Goal: Task Accomplishment & Management: Use online tool/utility

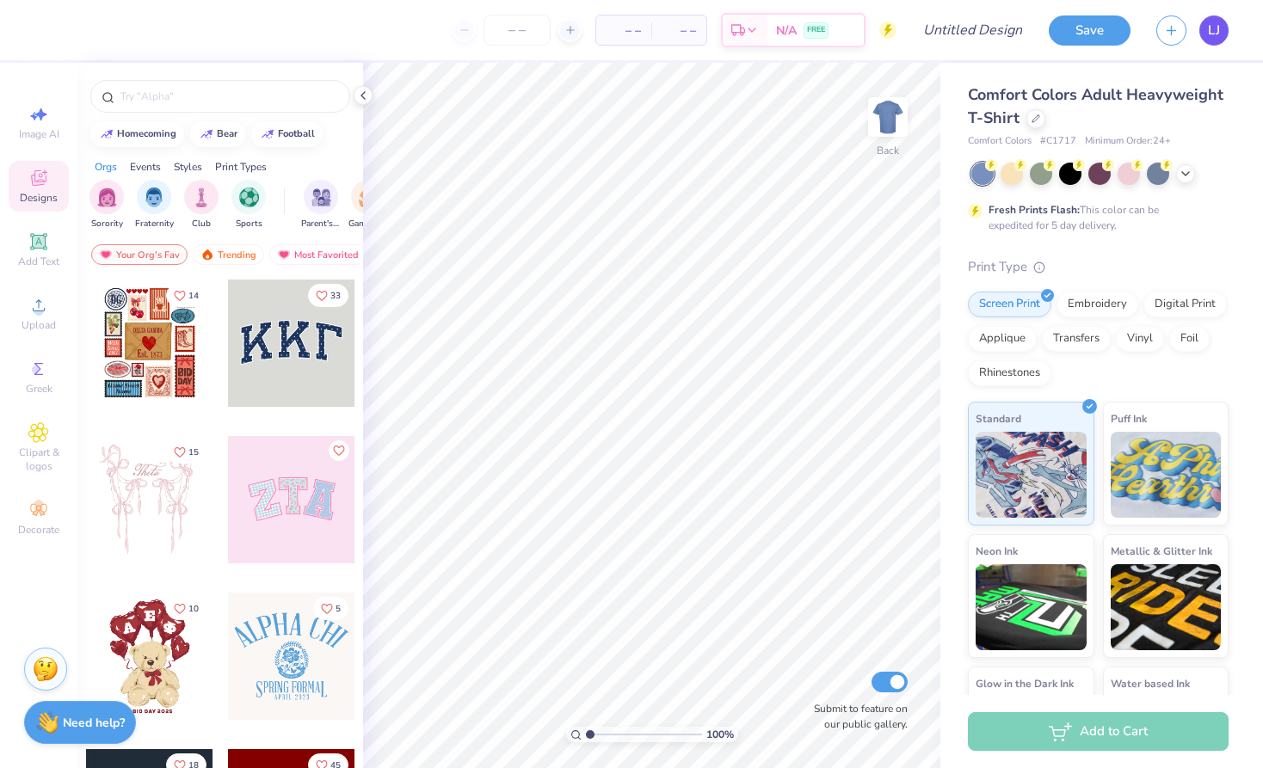
click at [1201, 36] on link "LJ" at bounding box center [1213, 30] width 29 height 30
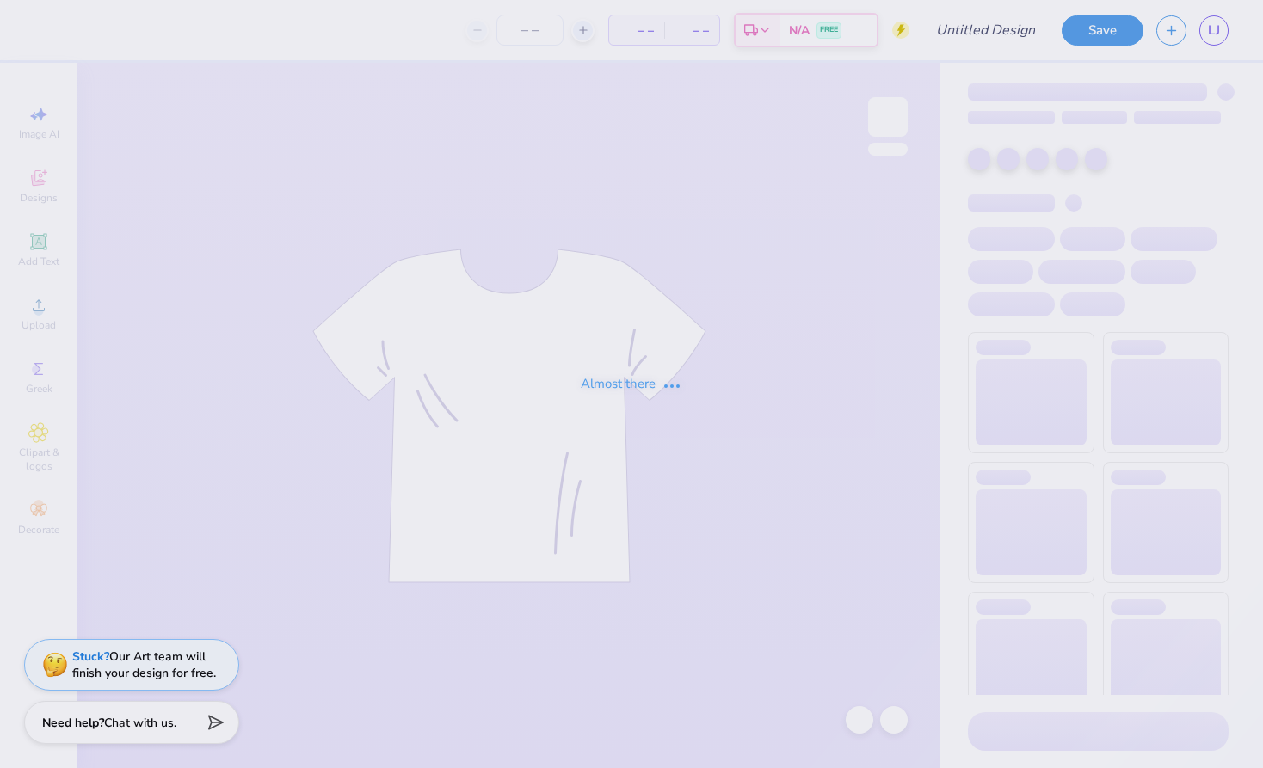
type input "[PERSON_NAME]"
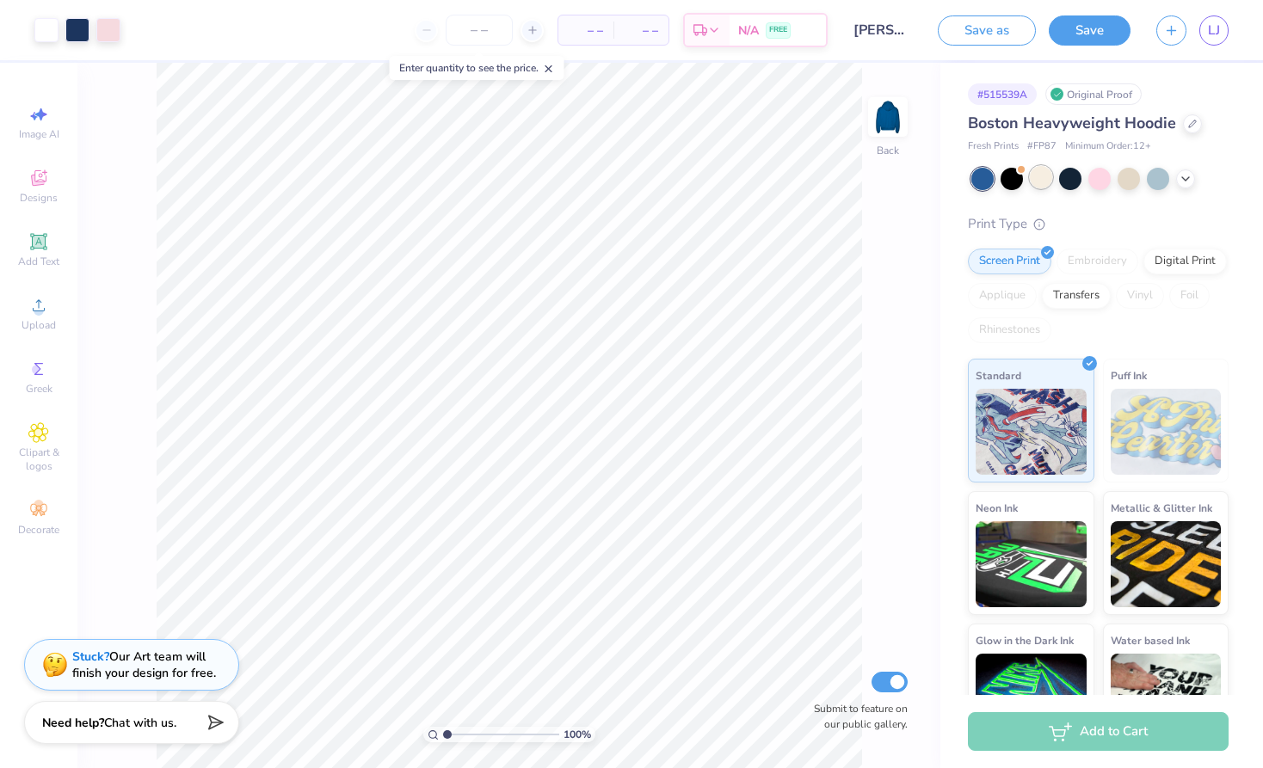
click at [1049, 177] on div at bounding box center [1041, 177] width 22 height 22
click at [1190, 181] on icon at bounding box center [1186, 177] width 14 height 14
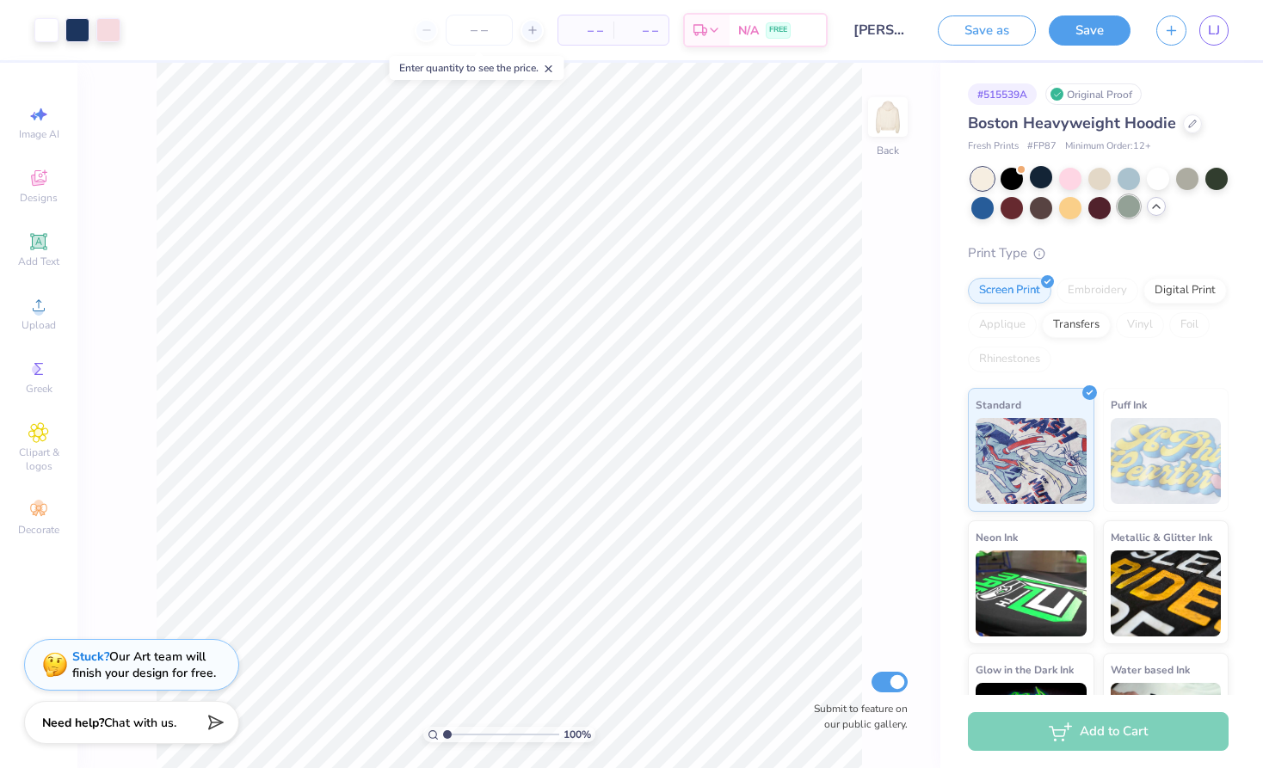
click at [1135, 206] on div at bounding box center [1128, 206] width 22 height 22
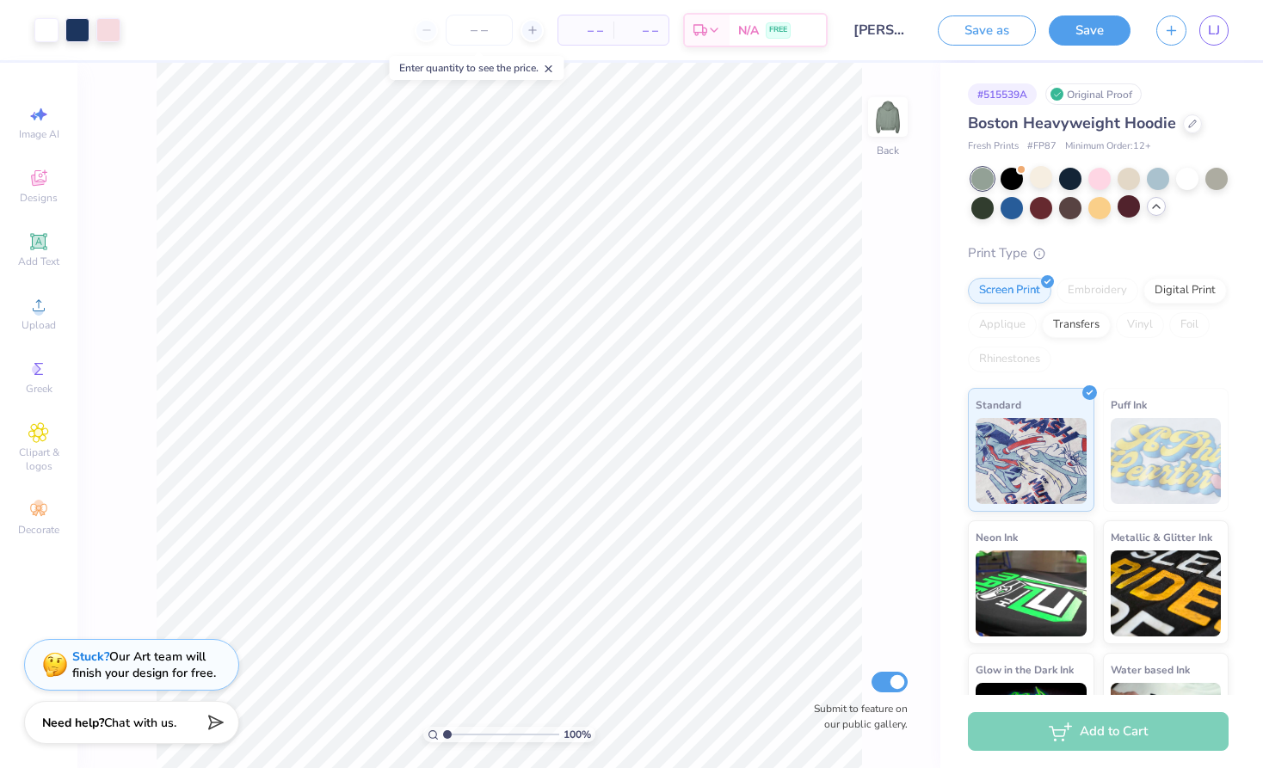
click at [1226, 190] on div at bounding box center [1099, 194] width 257 height 52
click at [1218, 180] on div at bounding box center [1216, 177] width 22 height 22
click at [1046, 182] on div at bounding box center [1041, 177] width 22 height 22
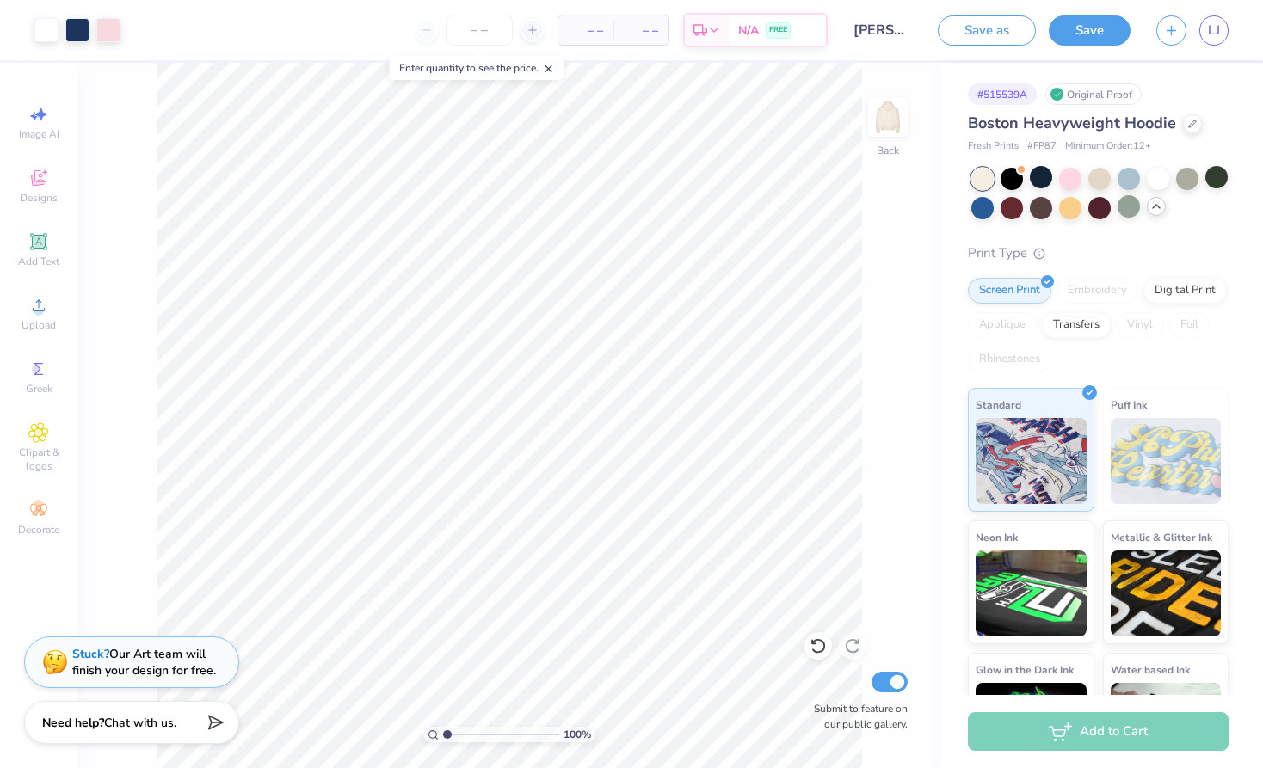
click at [202, 664] on div "Stuck? Our Art team will finish your design for free." at bounding box center [144, 662] width 144 height 33
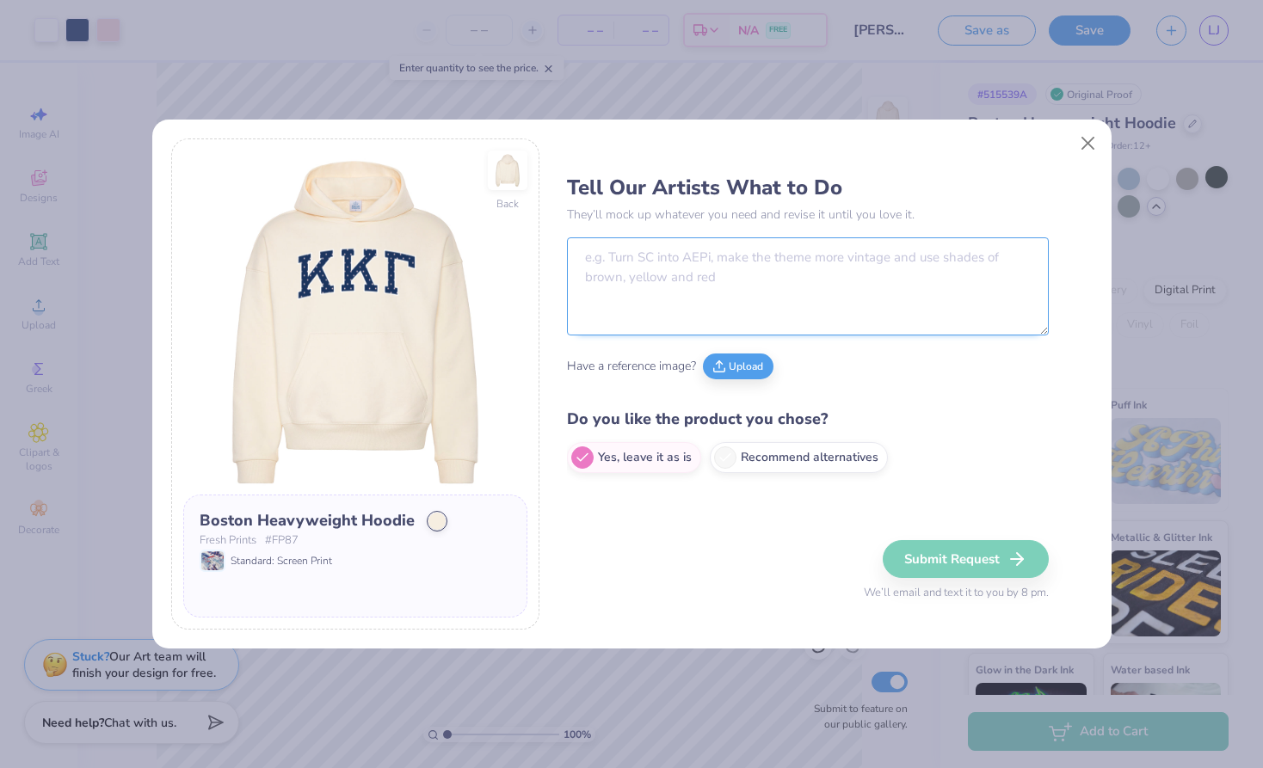
click at [729, 270] on textarea at bounding box center [808, 286] width 482 height 98
type textarea "change it to say SPURS"
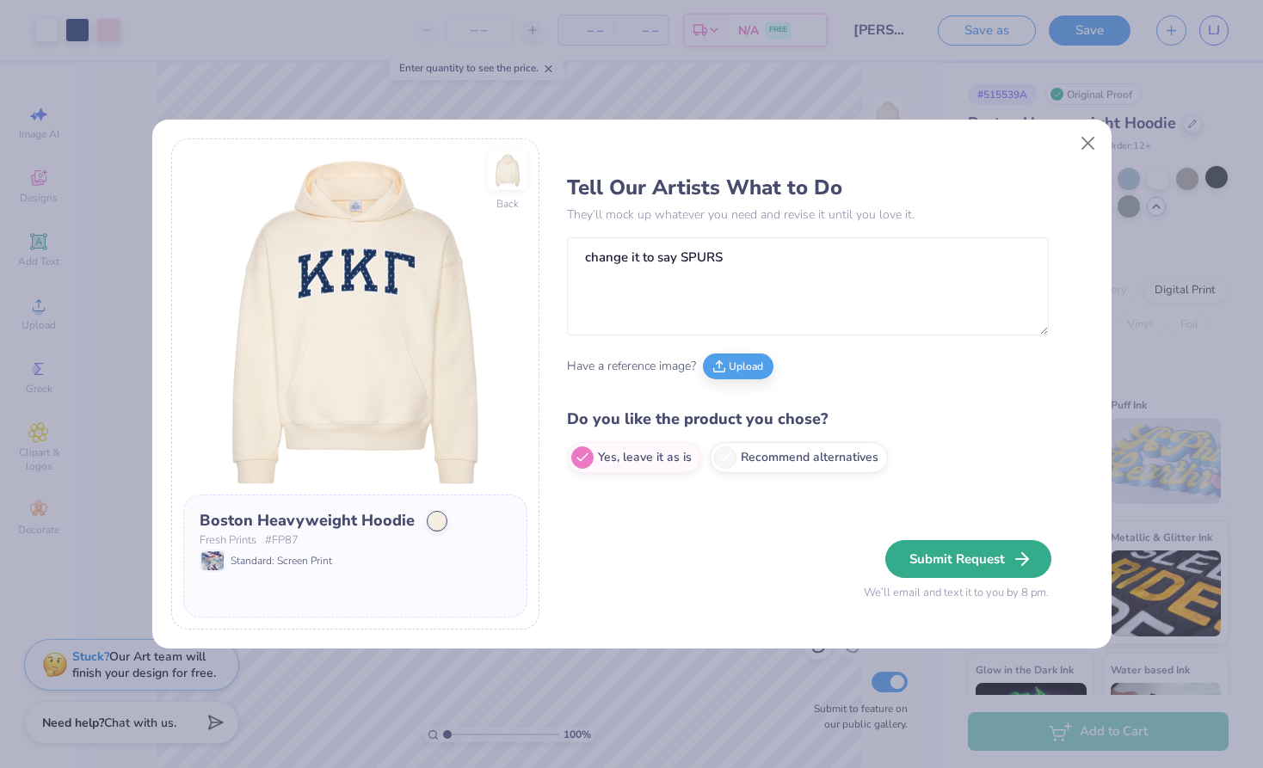
click at [934, 570] on button "Submit Request" at bounding box center [968, 559] width 166 height 38
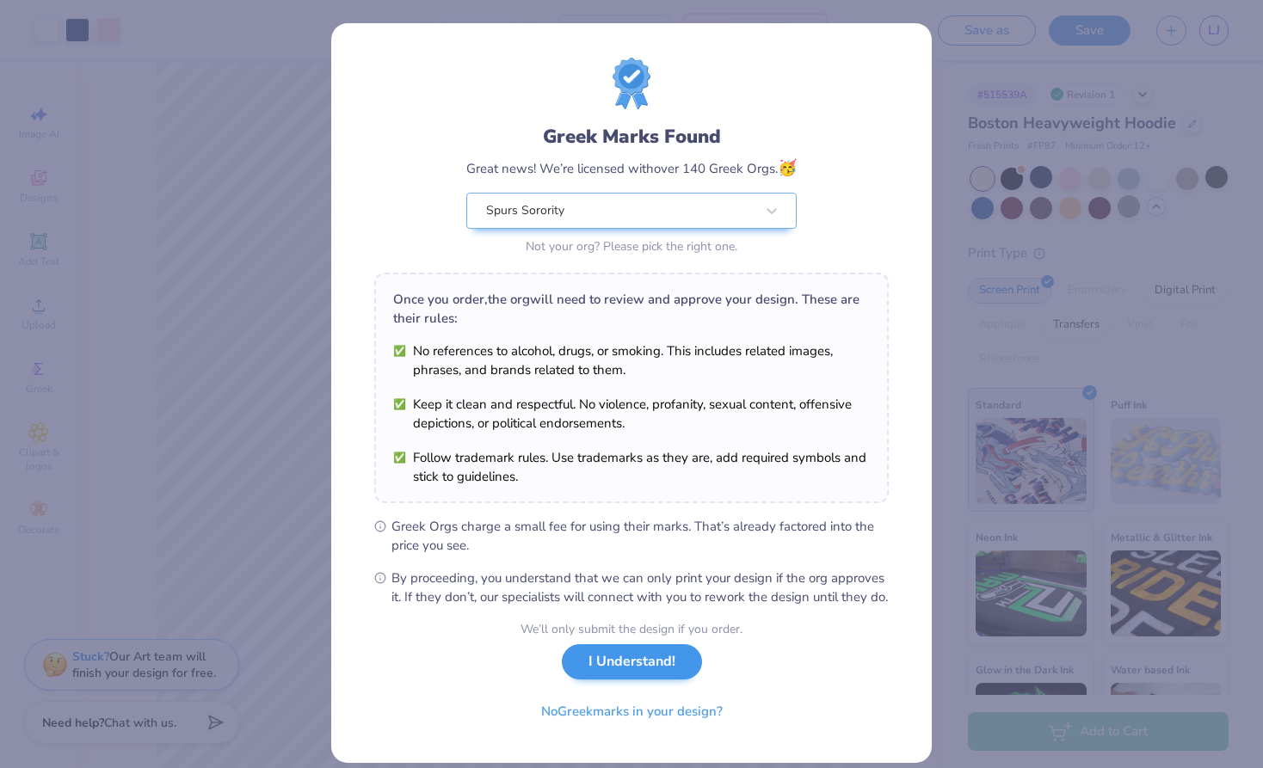
click at [596, 680] on button "I Understand!" at bounding box center [632, 661] width 140 height 35
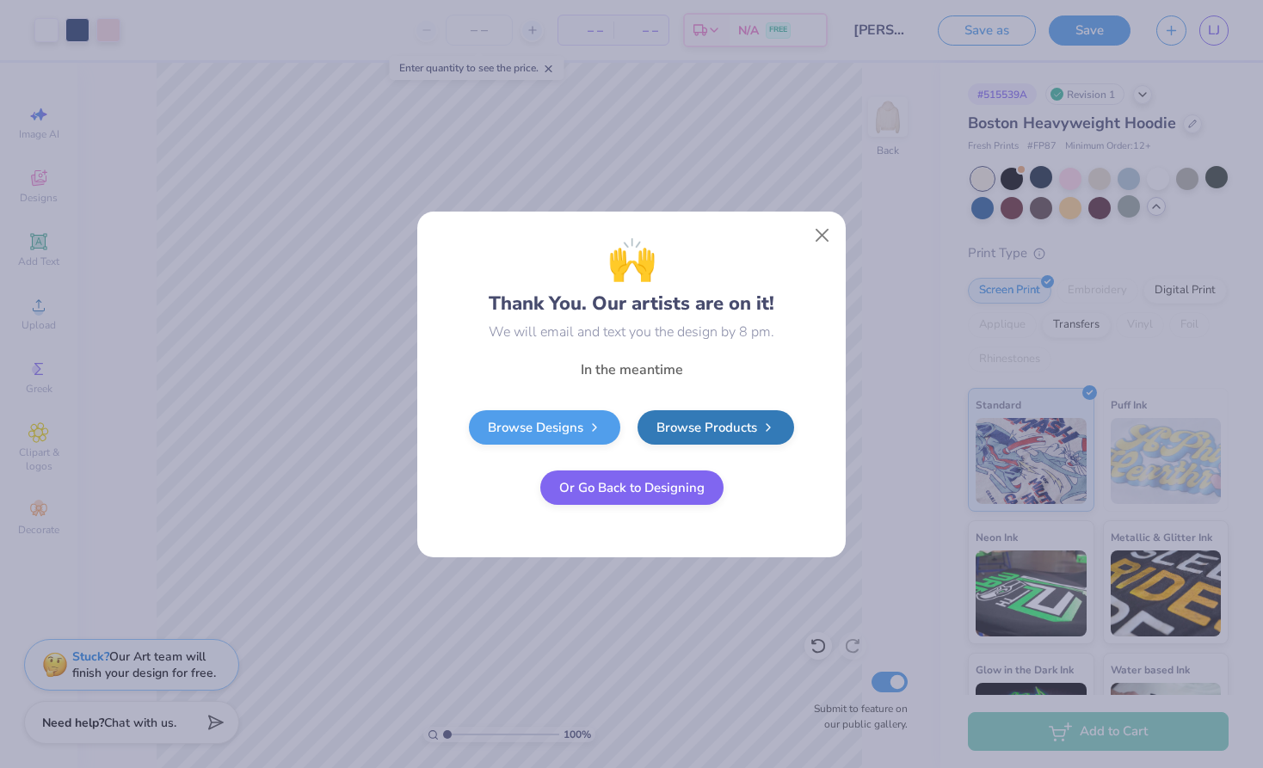
click at [639, 498] on button "Or Go Back to Designing" at bounding box center [631, 488] width 183 height 34
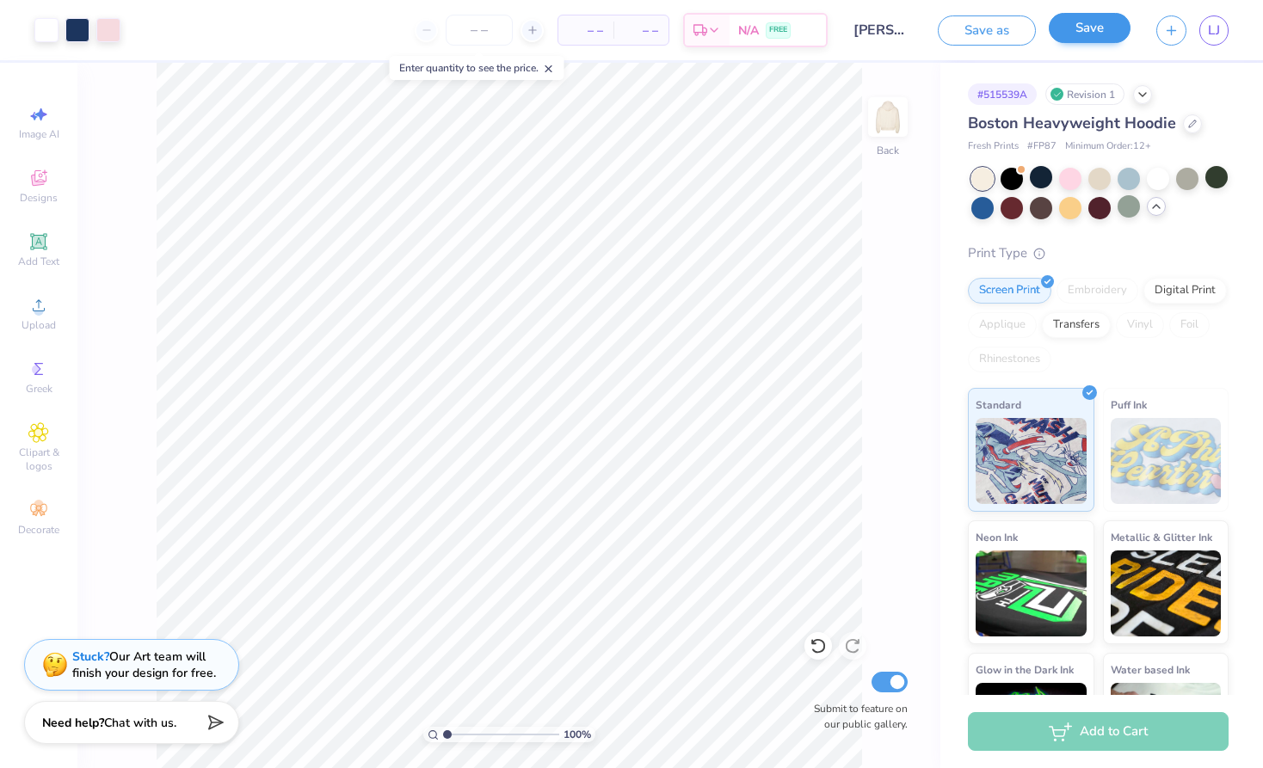
click at [1068, 27] on button "Save" at bounding box center [1090, 28] width 82 height 30
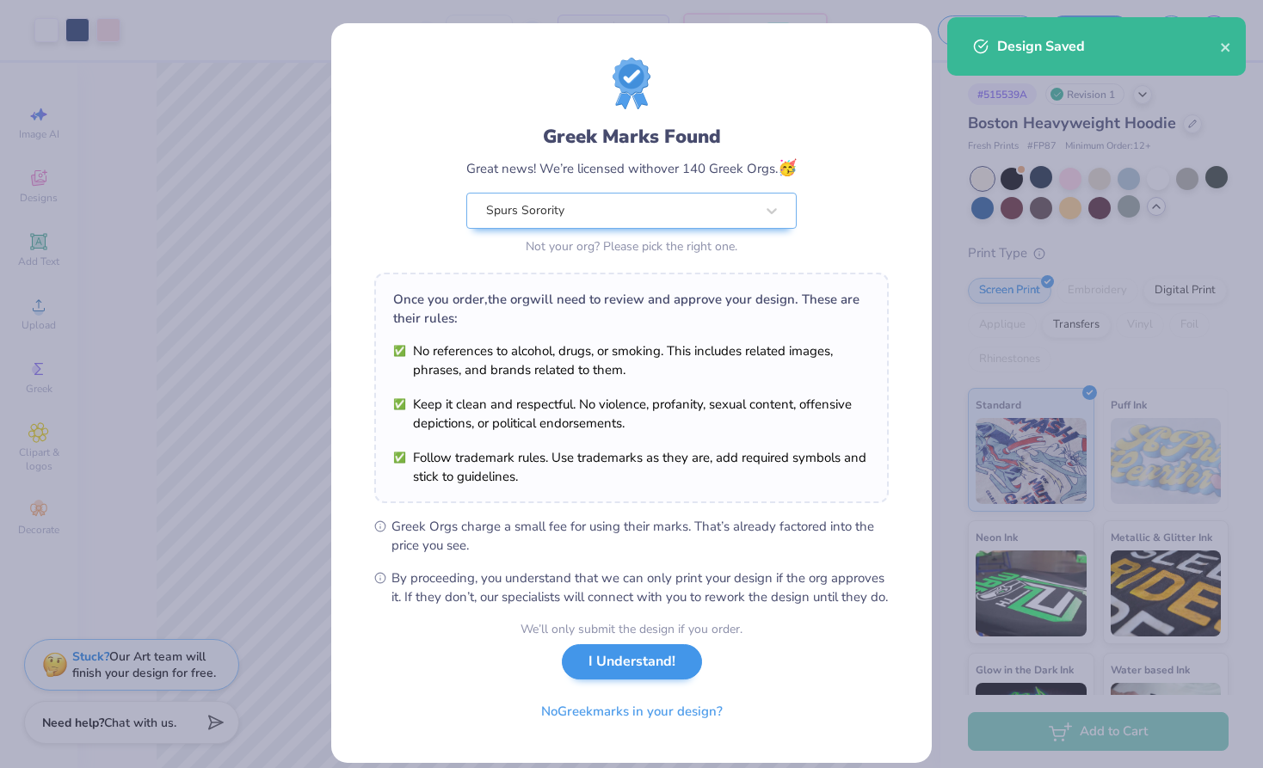
click at [643, 675] on button "I Understand!" at bounding box center [632, 661] width 140 height 35
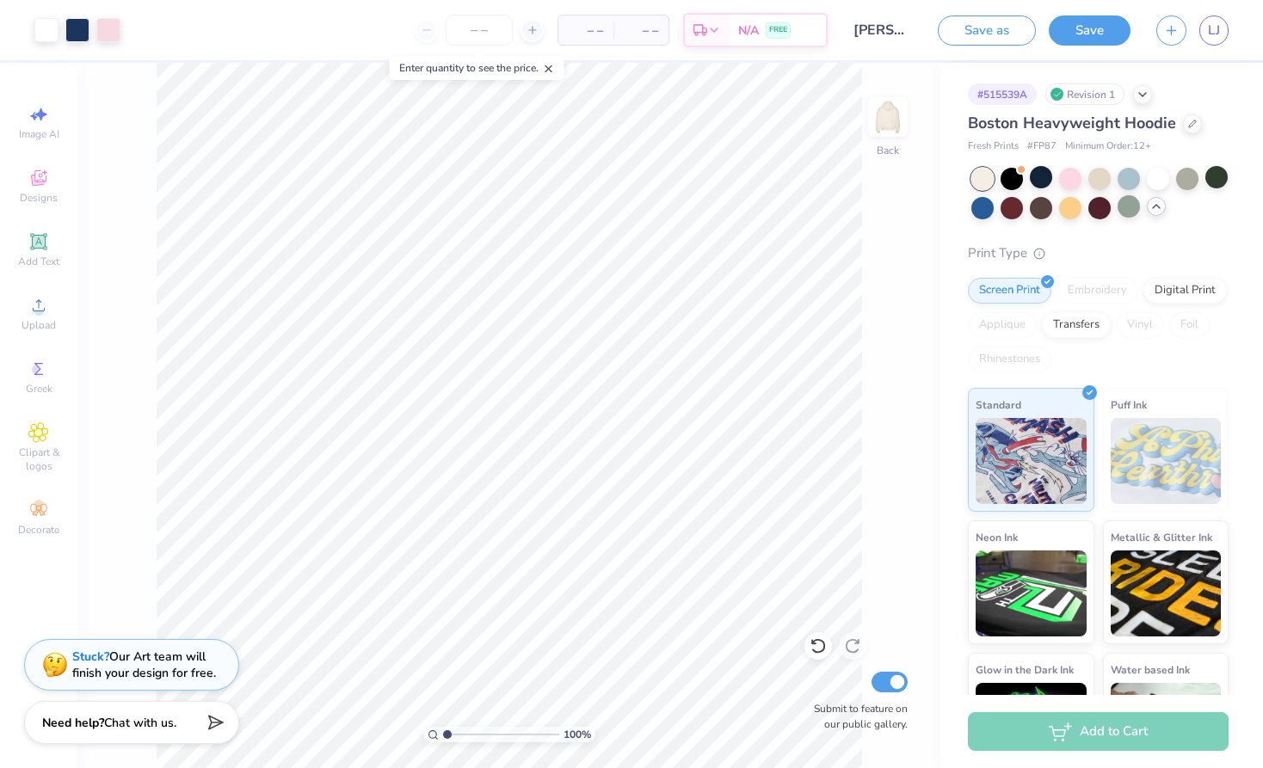
click at [1148, 23] on div "Save as Save LJ" at bounding box center [1100, 30] width 325 height 60
click at [1163, 23] on button "button" at bounding box center [1171, 28] width 30 height 30
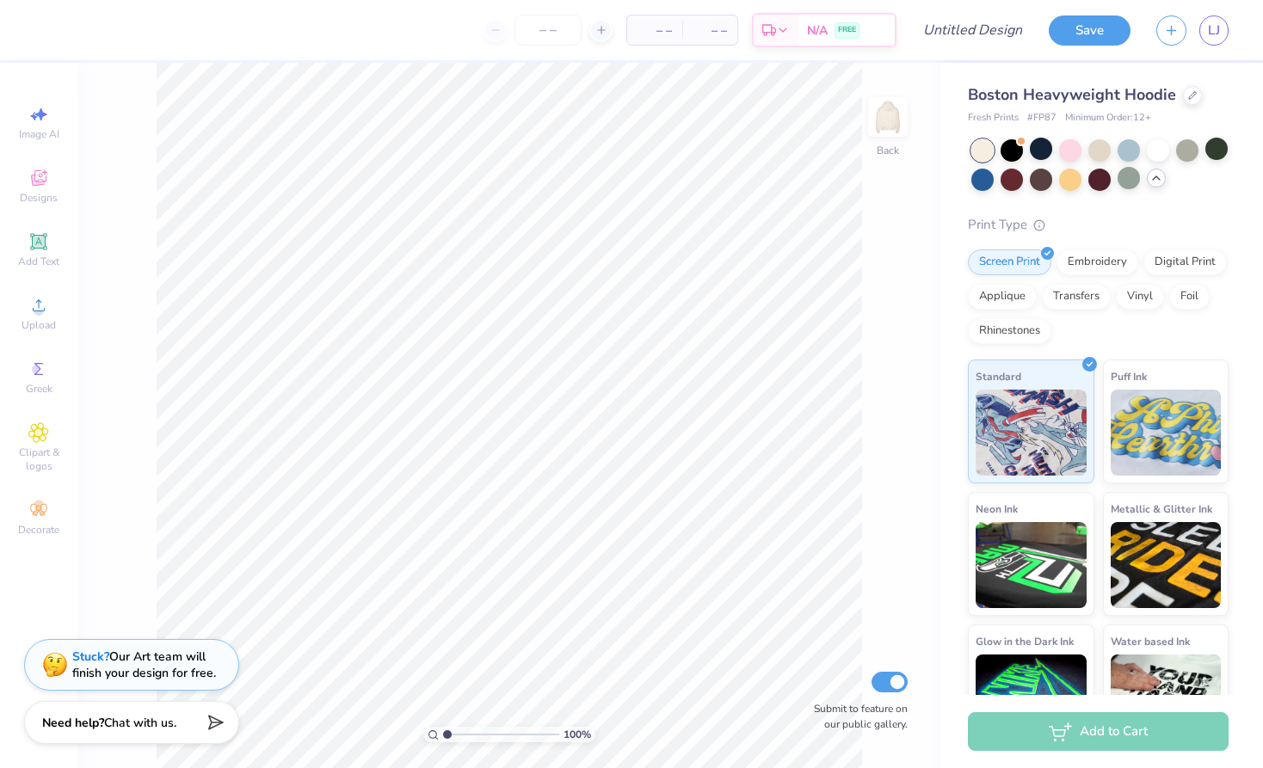
click at [1202, 100] on div "Boston Heavyweight Hoodie" at bounding box center [1098, 94] width 261 height 23
click at [1193, 91] on icon at bounding box center [1192, 93] width 9 height 9
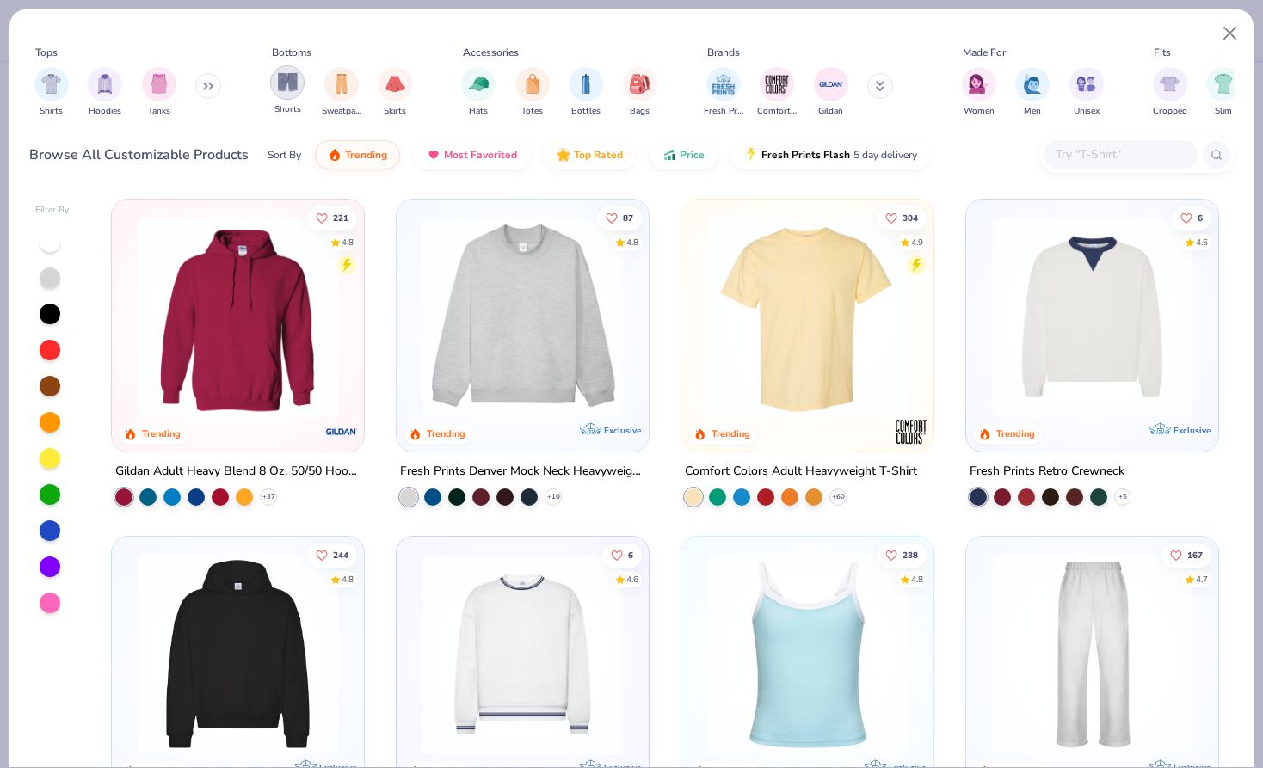
click at [287, 82] on img "filter for Shorts" at bounding box center [288, 82] width 20 height 20
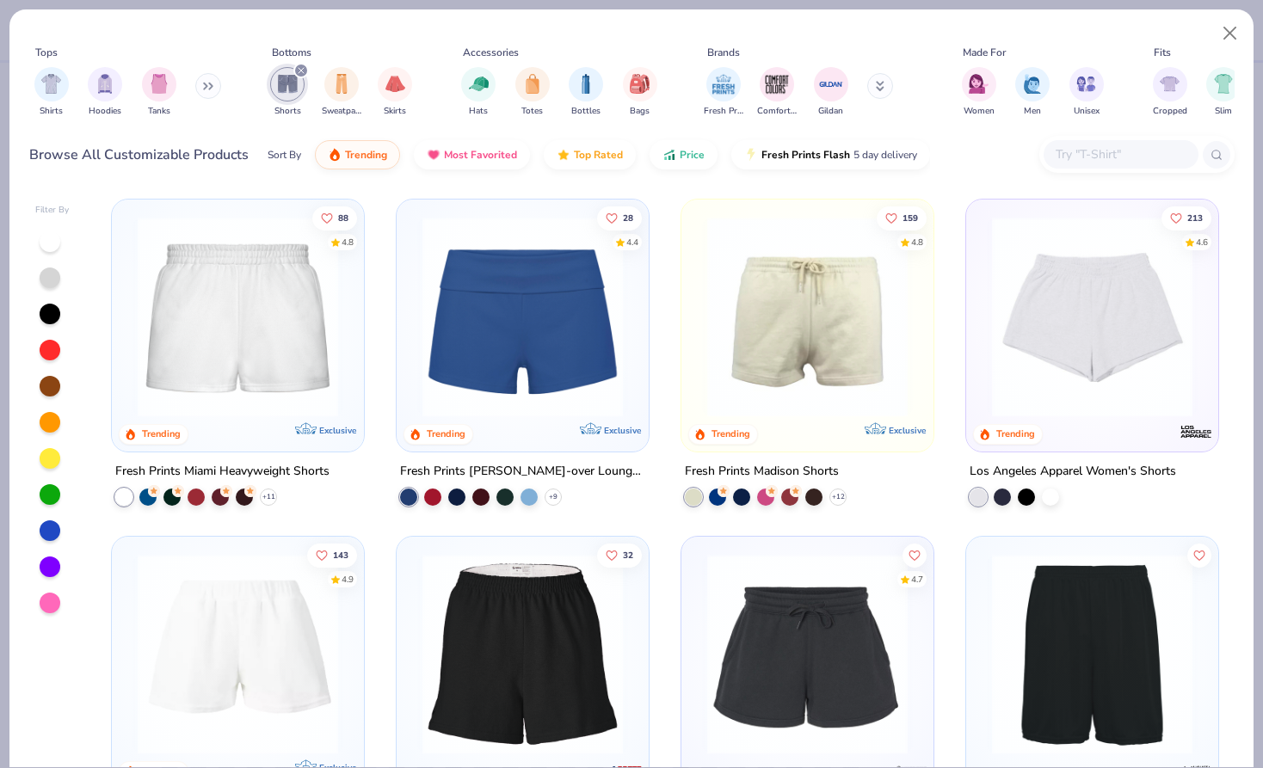
click at [303, 69] on icon "filter for Shorts" at bounding box center [300, 70] width 5 height 5
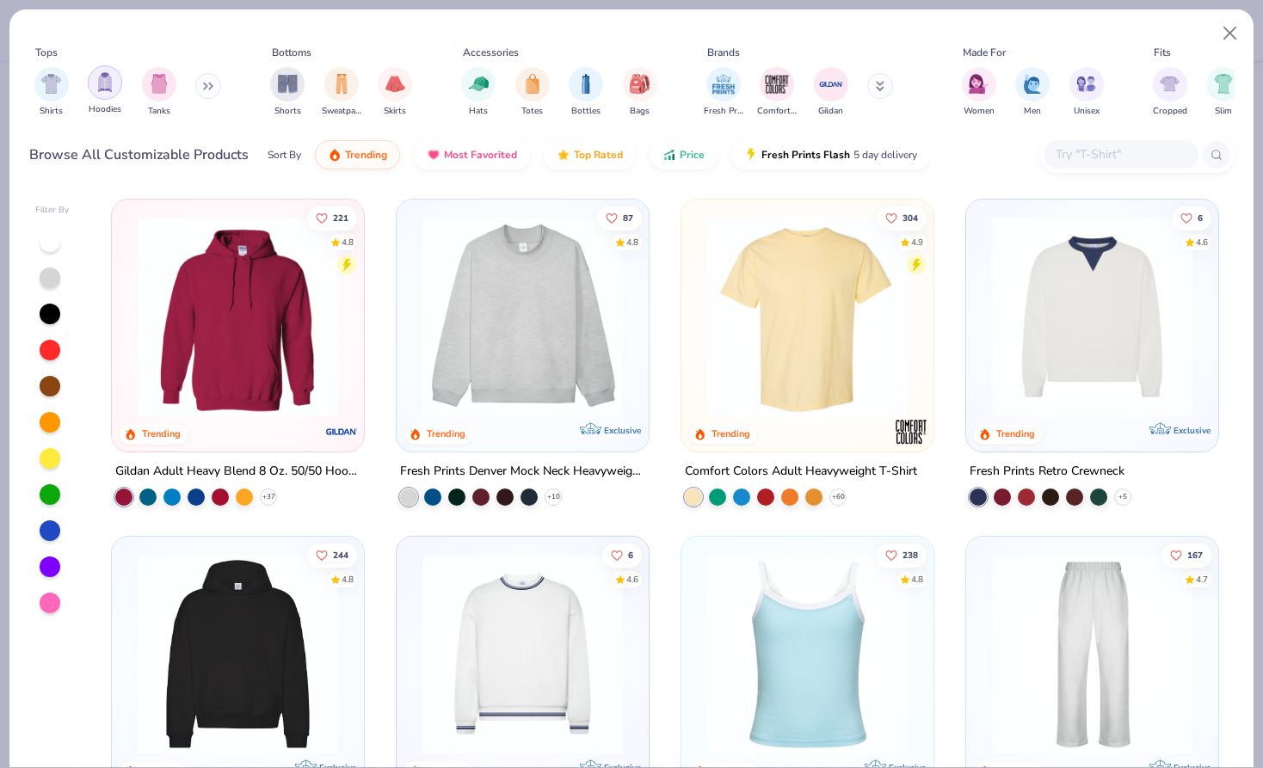
click at [111, 89] on img "filter for Hoodies" at bounding box center [104, 82] width 19 height 20
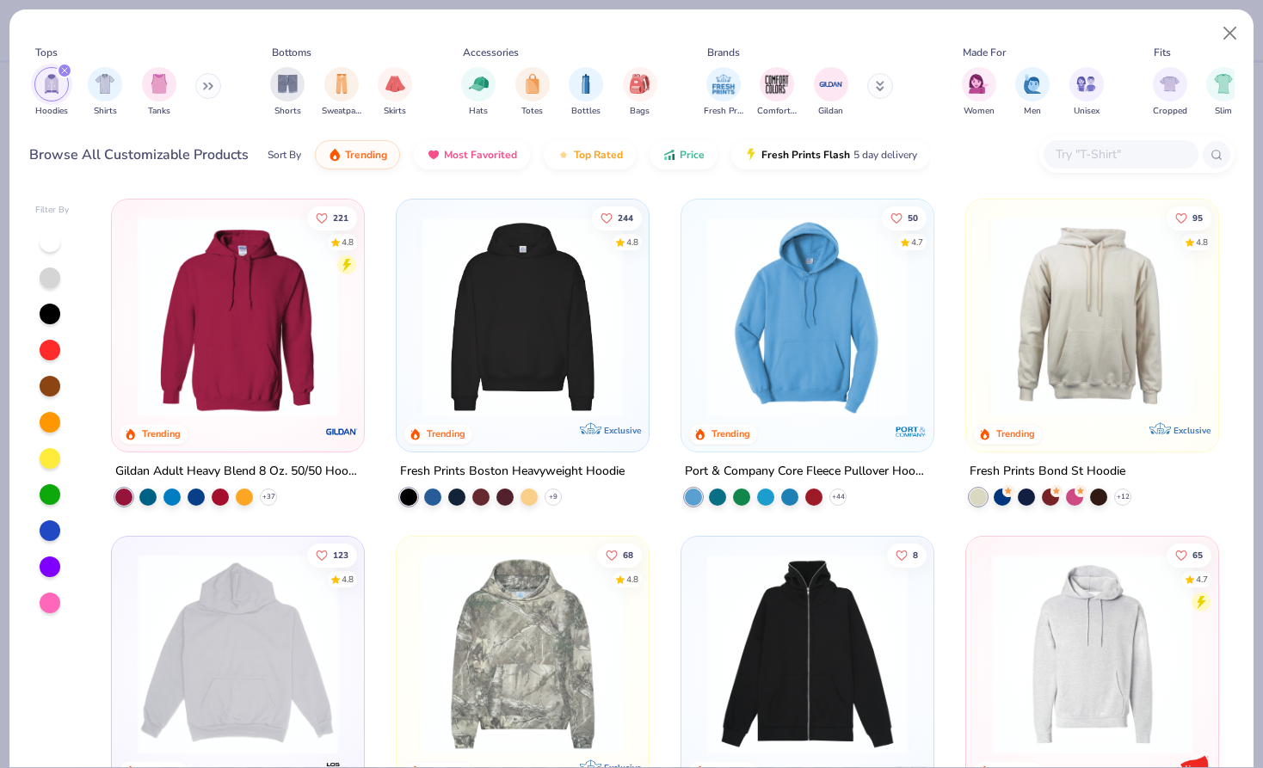
click at [62, 75] on div "filter for Hoodies" at bounding box center [64, 70] width 15 height 15
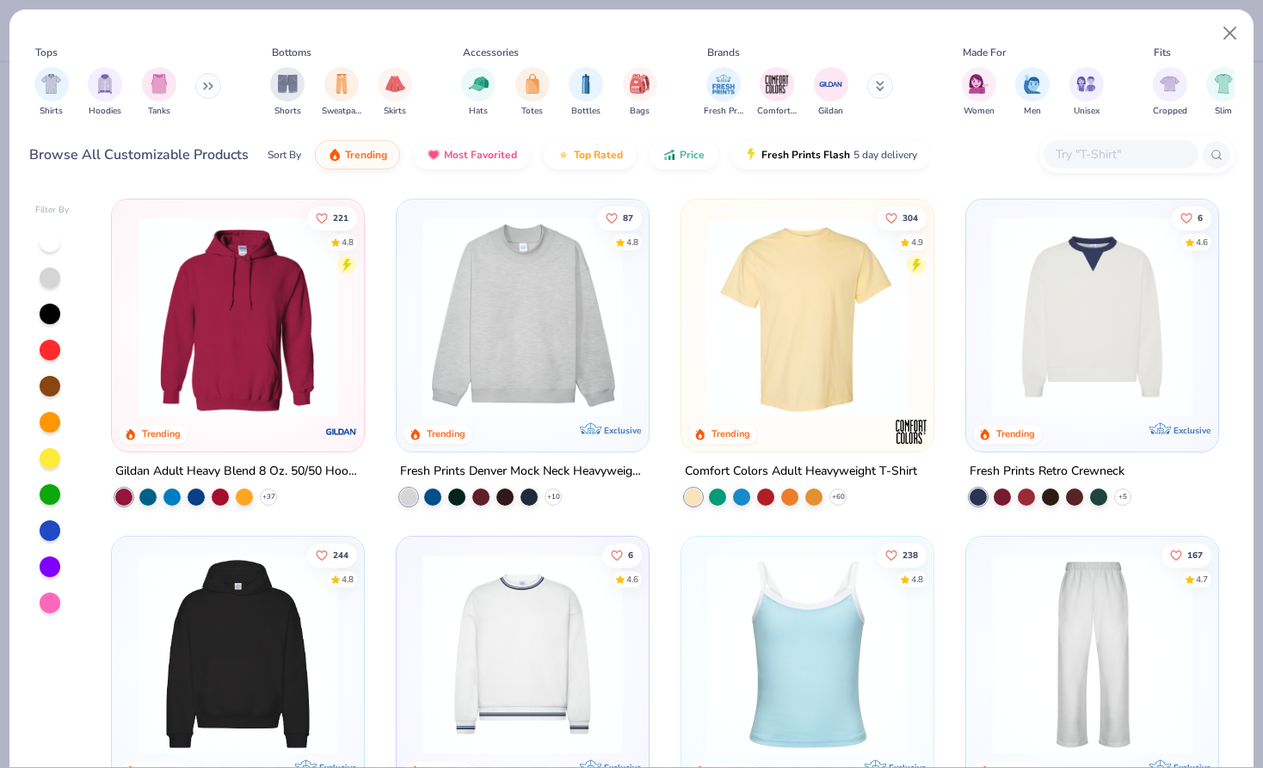
click at [536, 289] on img at bounding box center [523, 317] width 218 height 200
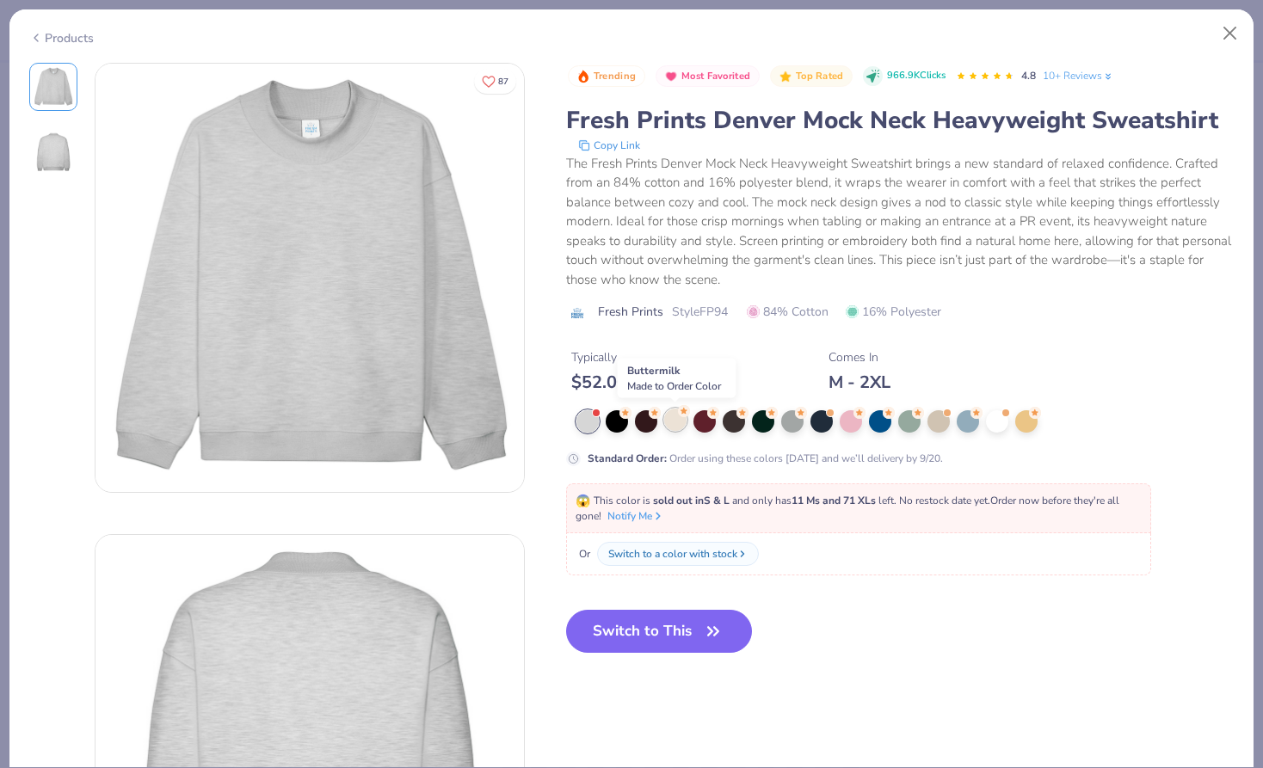
click at [674, 424] on div at bounding box center [675, 420] width 22 height 22
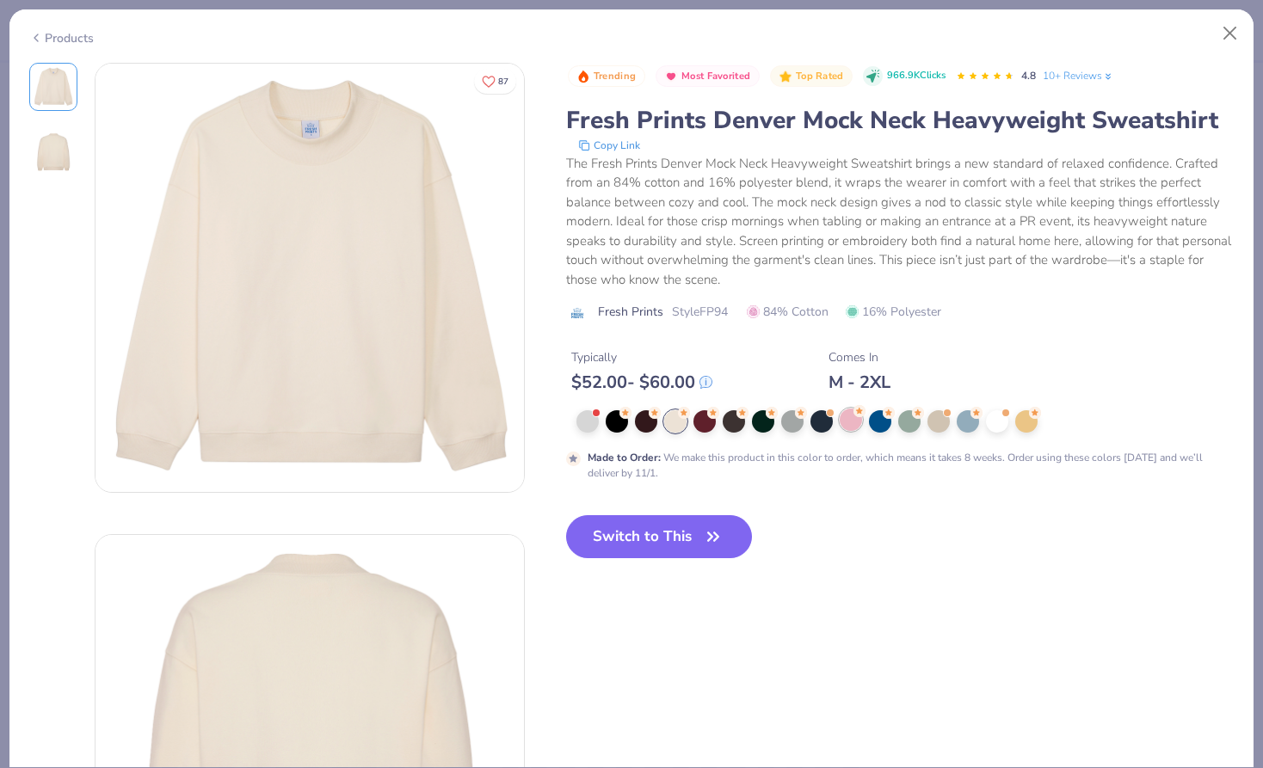
click at [844, 426] on div at bounding box center [851, 420] width 22 height 22
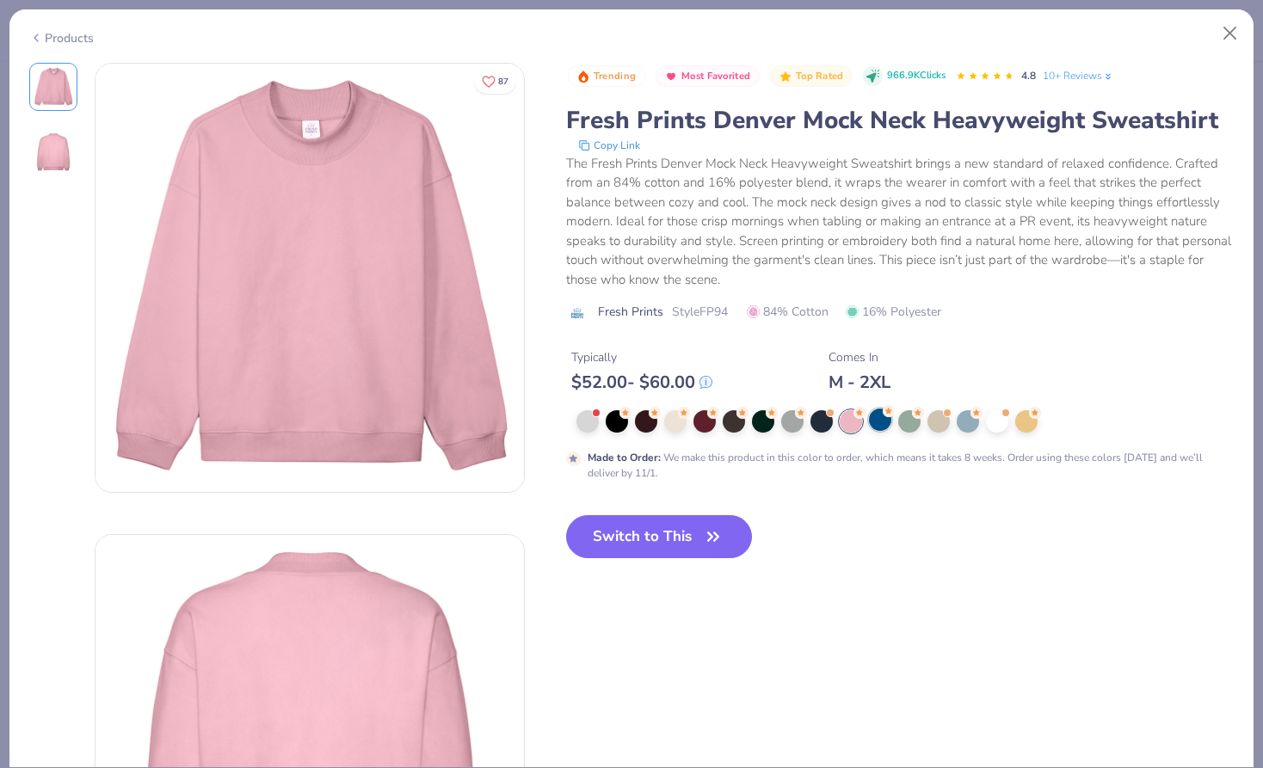
click at [873, 420] on div at bounding box center [880, 420] width 22 height 22
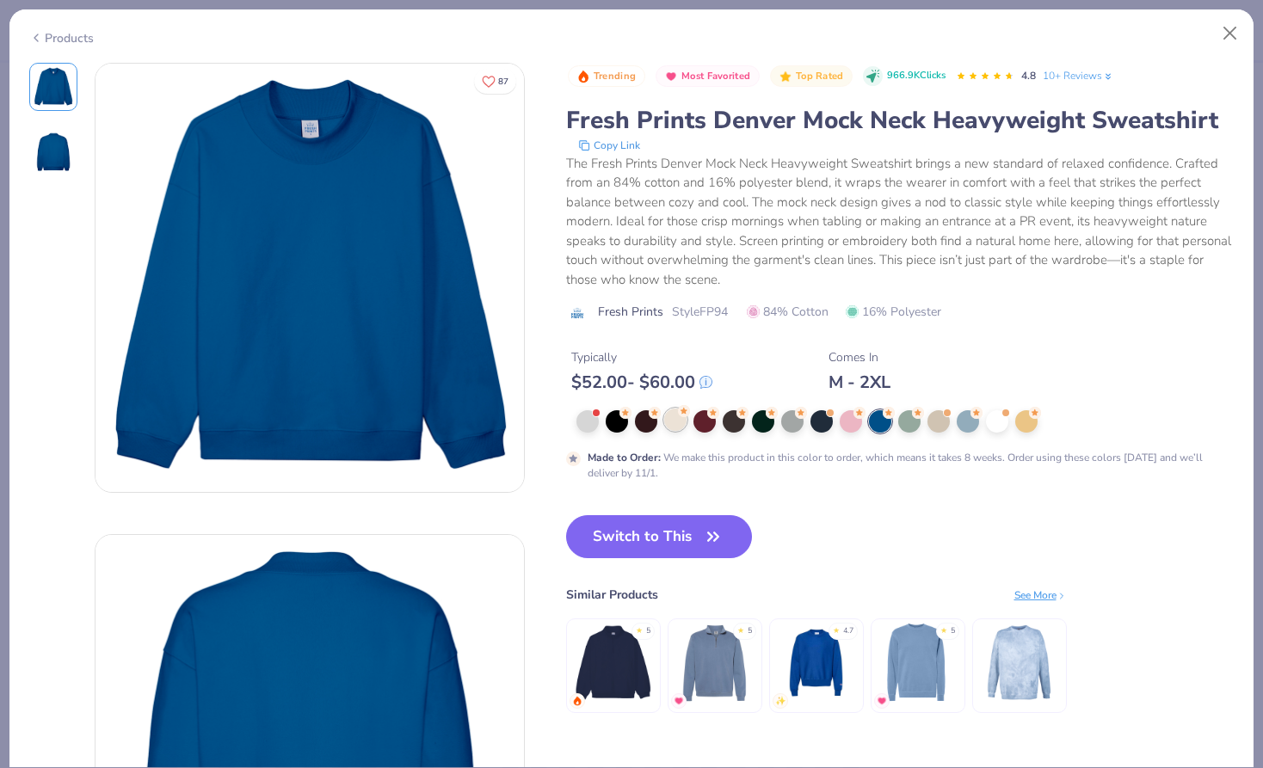
click at [668, 422] on div at bounding box center [675, 420] width 22 height 22
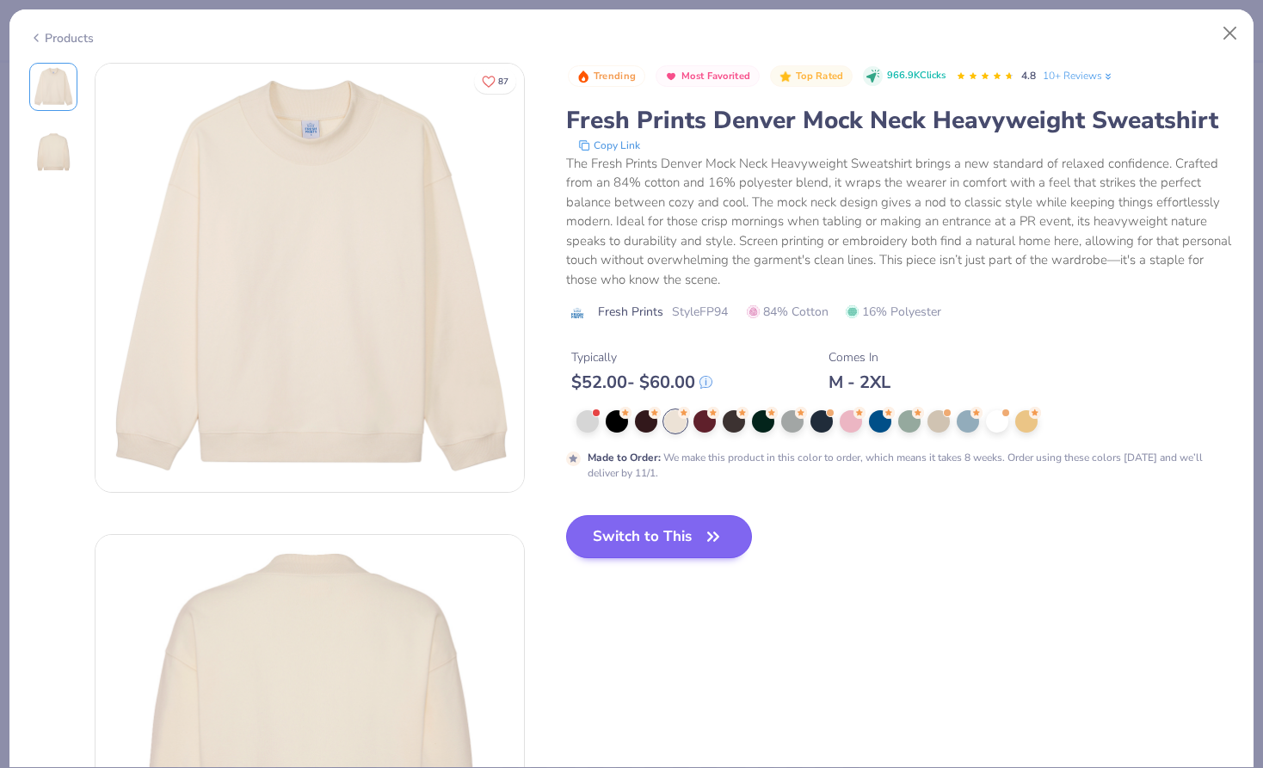
click at [649, 549] on button "Switch to This" at bounding box center [659, 536] width 187 height 43
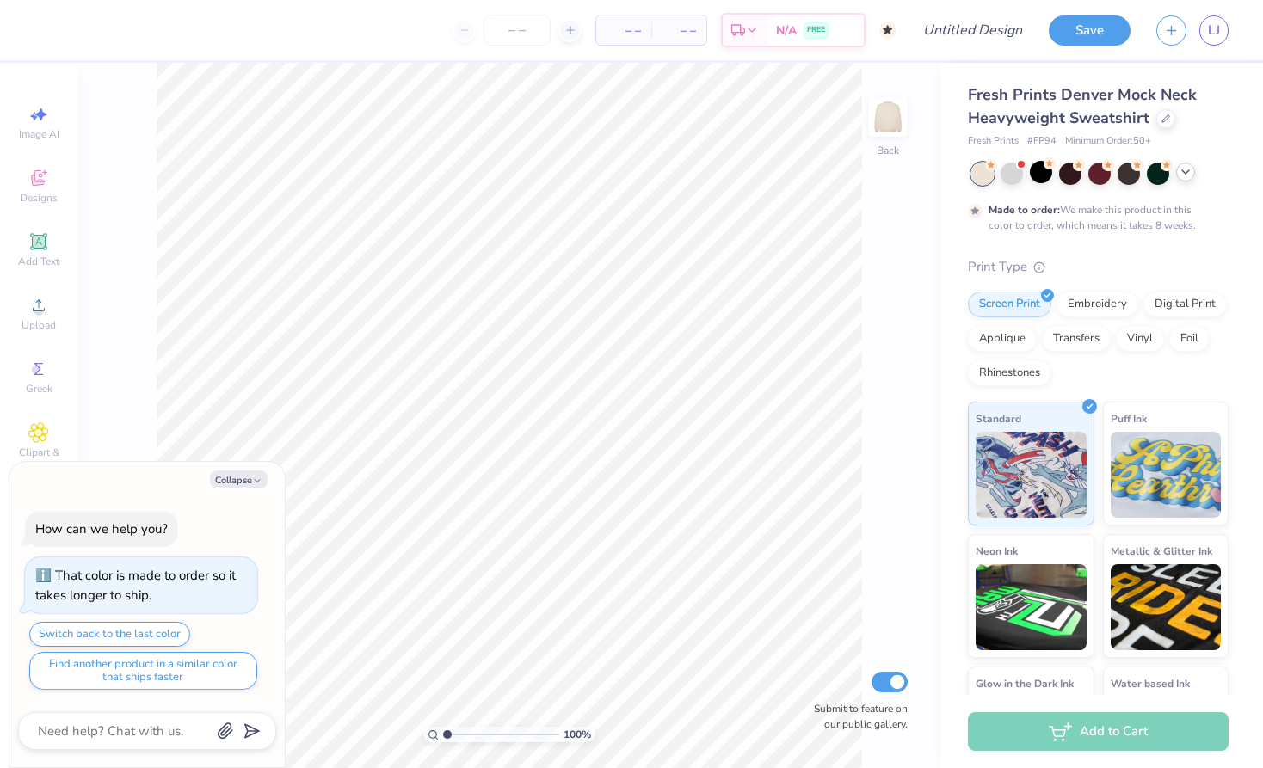
click at [883, 290] on div "100 % Back Submit to feature on our public gallery." at bounding box center [508, 415] width 863 height 705
click at [229, 485] on button "Collapse" at bounding box center [239, 480] width 58 height 18
type textarea "x"
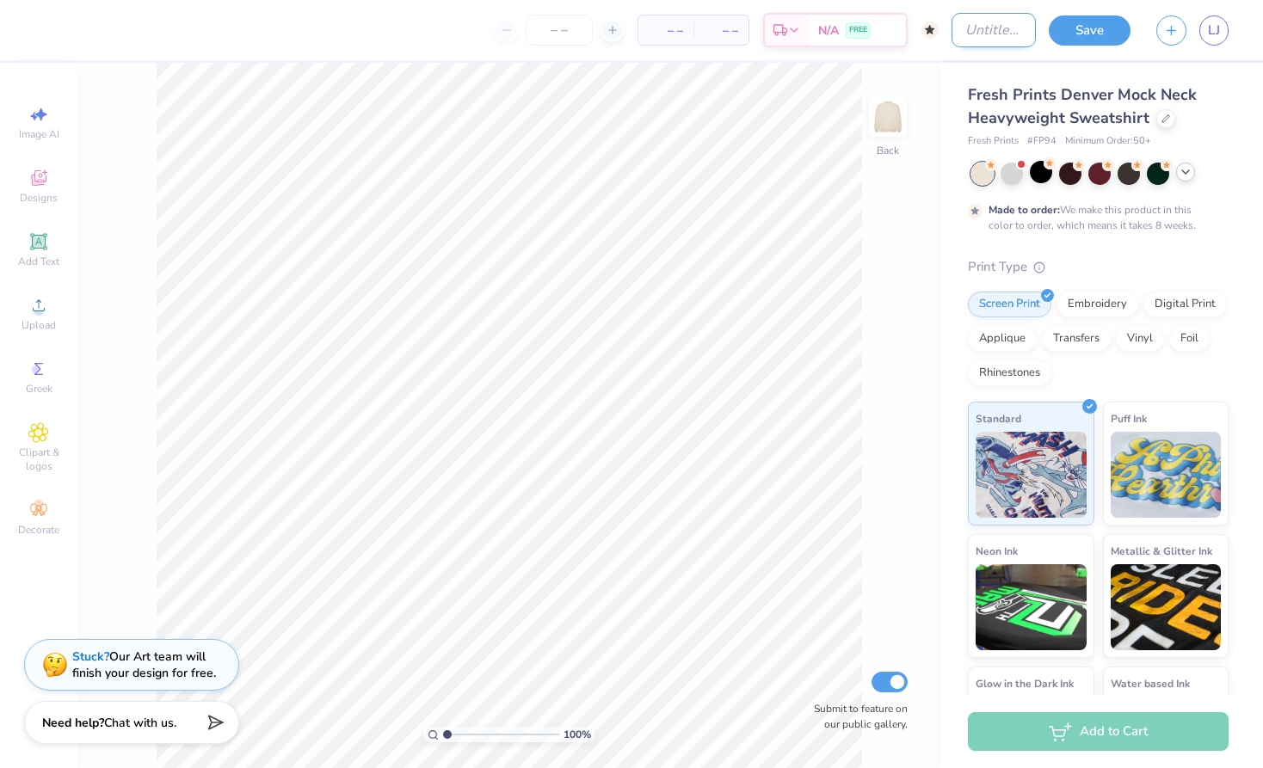
click at [985, 34] on input "Design Title" at bounding box center [993, 30] width 84 height 34
click at [34, 180] on icon at bounding box center [39, 180] width 14 height 11
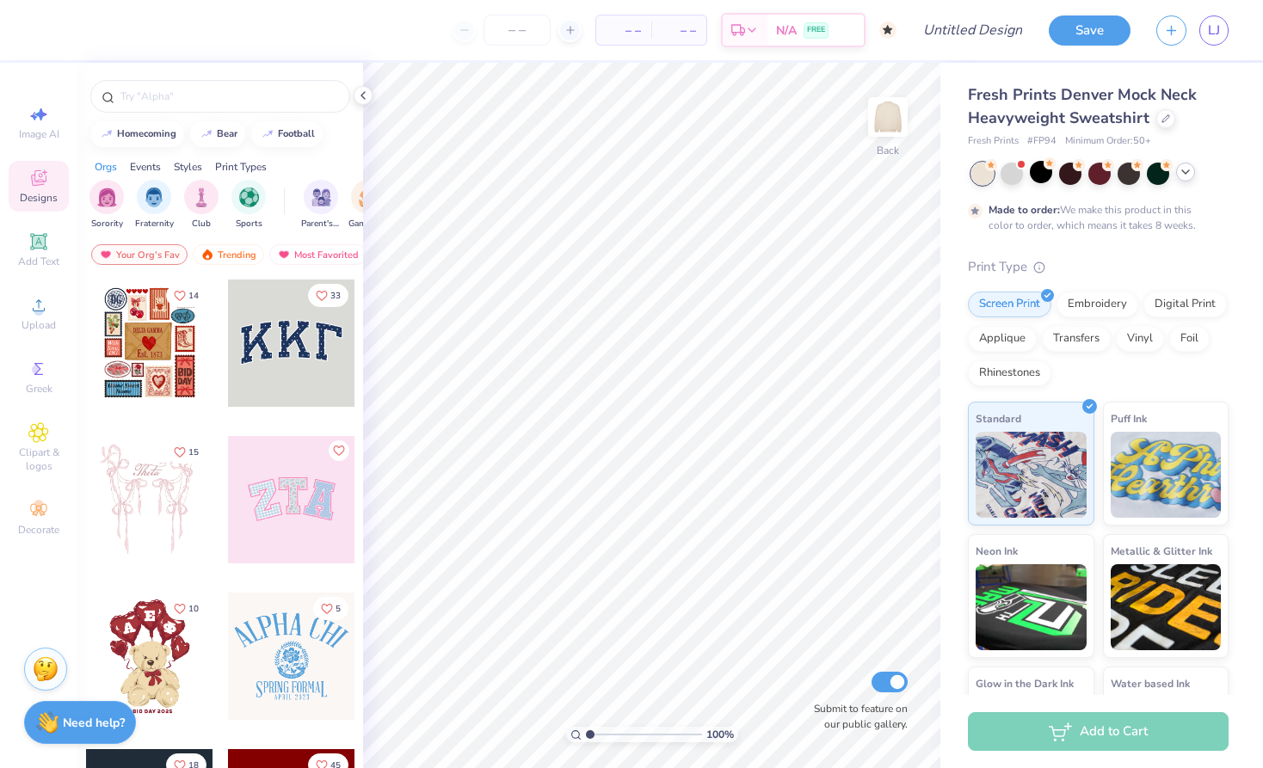
click at [274, 360] on div at bounding box center [291, 343] width 127 height 127
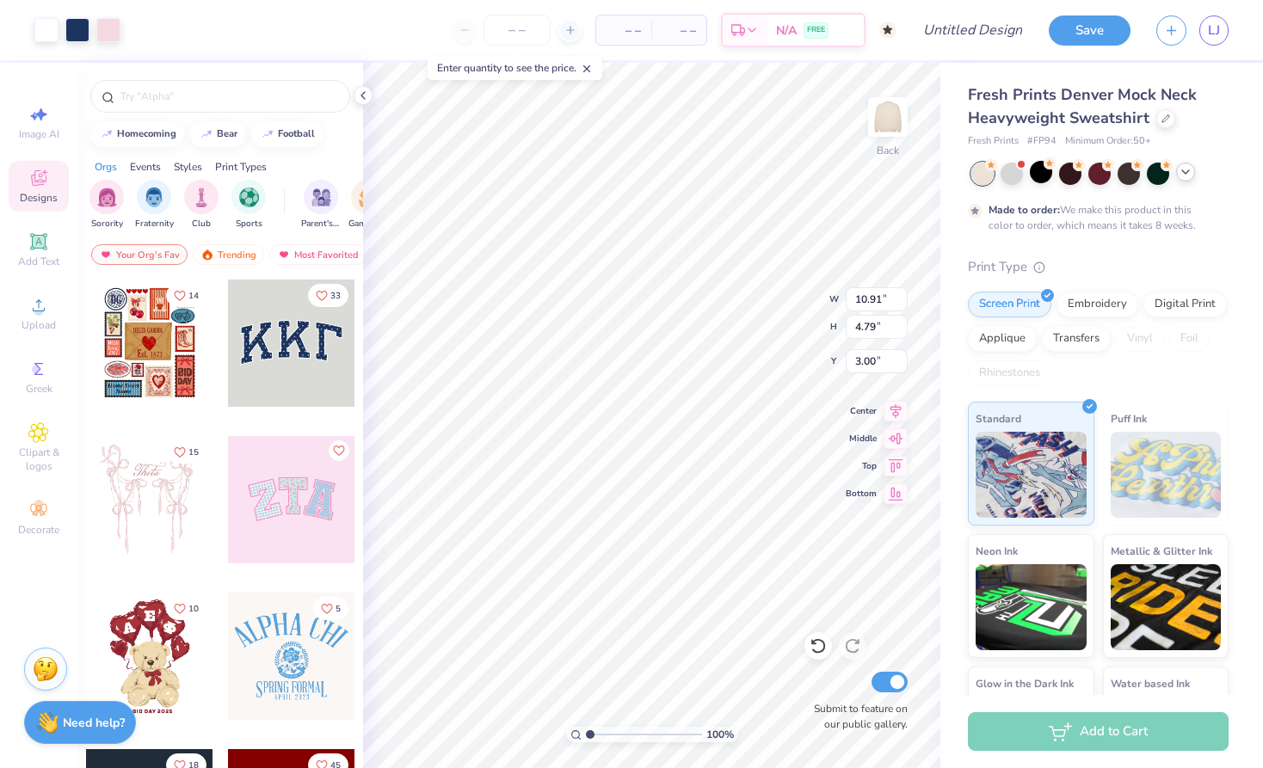
type input "1.02"
type input "13.43"
type input "5.89"
click at [365, 90] on icon at bounding box center [363, 96] width 14 height 14
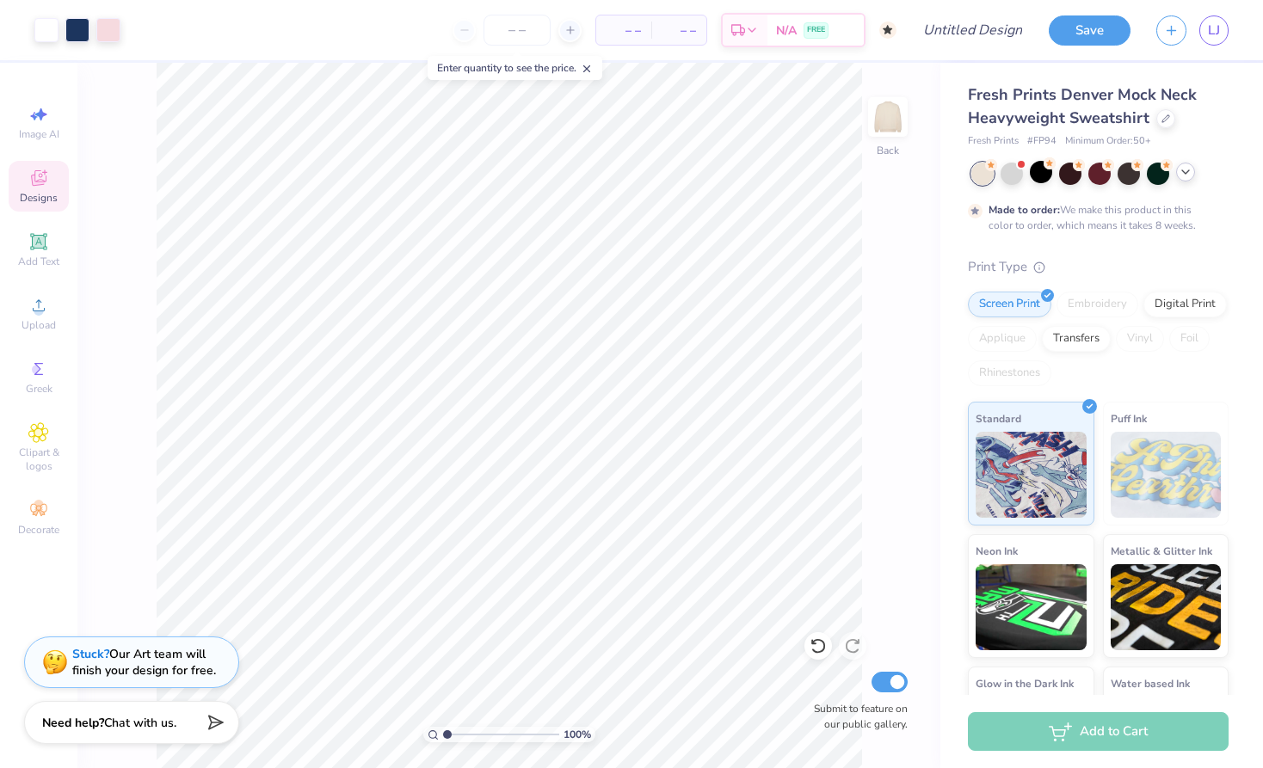
click at [138, 674] on div "Stuck? Our Art team will finish your design for free." at bounding box center [144, 662] width 144 height 33
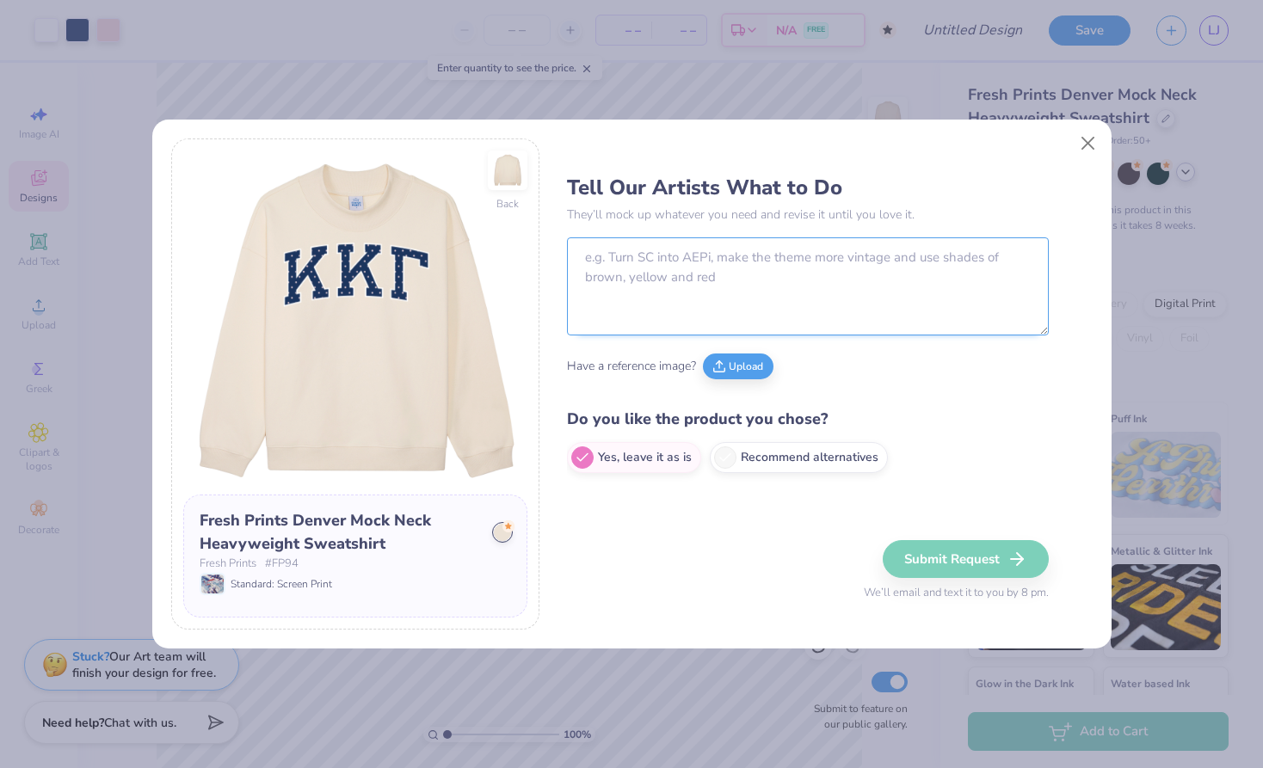
click at [680, 275] on textarea at bounding box center [808, 286] width 482 height 98
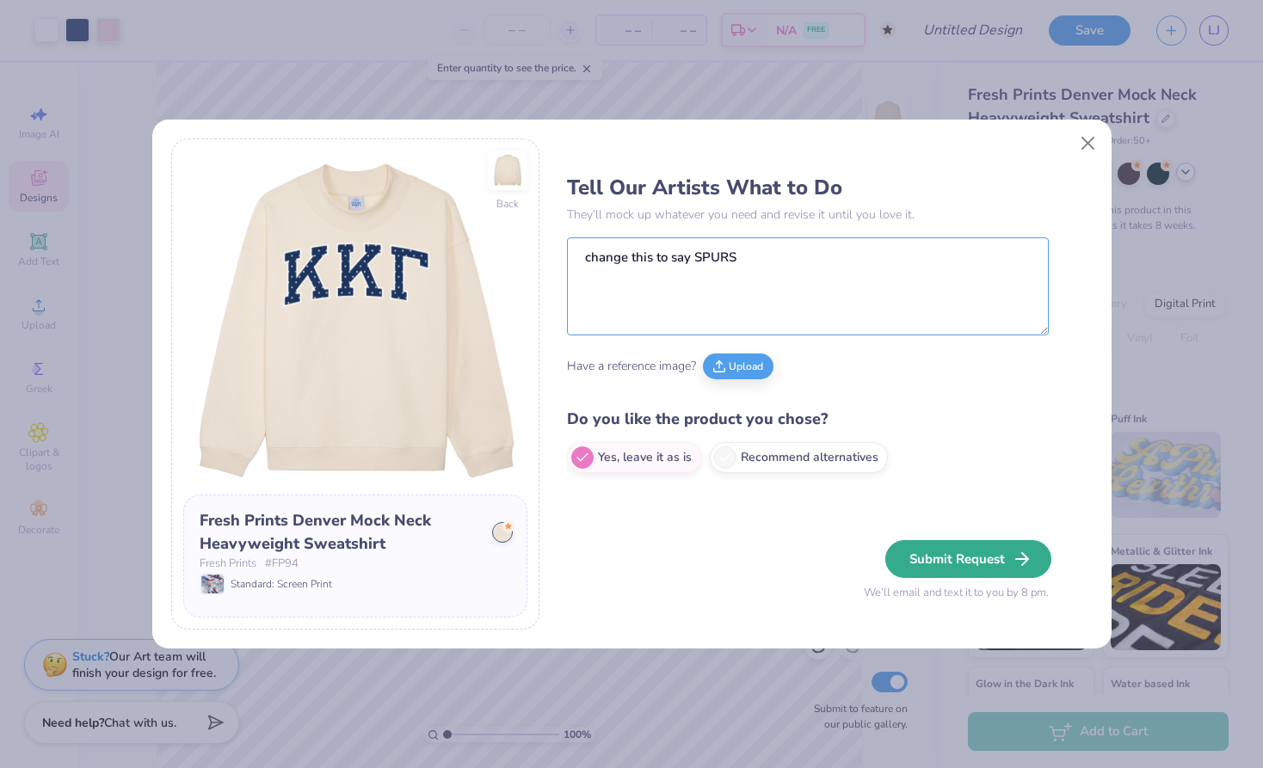
type textarea "change this to say SPURS"
click at [956, 555] on button "Submit Request" at bounding box center [968, 559] width 166 height 38
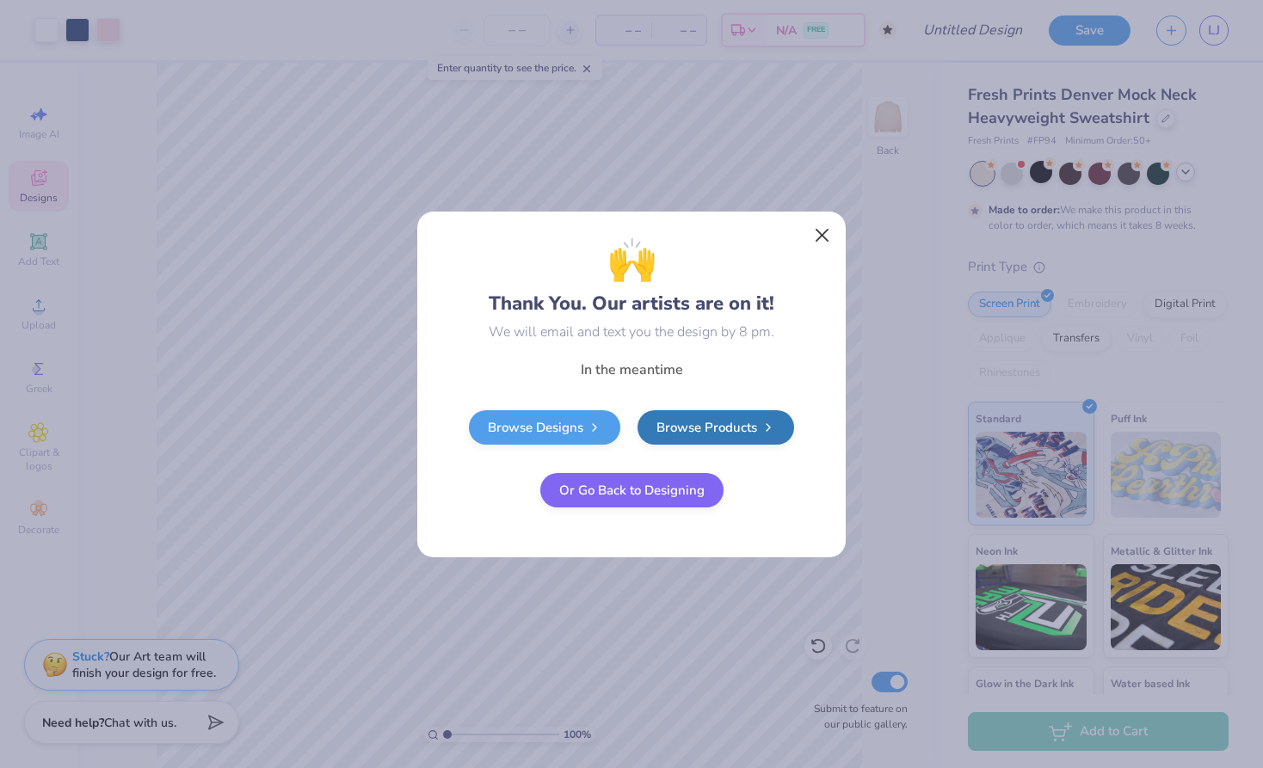
click at [817, 241] on button "Close" at bounding box center [822, 234] width 33 height 33
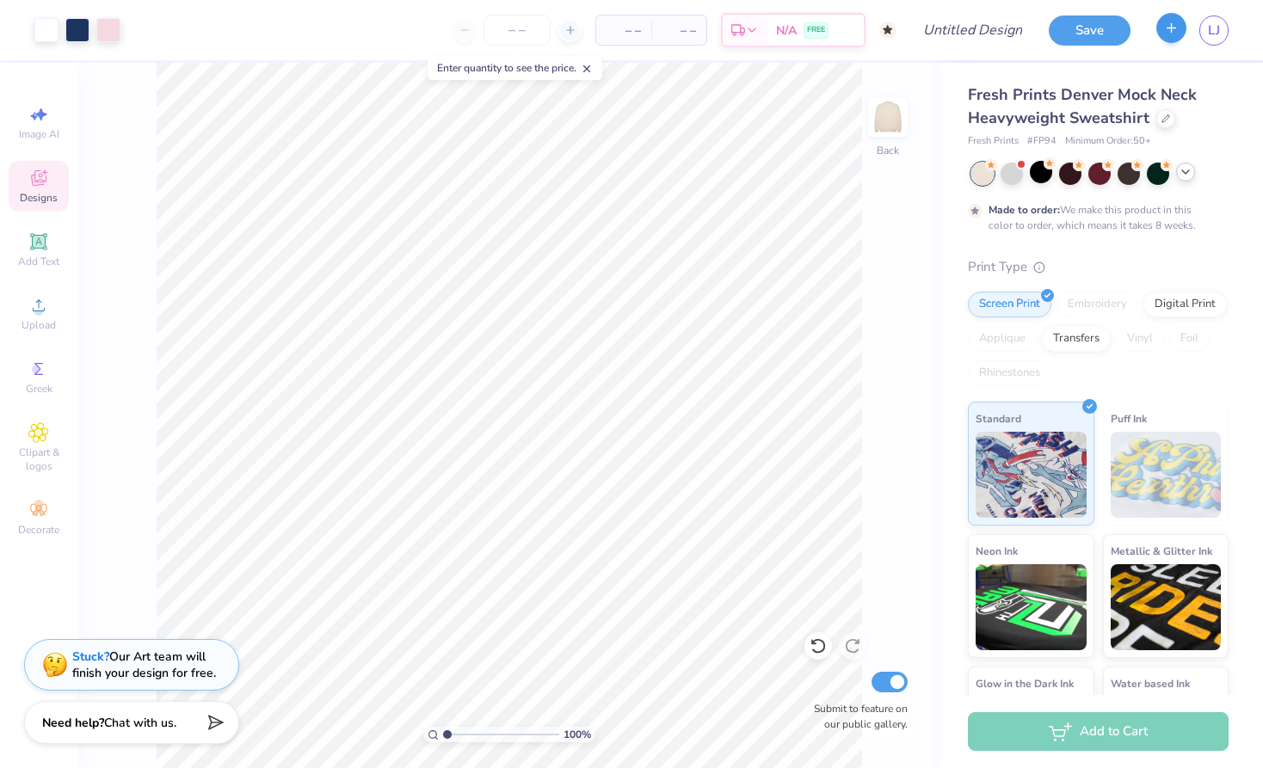
click at [1179, 38] on button "button" at bounding box center [1171, 28] width 30 height 30
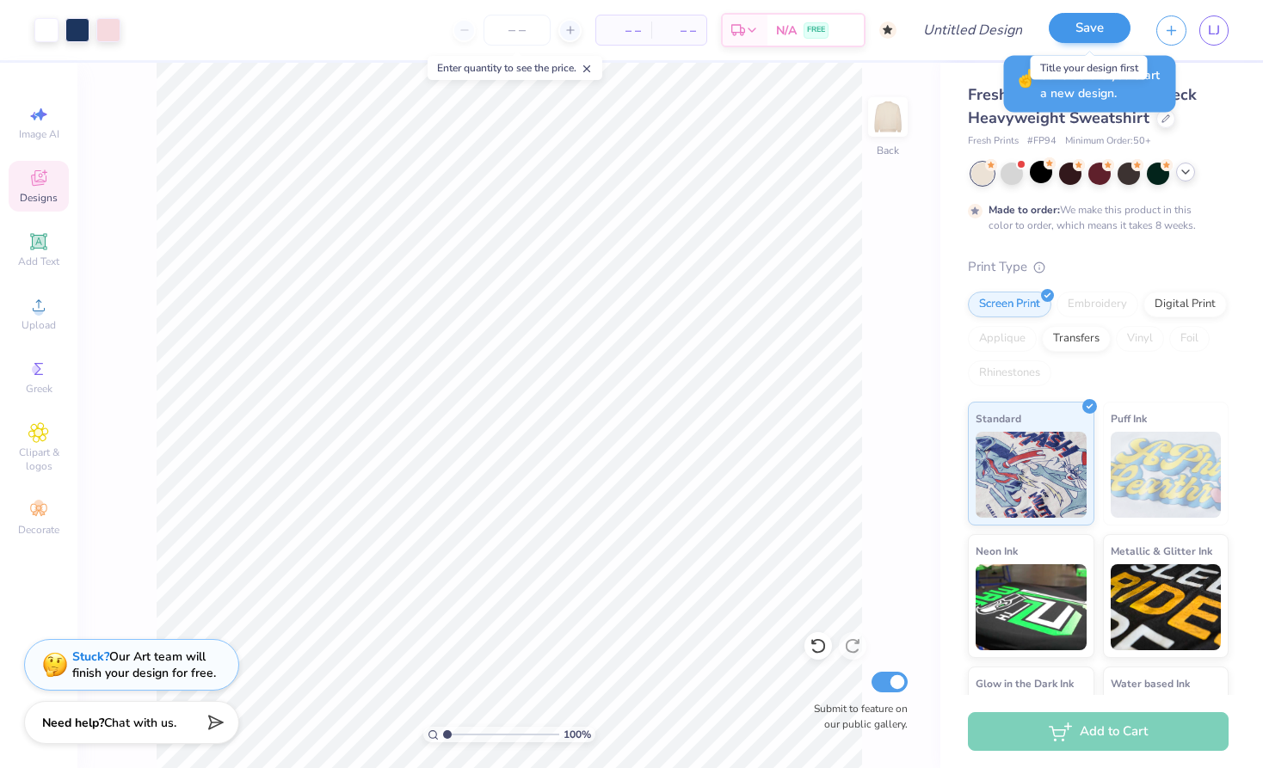
click at [1079, 33] on button "Save" at bounding box center [1090, 28] width 82 height 30
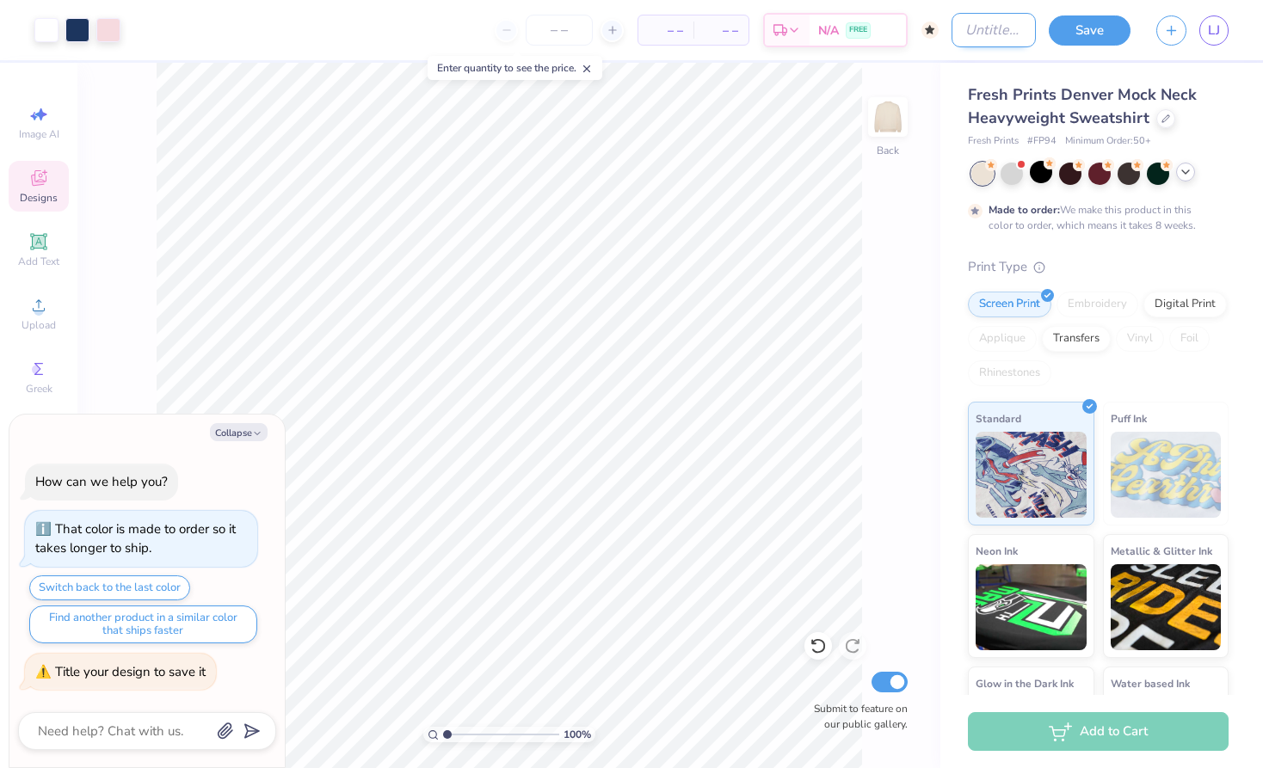
type textarea "x"
click at [975, 32] on input "Design Title" at bounding box center [993, 30] width 84 height 34
type input "o"
type textarea "x"
type input "op"
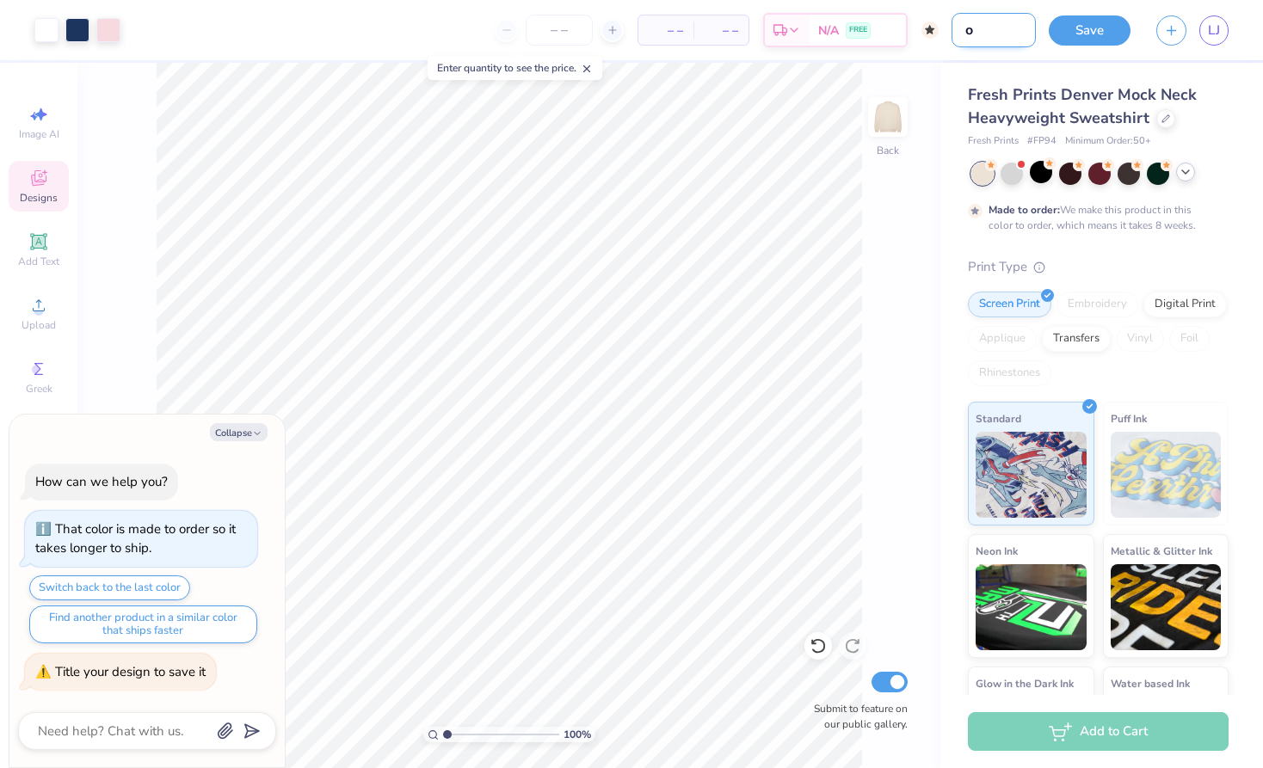
type textarea "x"
type input "opt"
type textarea "x"
type input "opti"
type textarea "x"
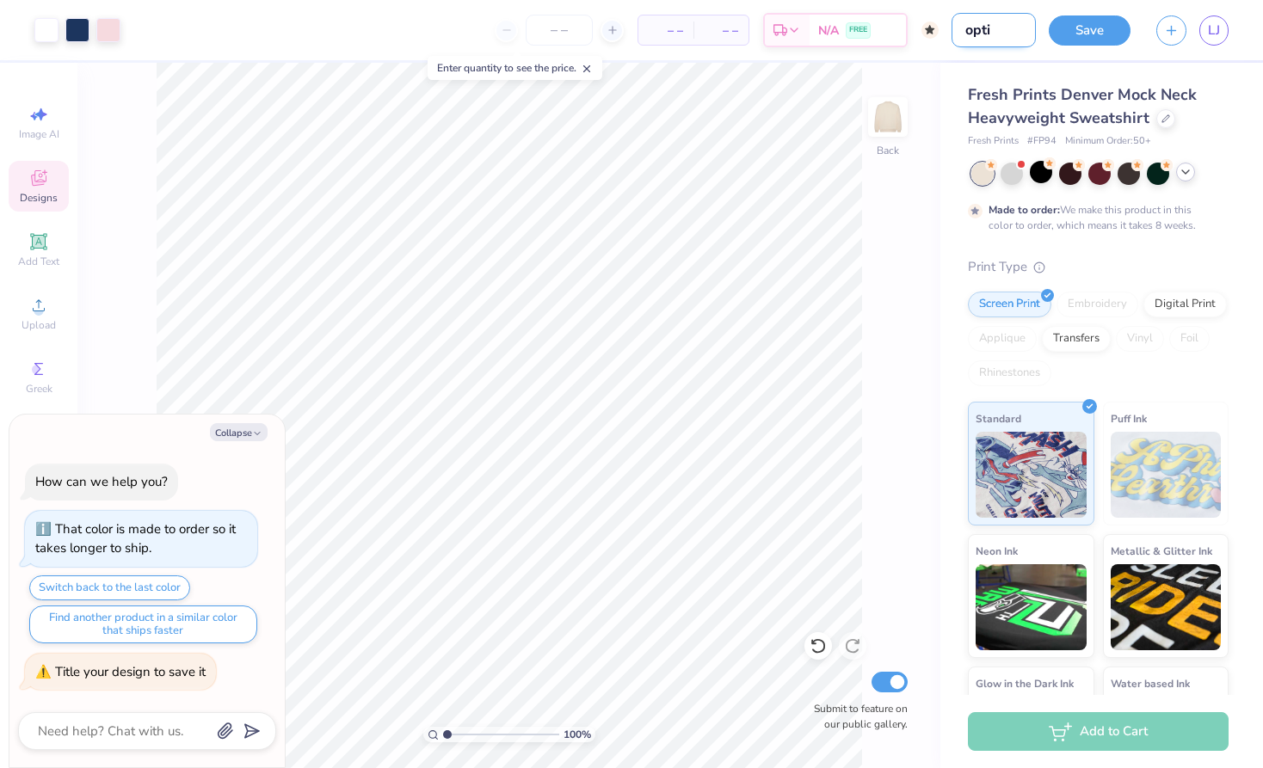
type input "optio"
type textarea "x"
type input "option"
type textarea "x"
type input "option"
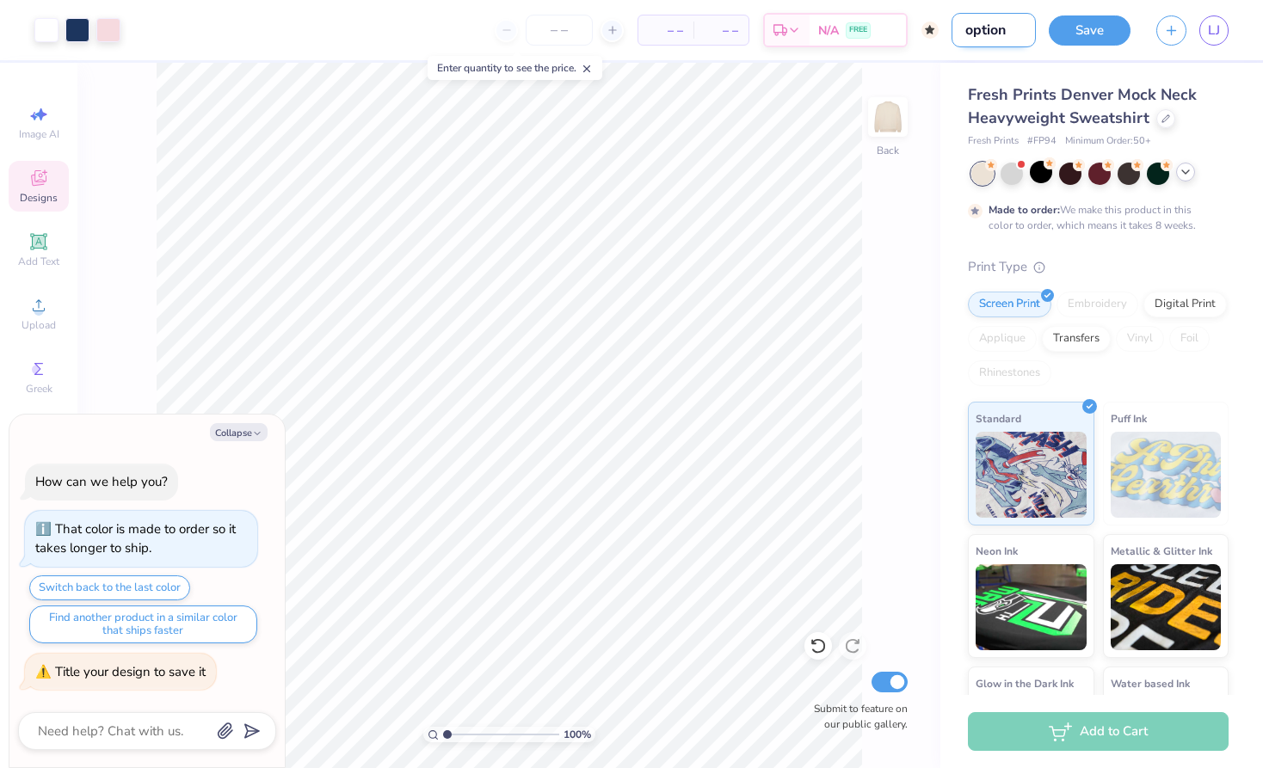
type textarea "x"
type input "option 2"
type textarea "x"
type input "option 2"
click at [1099, 35] on button "Save" at bounding box center [1090, 28] width 82 height 30
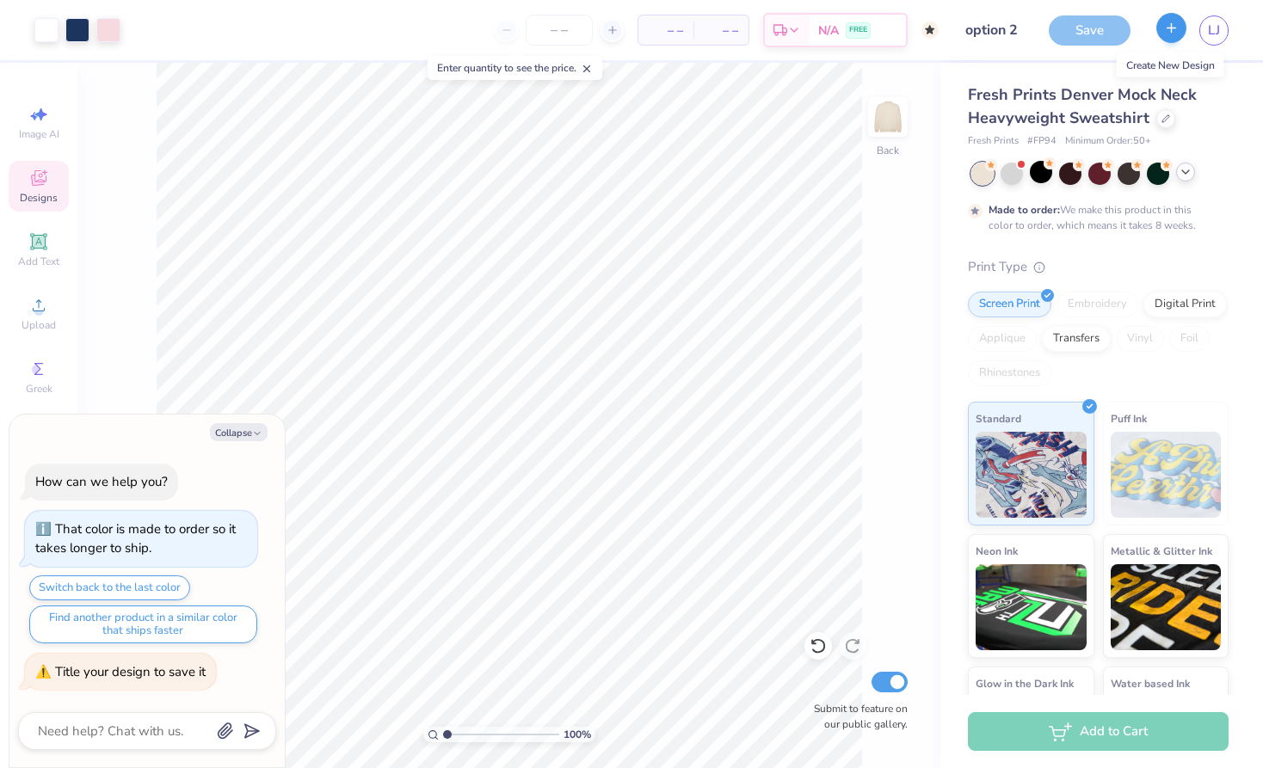
click at [1168, 36] on button "button" at bounding box center [1171, 28] width 30 height 30
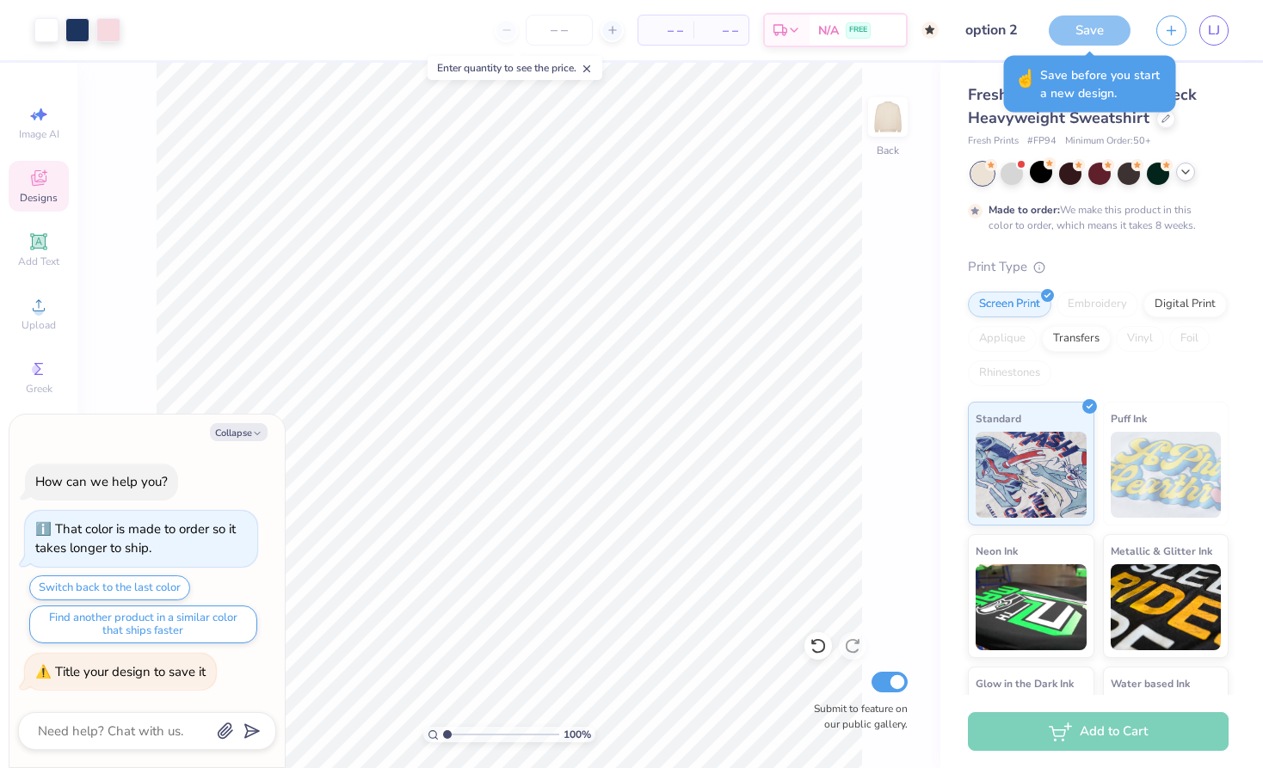
click at [1078, 43] on div "Save" at bounding box center [1090, 30] width 82 height 30
click at [1086, 36] on div "Save" at bounding box center [1090, 30] width 82 height 30
click at [1167, 41] on button "button" at bounding box center [1171, 28] width 30 height 30
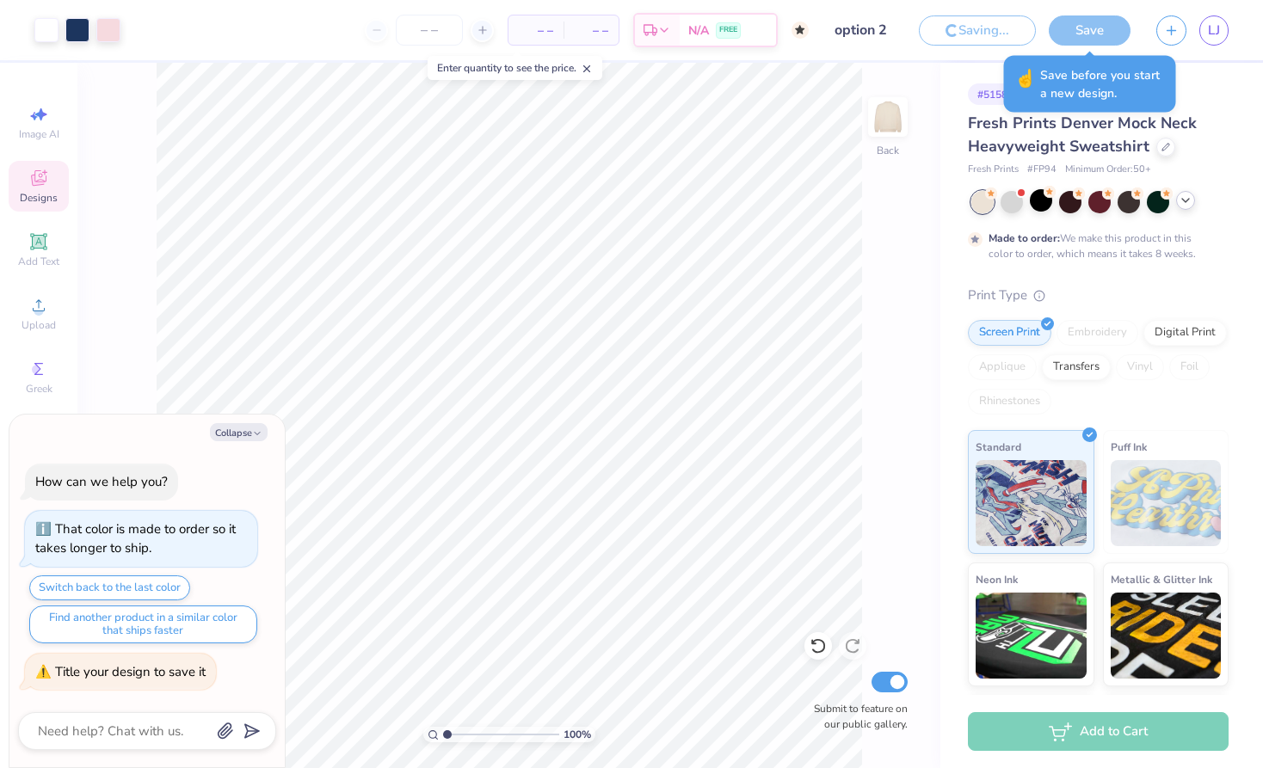
type textarea "x"
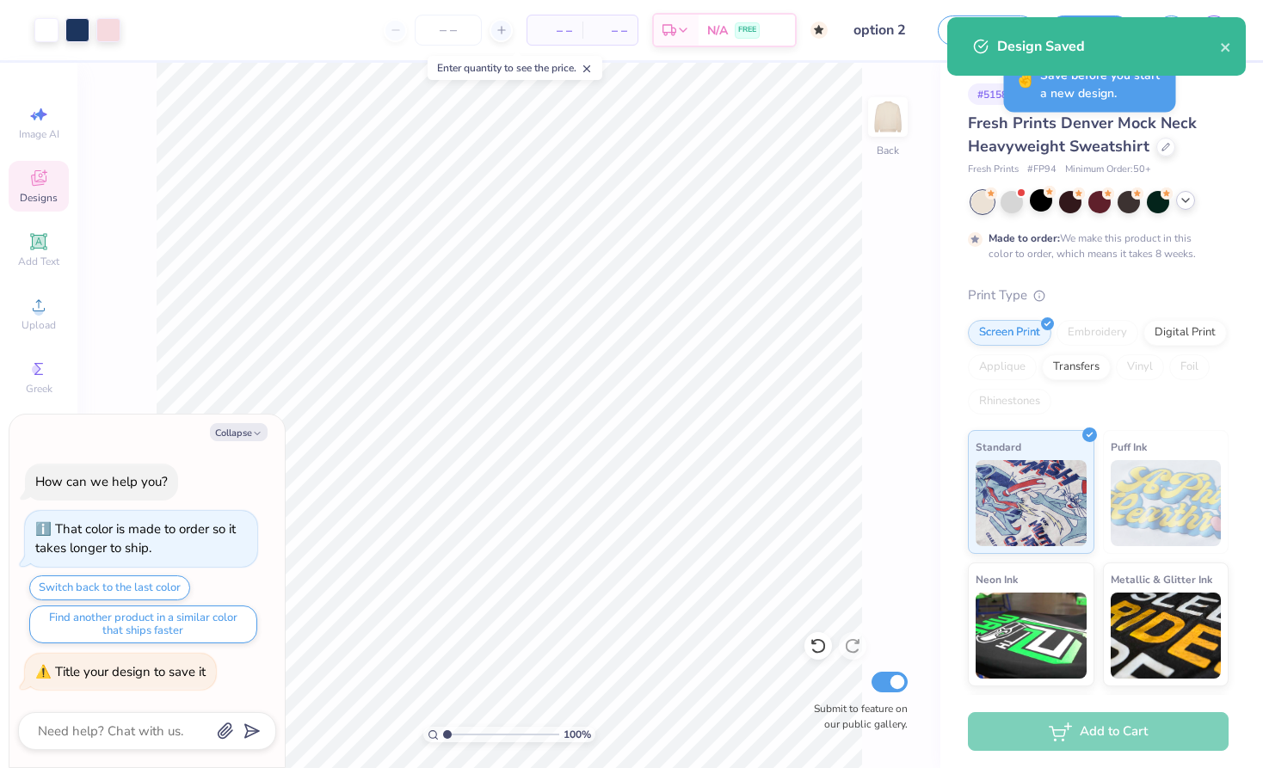
click at [1237, 45] on div "Design Saved" at bounding box center [1096, 46] width 298 height 58
click at [1231, 46] on icon "close" at bounding box center [1226, 47] width 12 height 14
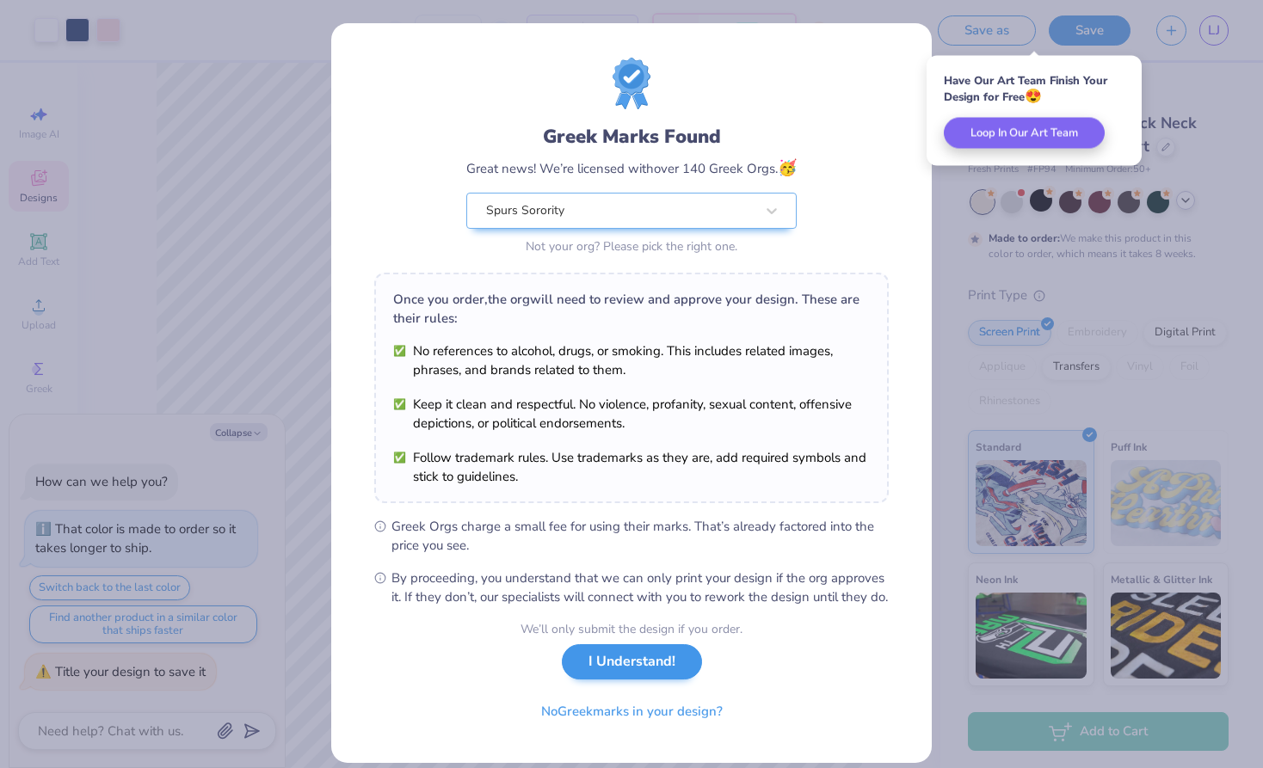
click at [610, 680] on button "I Understand!" at bounding box center [632, 661] width 140 height 35
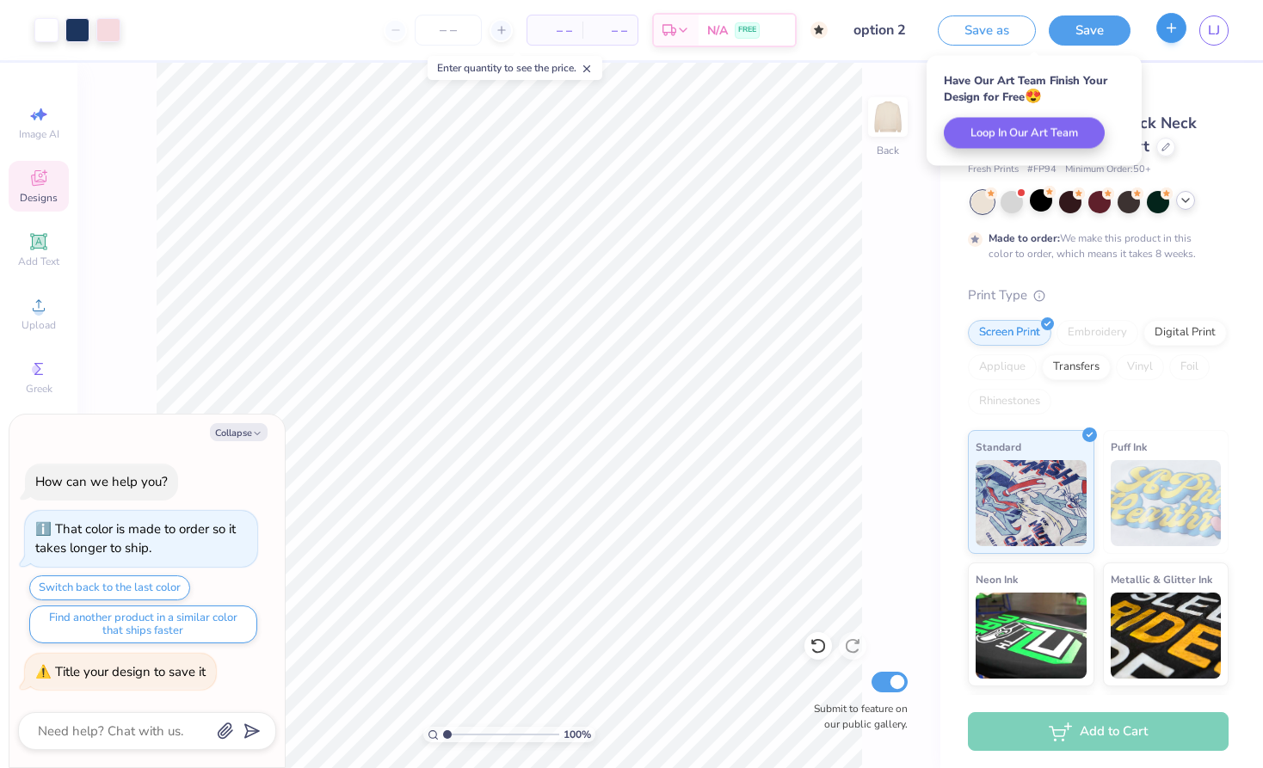
click at [1179, 37] on button "button" at bounding box center [1171, 28] width 30 height 30
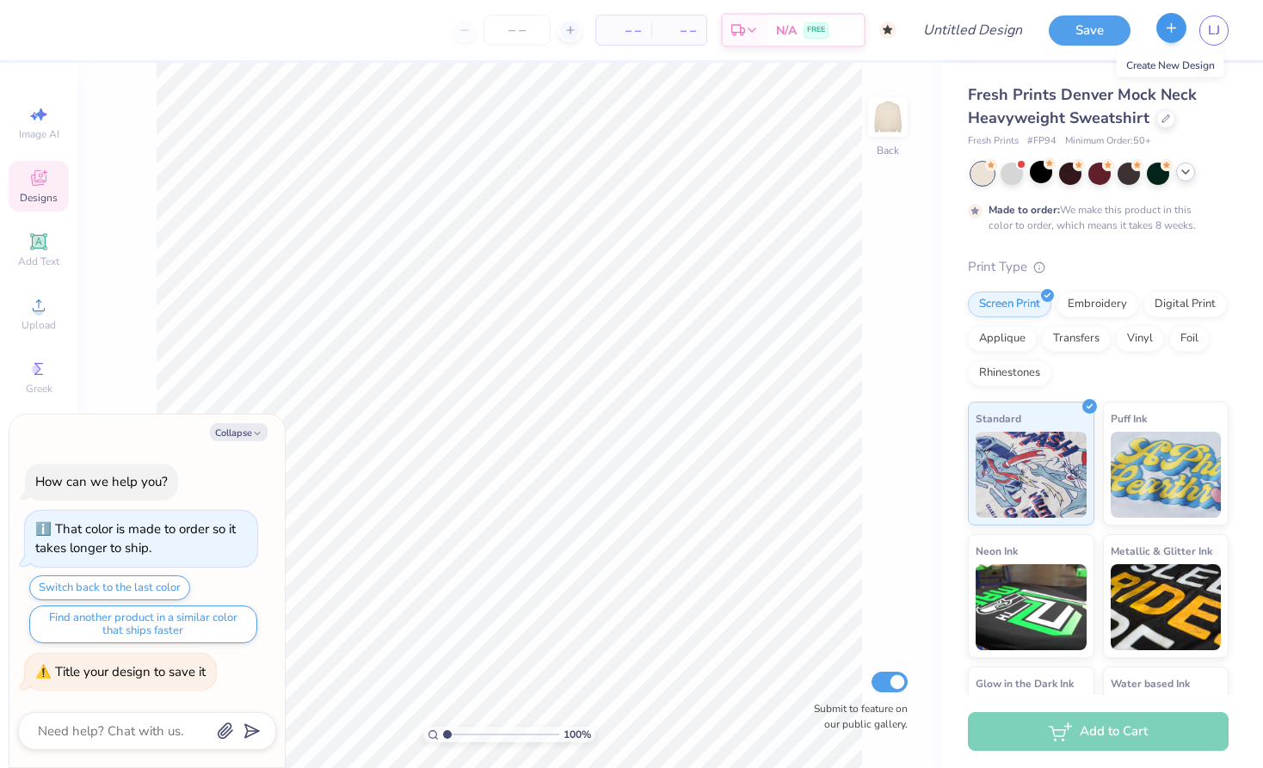
click at [1179, 37] on button "button" at bounding box center [1171, 28] width 30 height 30
click at [1161, 120] on icon at bounding box center [1165, 117] width 9 height 9
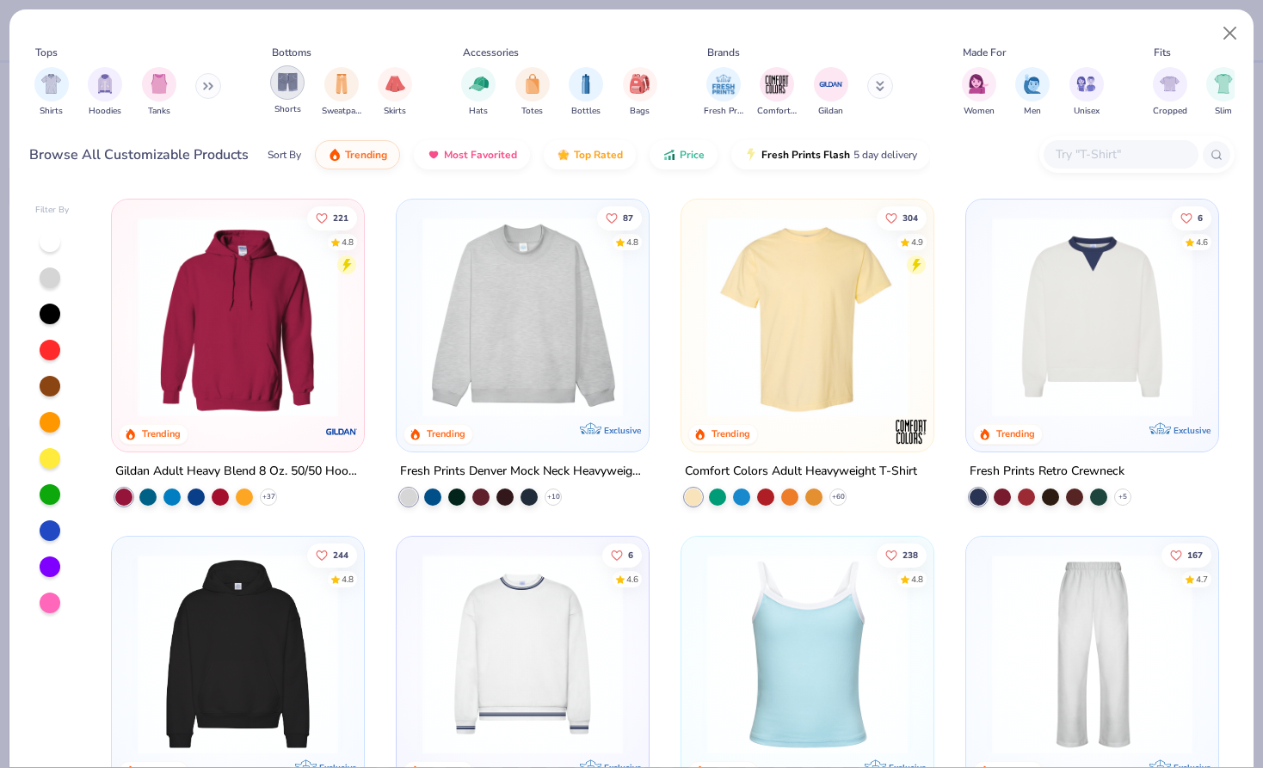
click at [286, 87] on img "filter for Shorts" at bounding box center [288, 82] width 20 height 20
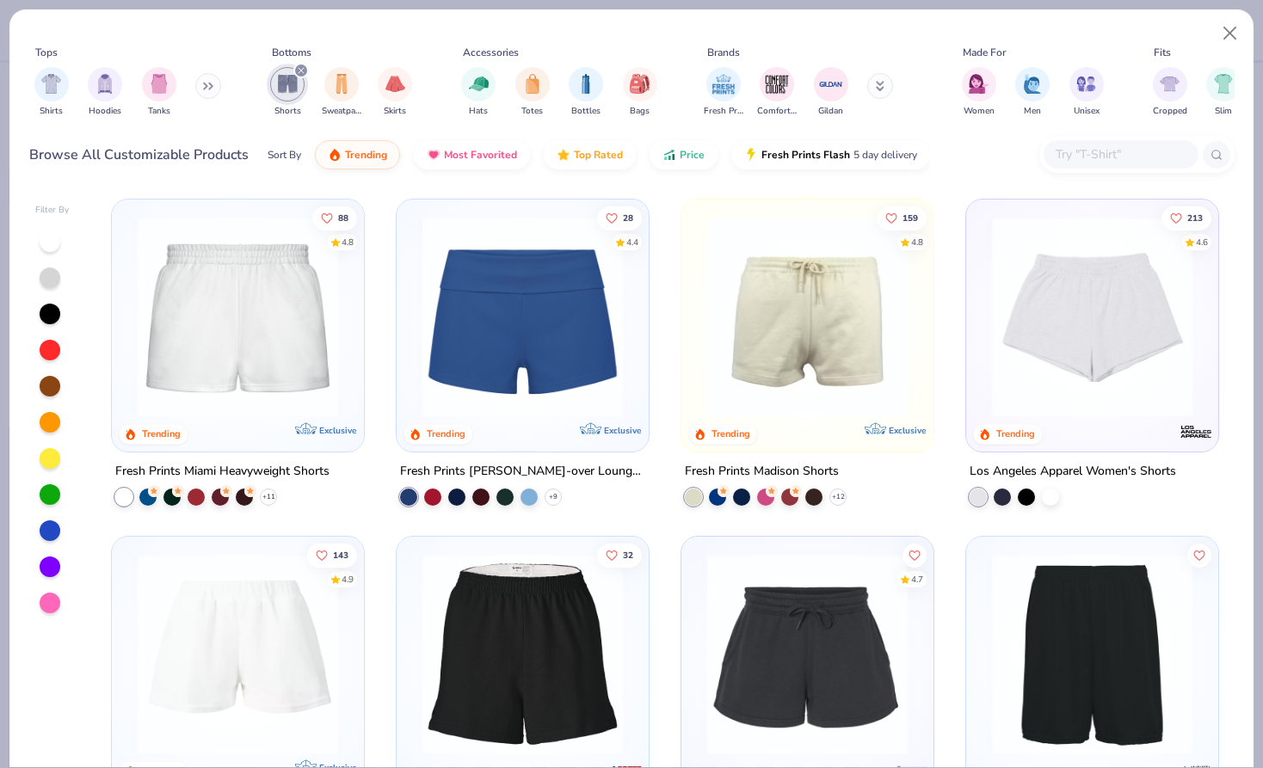
click at [508, 354] on img at bounding box center [523, 317] width 218 height 200
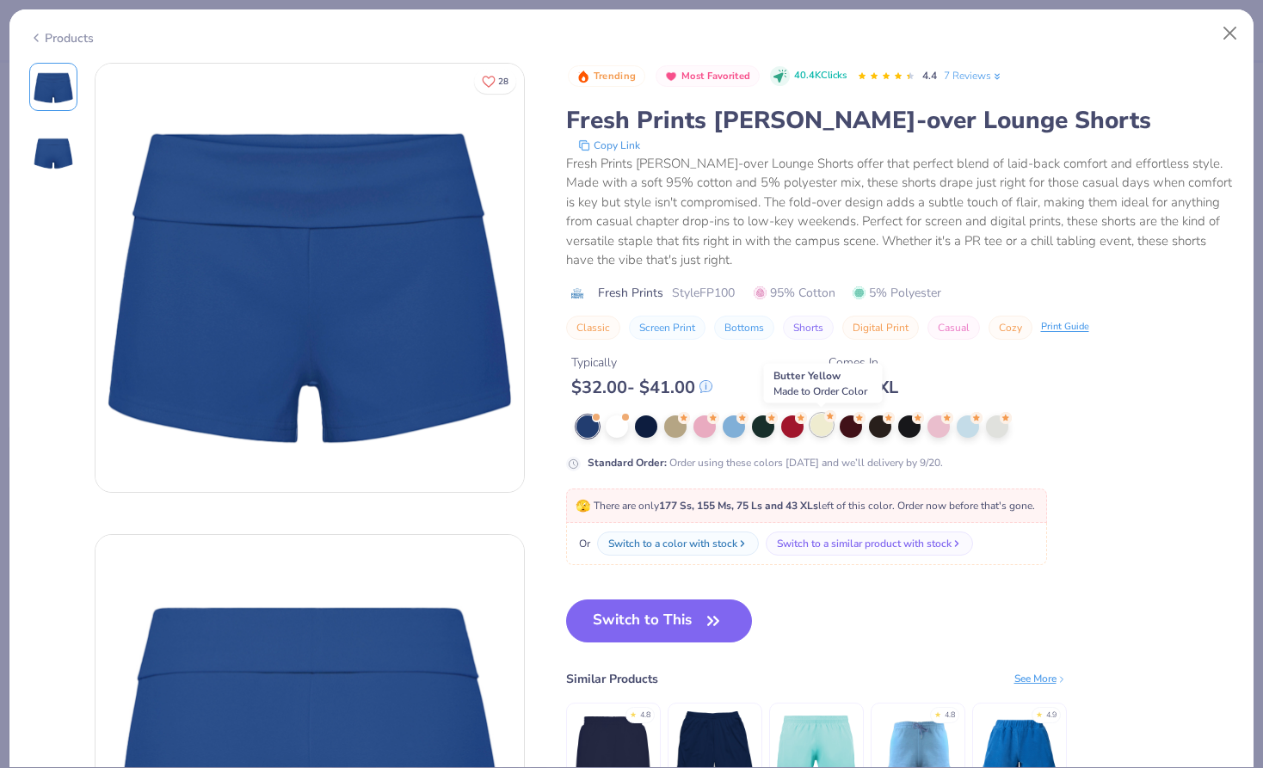
click at [817, 426] on div at bounding box center [821, 425] width 22 height 22
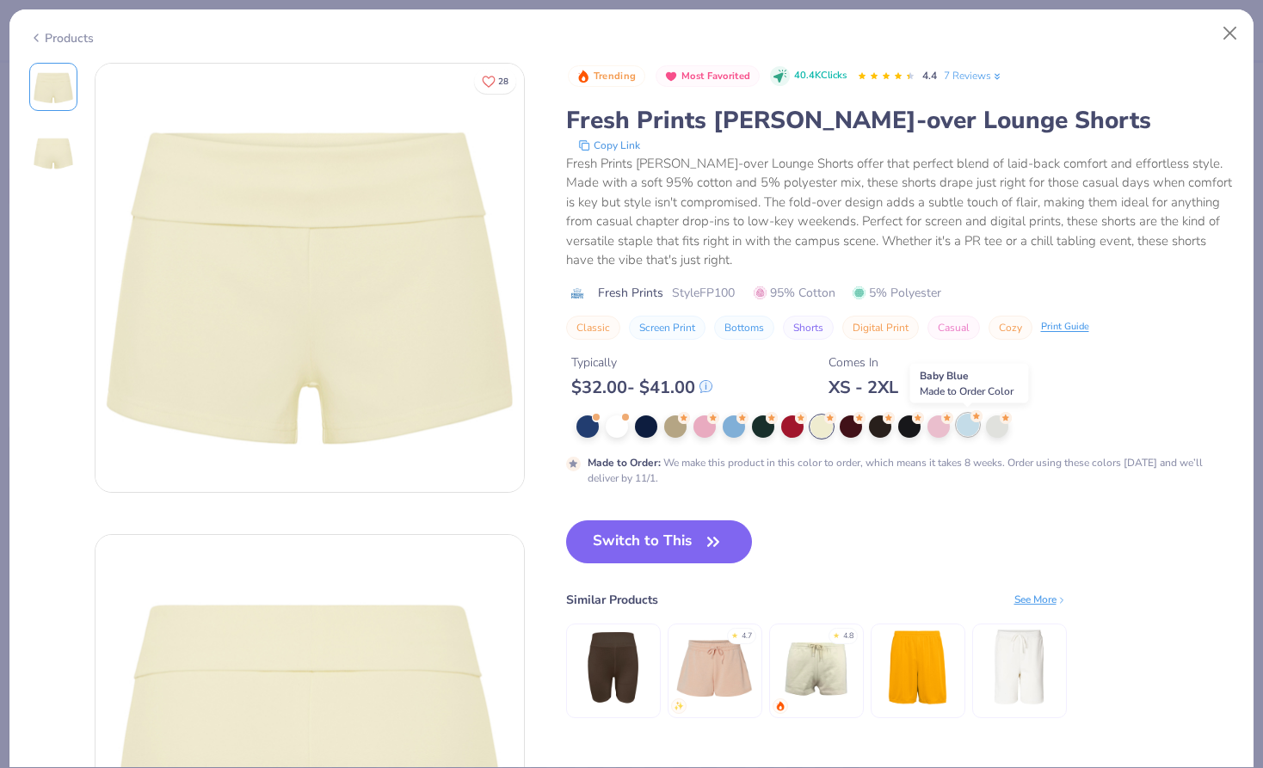
click at [966, 430] on div at bounding box center [968, 425] width 22 height 22
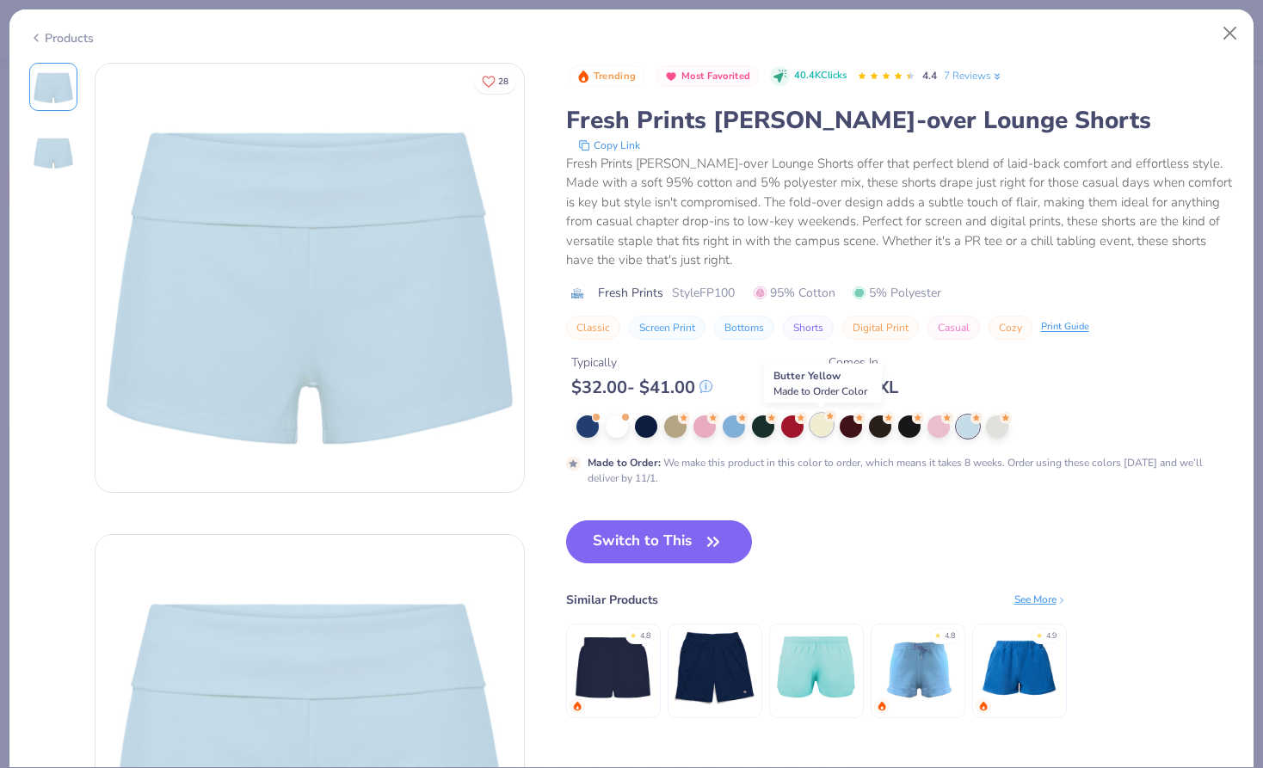
click at [823, 430] on div at bounding box center [821, 425] width 22 height 22
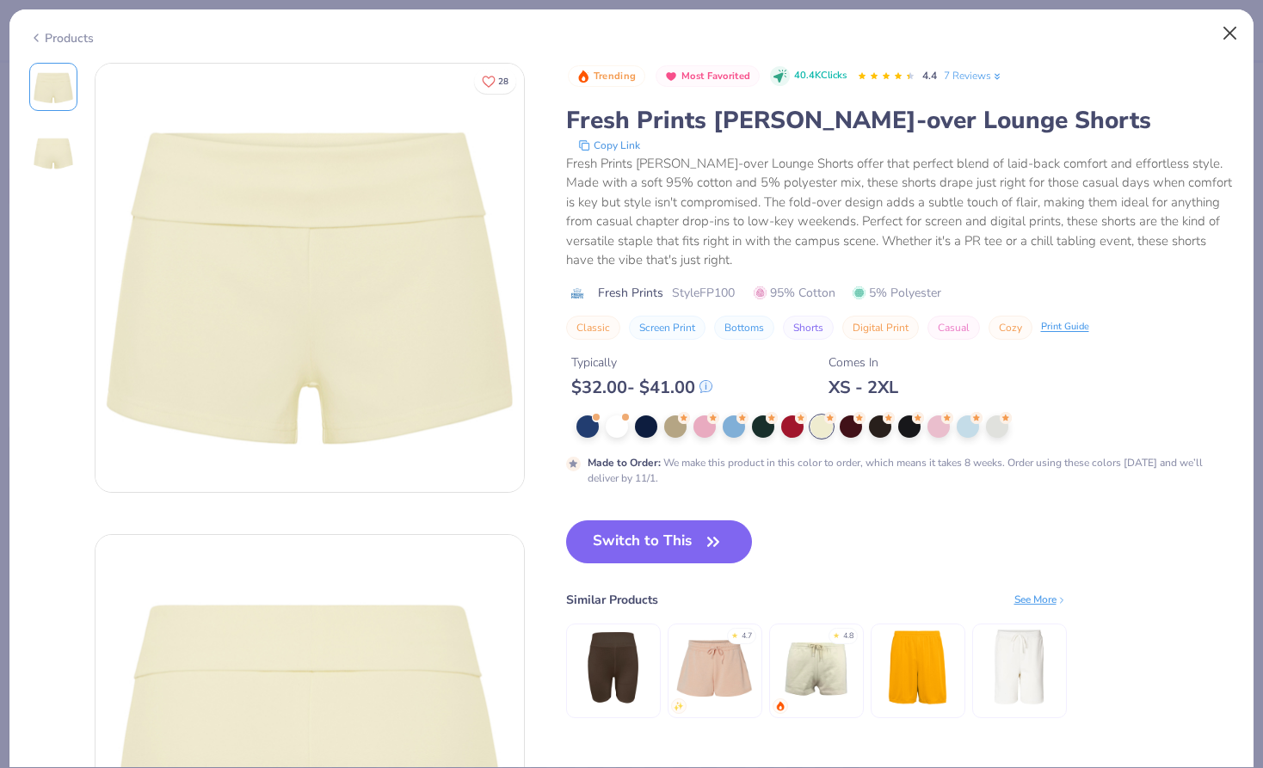
click at [1231, 25] on button "Close" at bounding box center [1230, 33] width 33 height 33
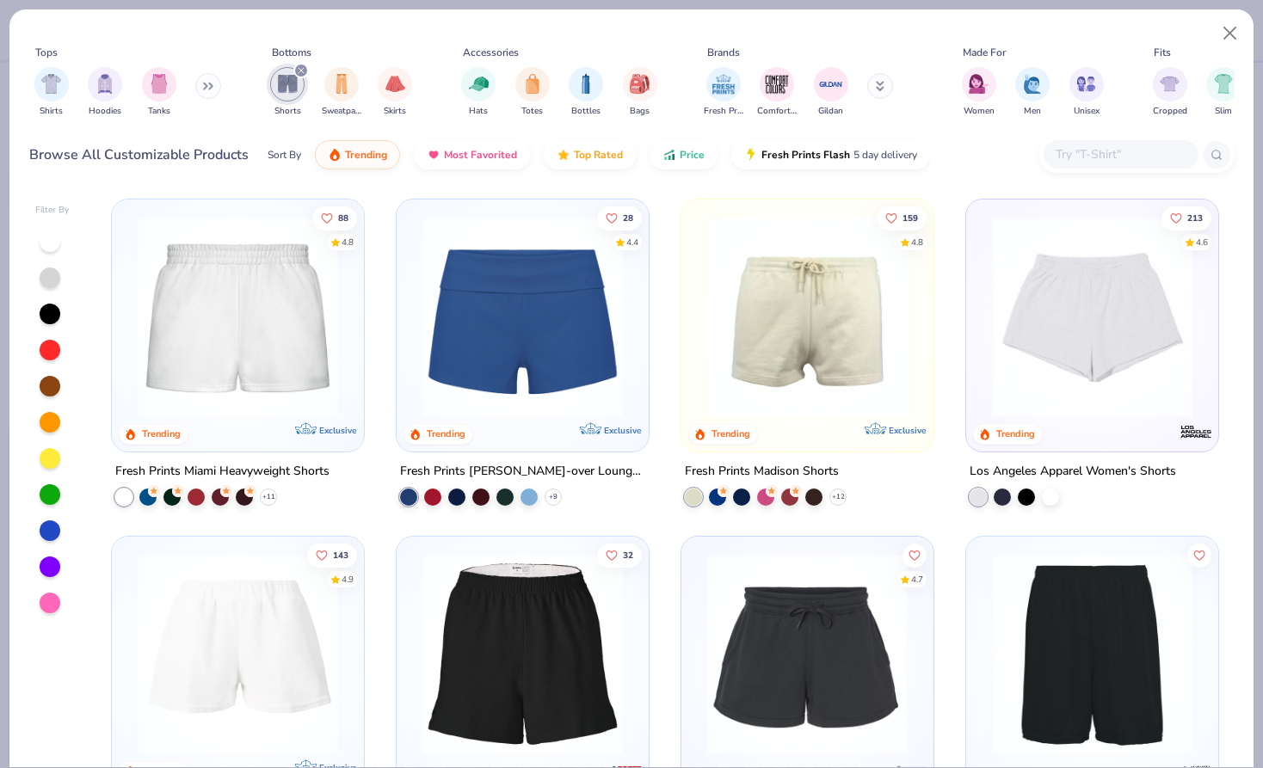
click at [302, 69] on icon "filter for Shorts" at bounding box center [300, 70] width 5 height 5
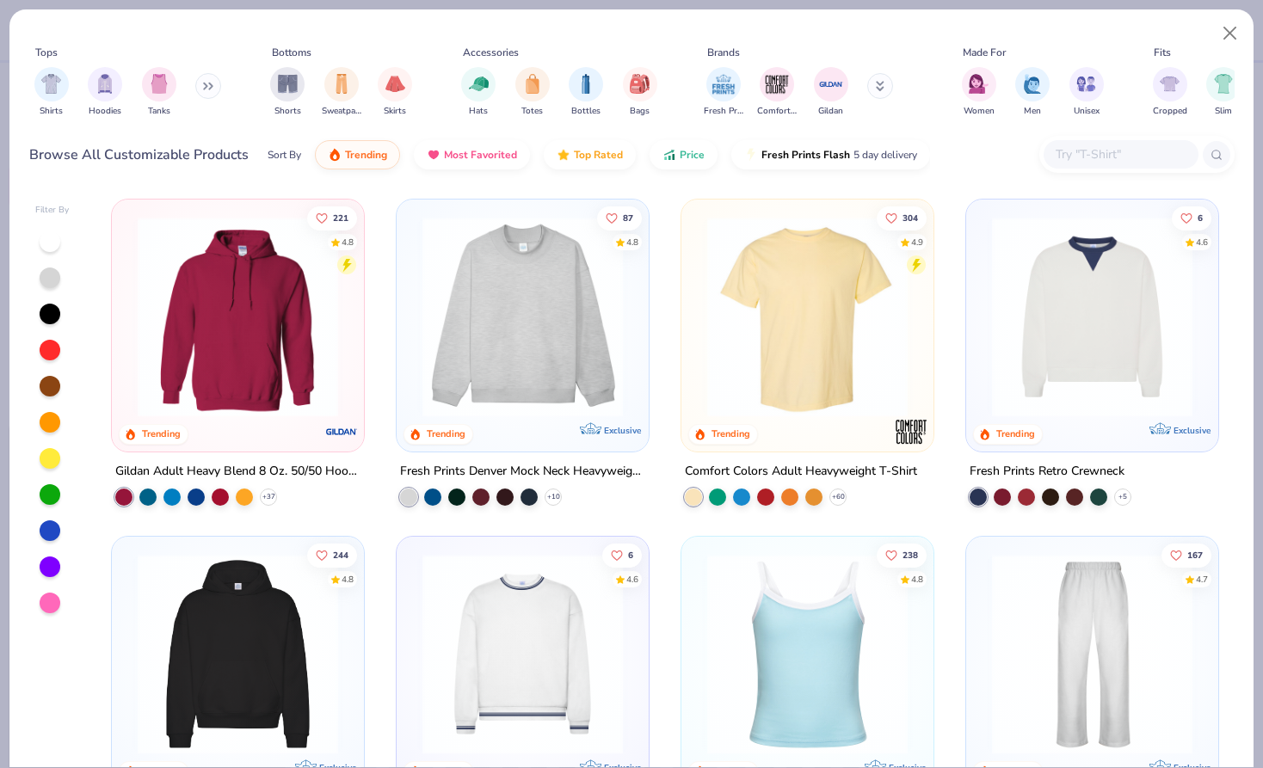
click at [513, 333] on img at bounding box center [523, 317] width 218 height 200
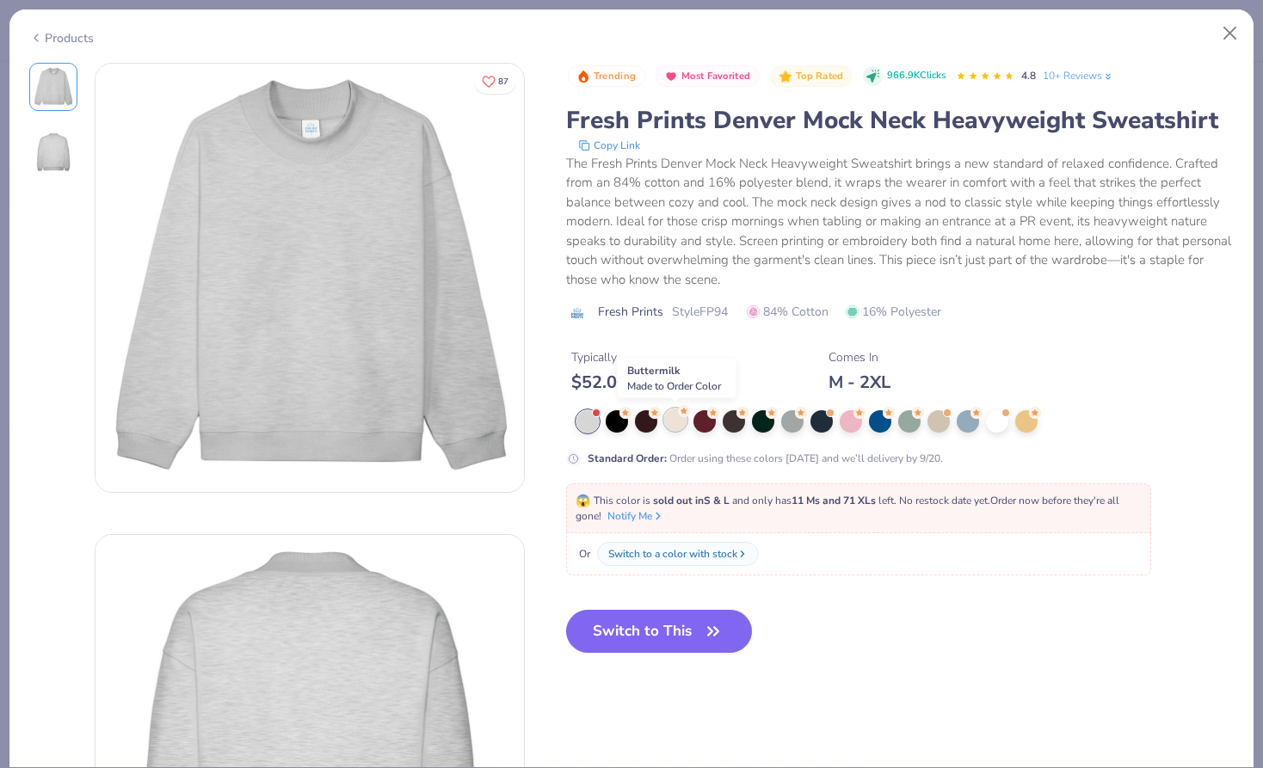
click at [677, 418] on div at bounding box center [675, 420] width 22 height 22
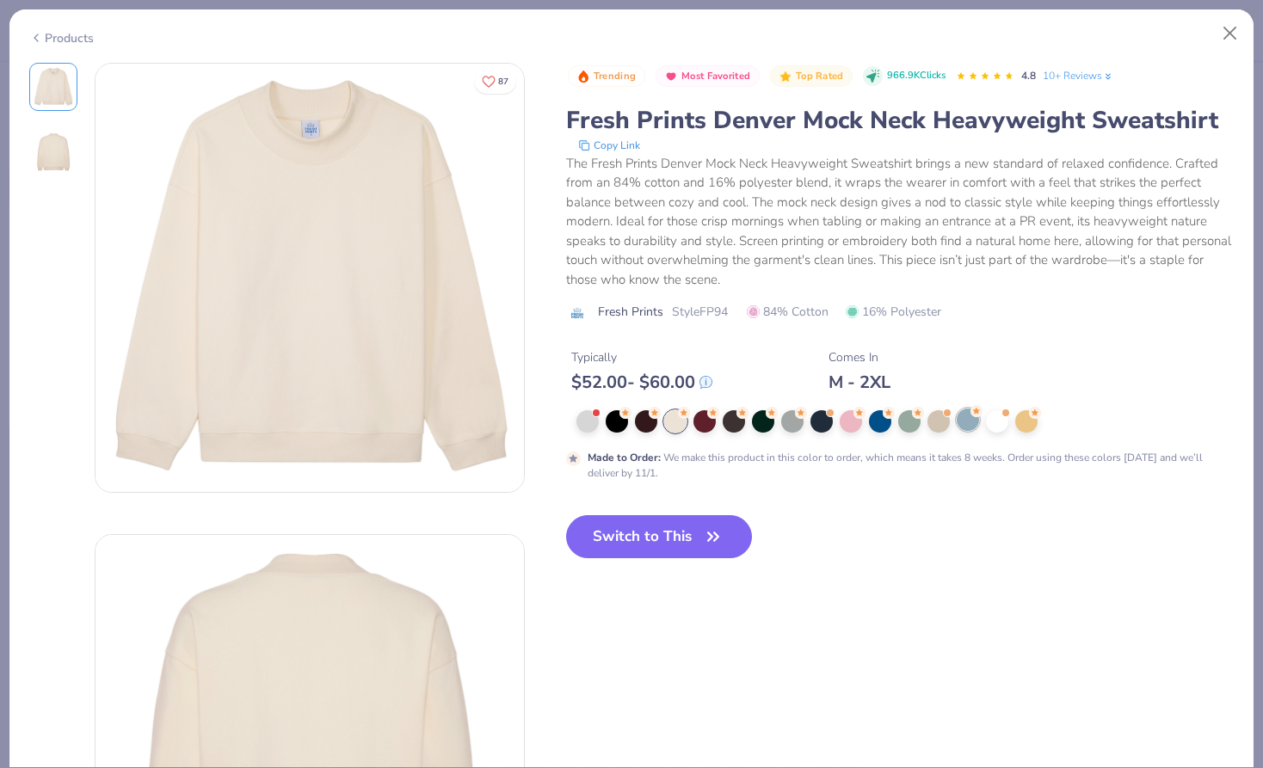
click at [967, 426] on div at bounding box center [968, 420] width 22 height 22
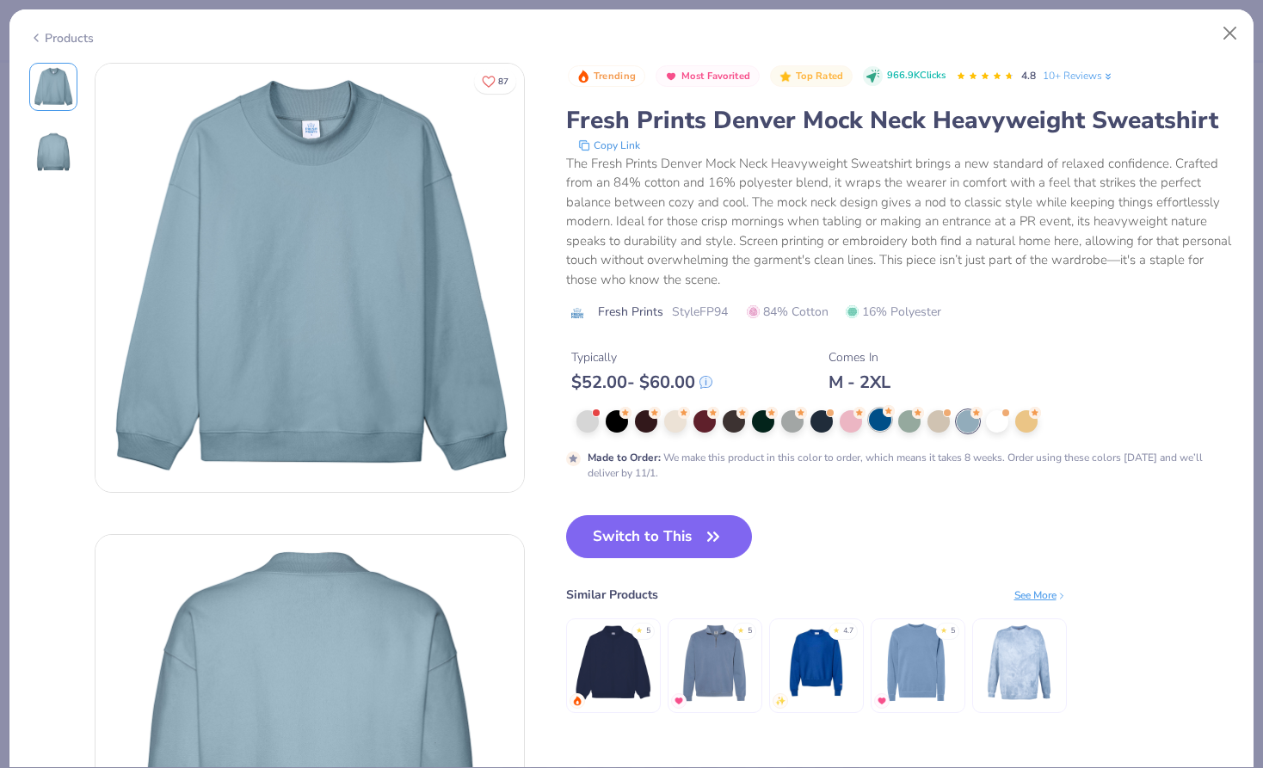
click at [880, 424] on div at bounding box center [880, 420] width 22 height 22
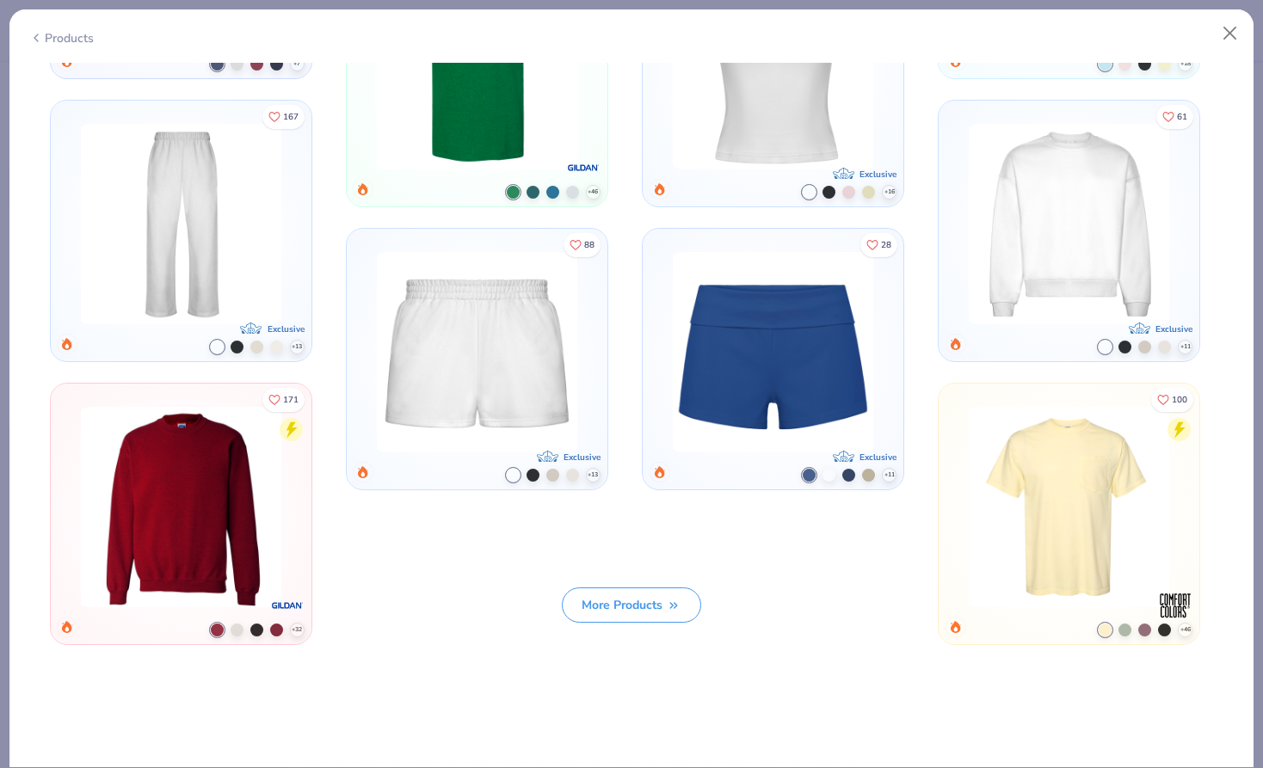
scroll to position [1580, 0]
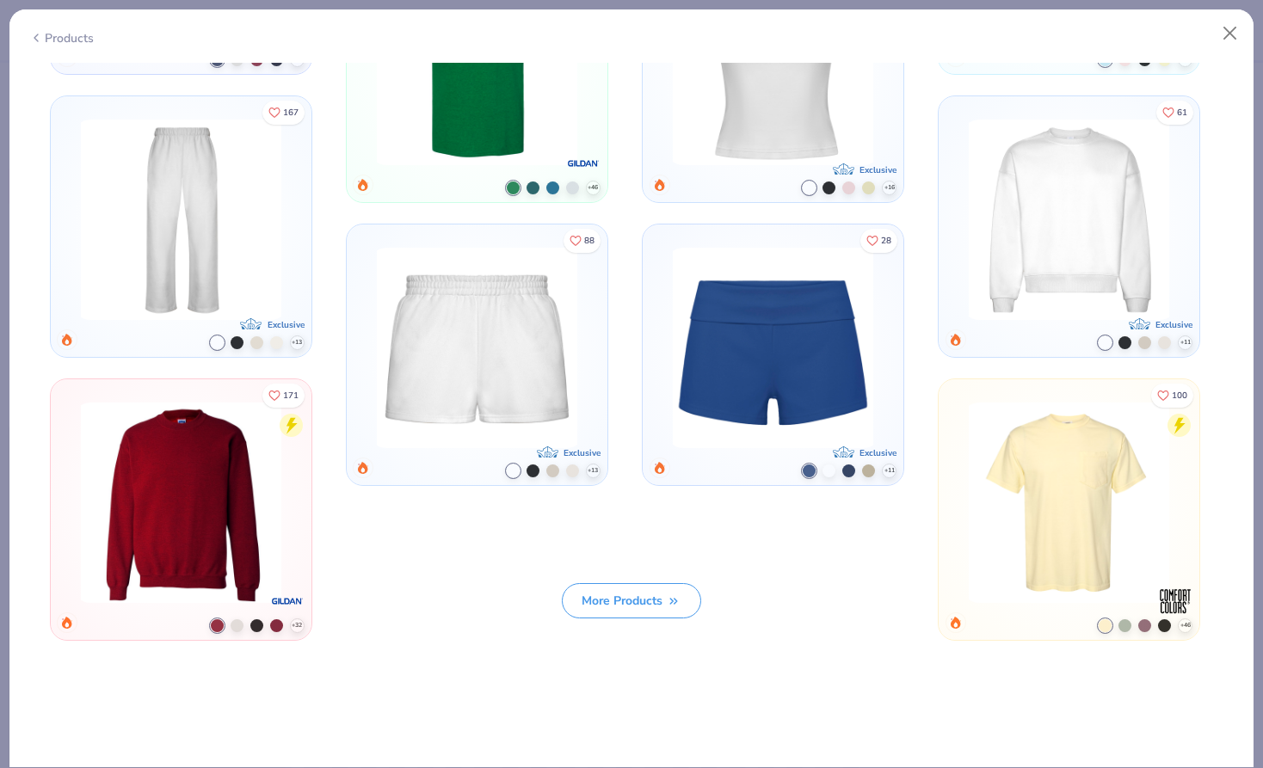
click at [815, 395] on img at bounding box center [773, 348] width 215 height 200
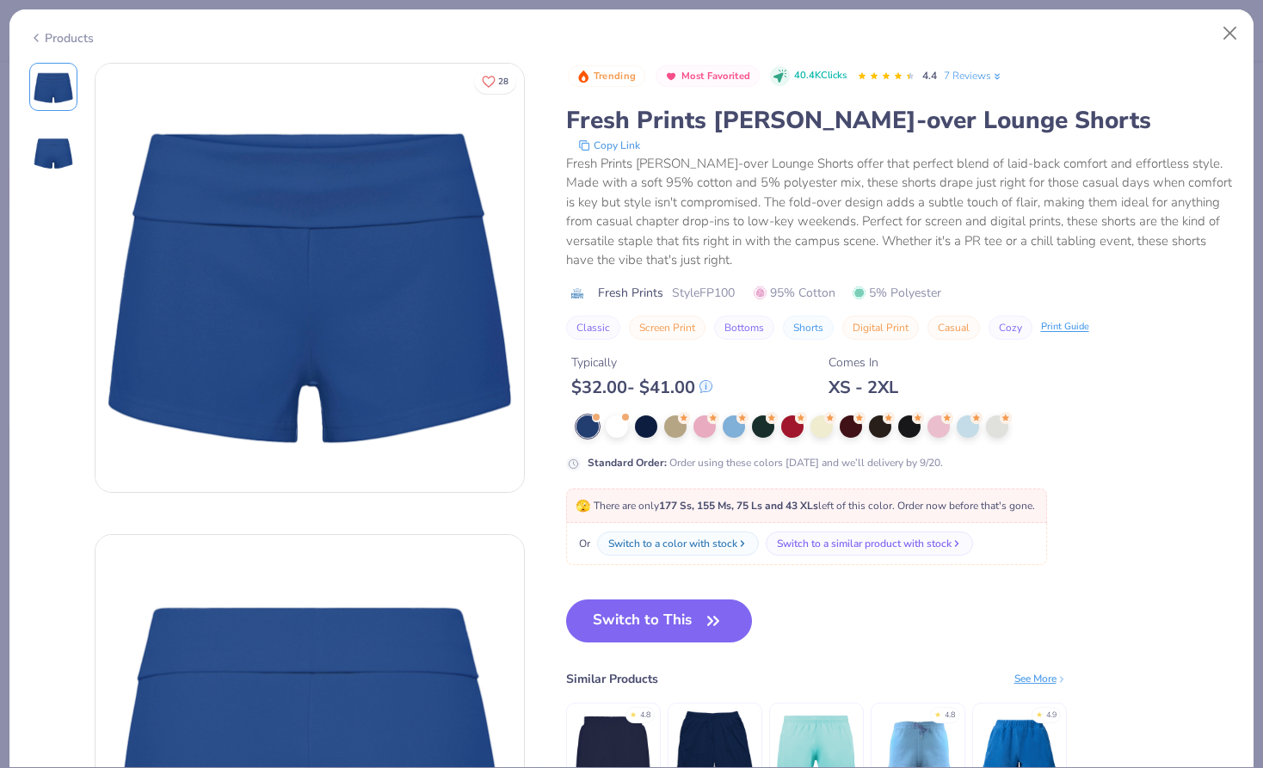
scroll to position [17, 0]
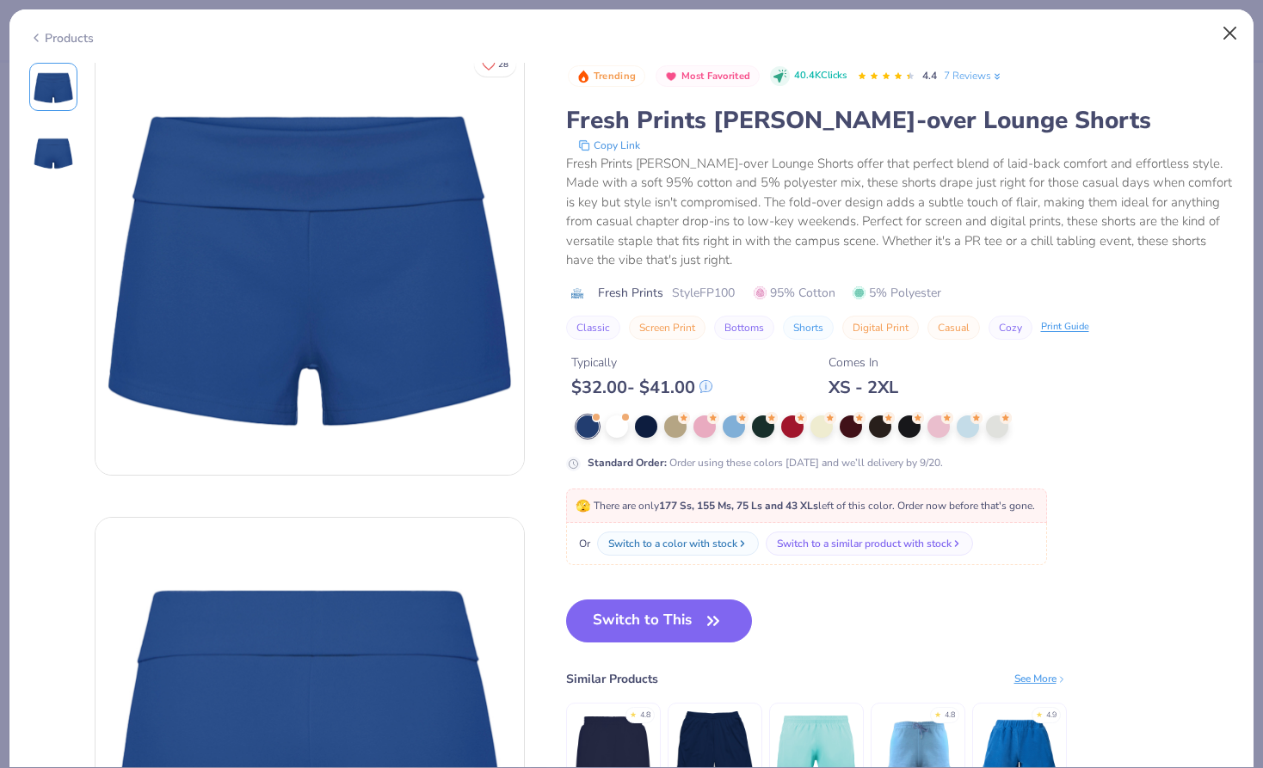
click at [1218, 35] on button "Close" at bounding box center [1230, 33] width 33 height 33
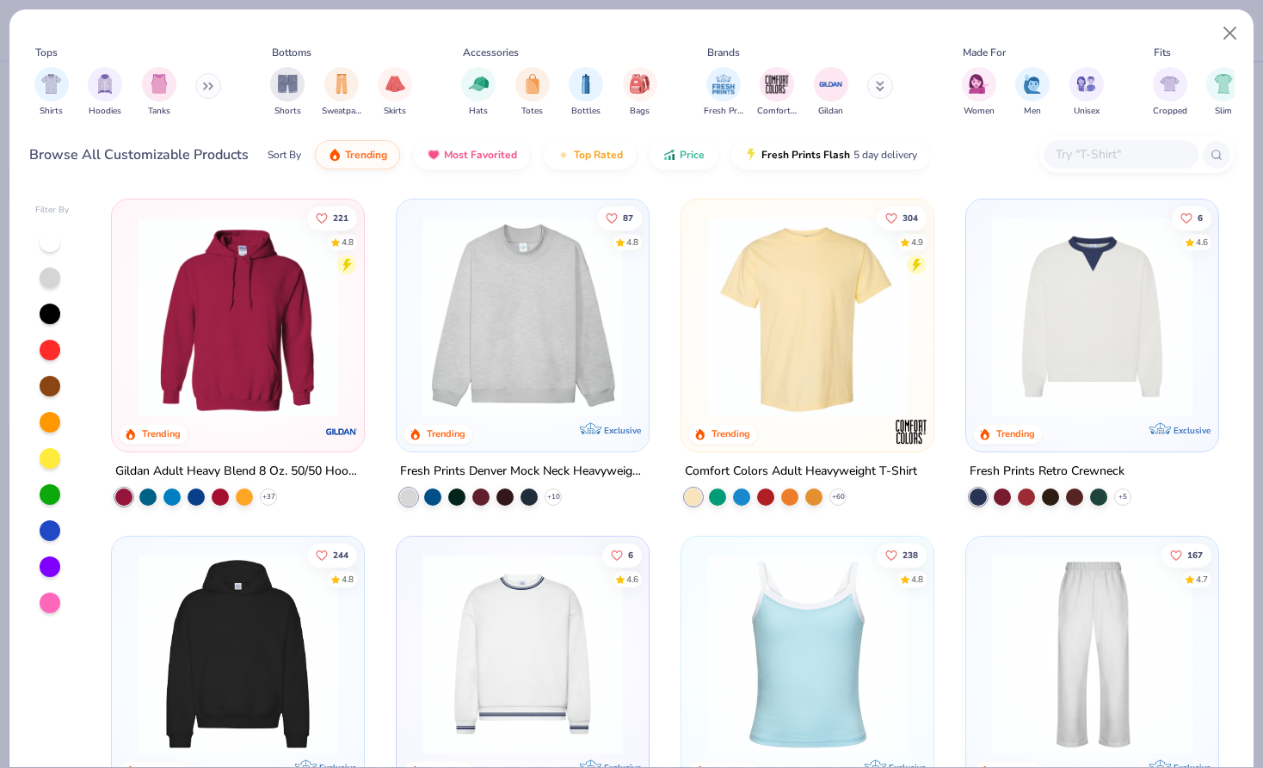
click at [556, 326] on img at bounding box center [523, 317] width 218 height 200
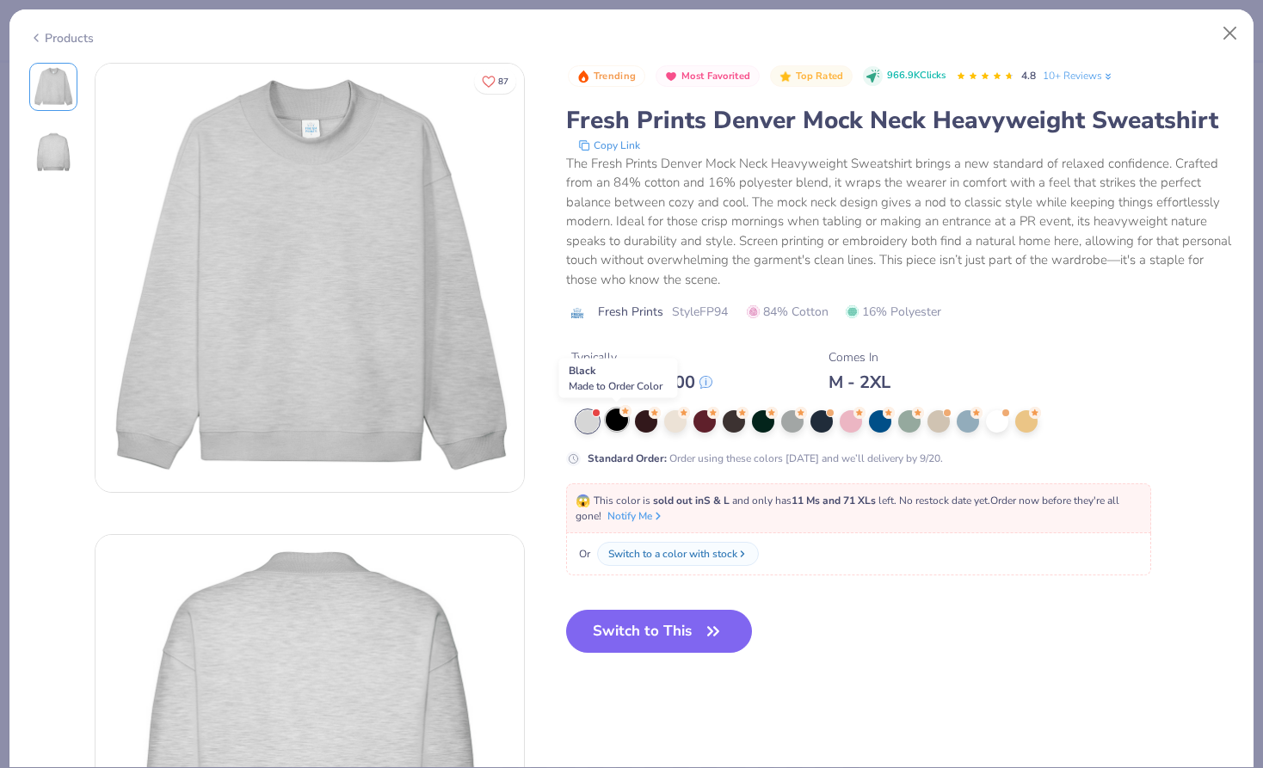
click at [617, 427] on div at bounding box center [617, 420] width 22 height 22
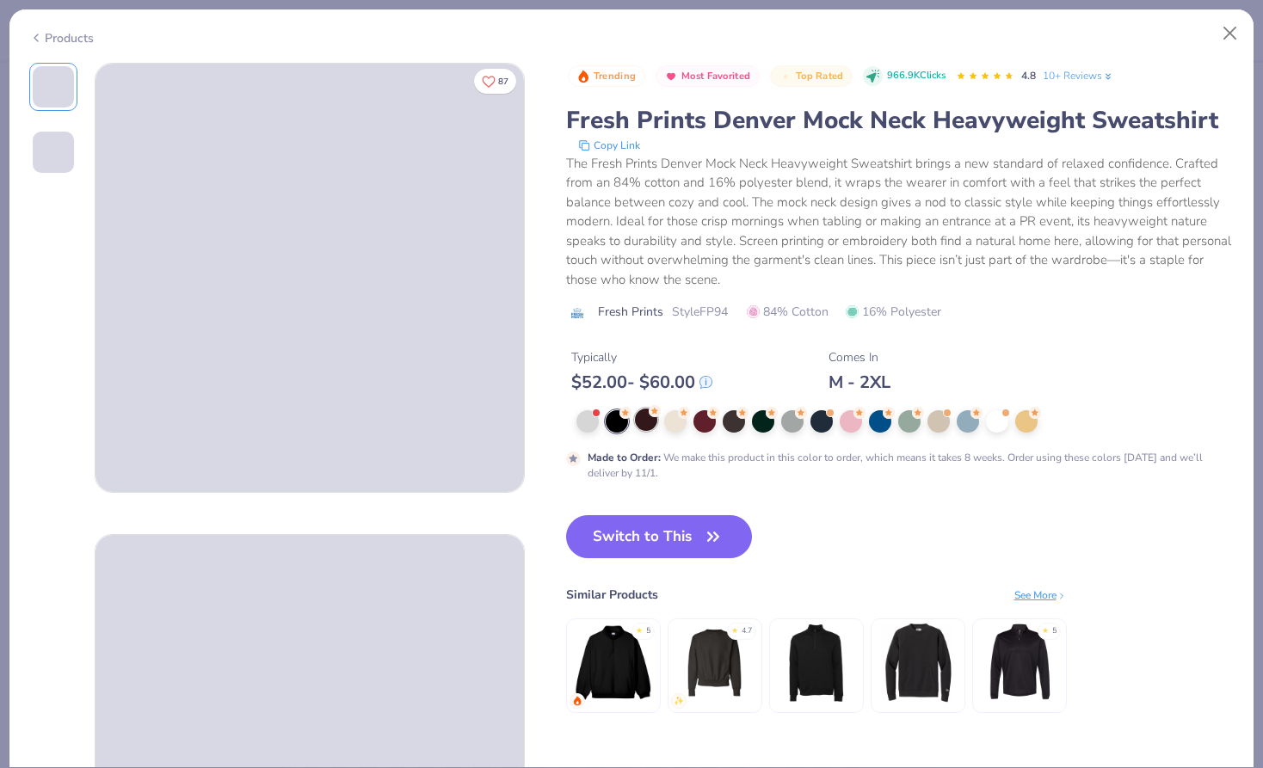
click at [643, 427] on div at bounding box center [646, 420] width 22 height 22
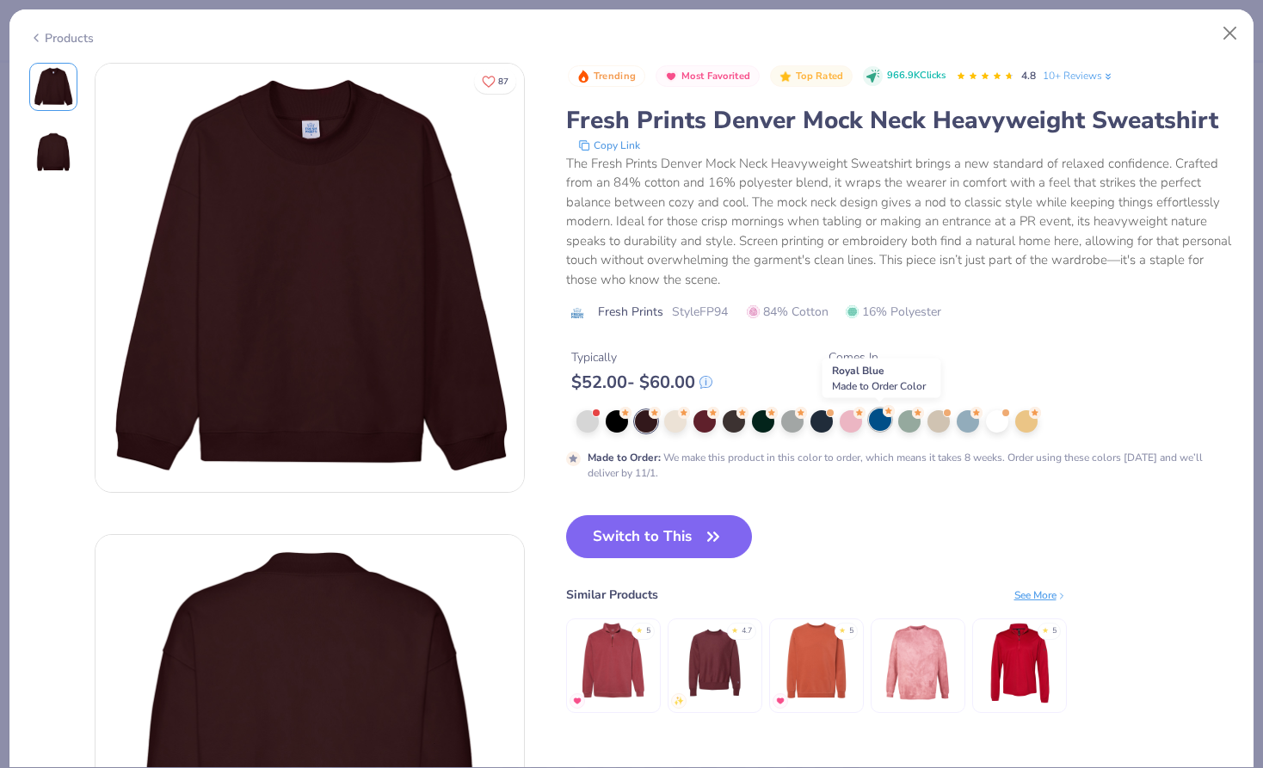
click at [875, 422] on div at bounding box center [880, 420] width 22 height 22
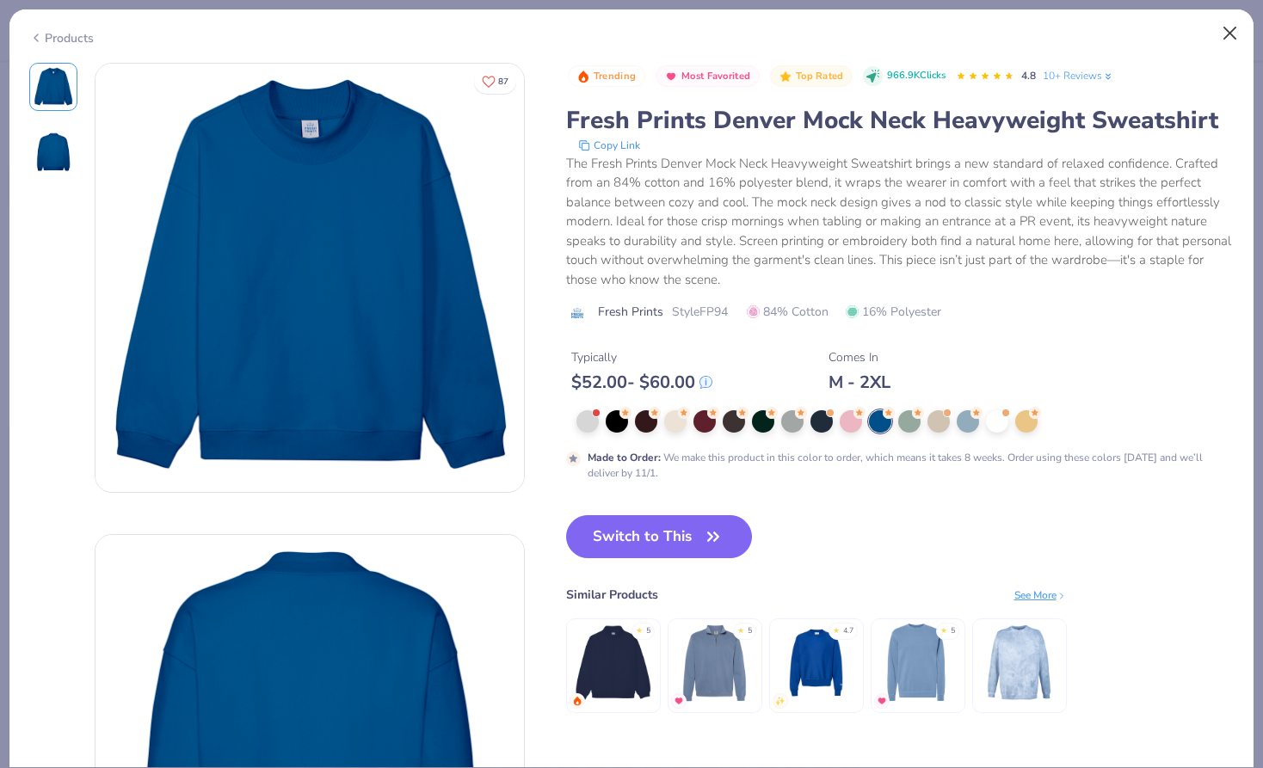
click at [1236, 34] on button "Close" at bounding box center [1230, 33] width 33 height 33
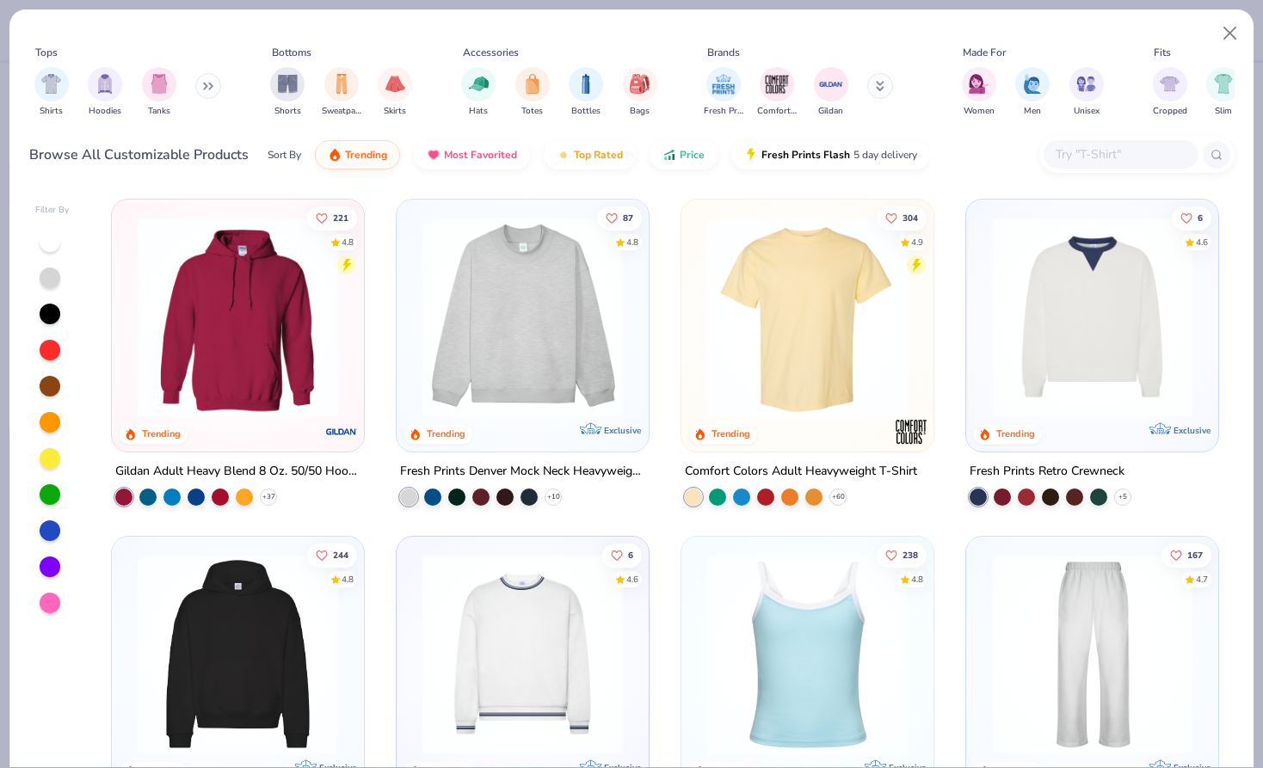
click at [212, 87] on icon at bounding box center [208, 86] width 10 height 9
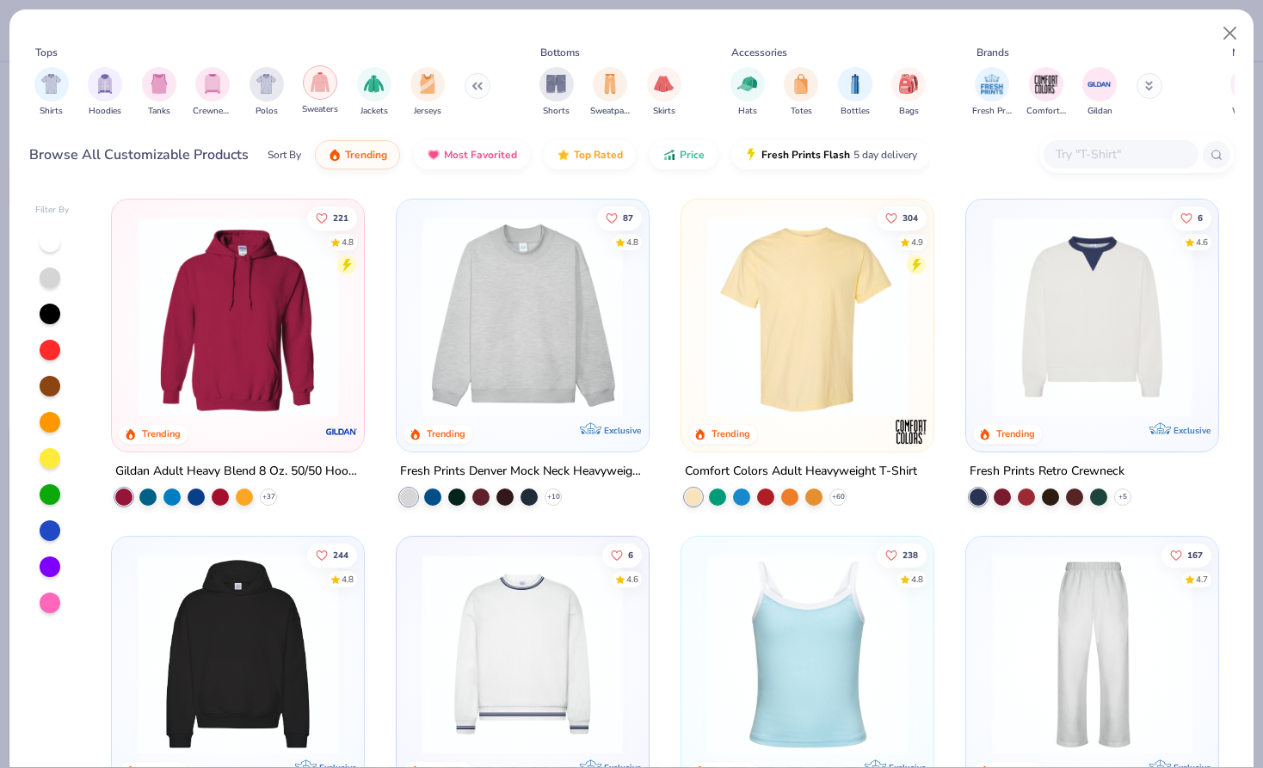
click at [310, 93] on div "filter for Sweaters" at bounding box center [320, 82] width 34 height 34
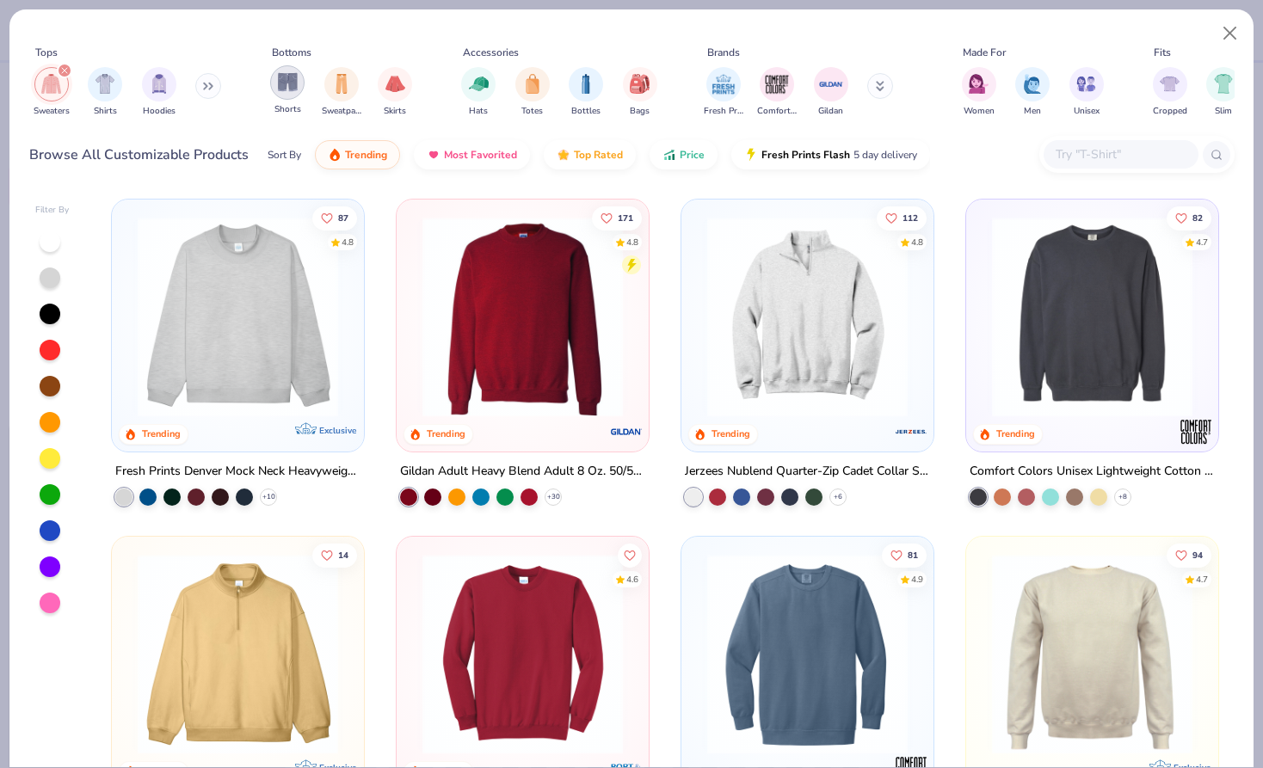
click at [289, 89] on img "filter for Shorts" at bounding box center [288, 82] width 20 height 20
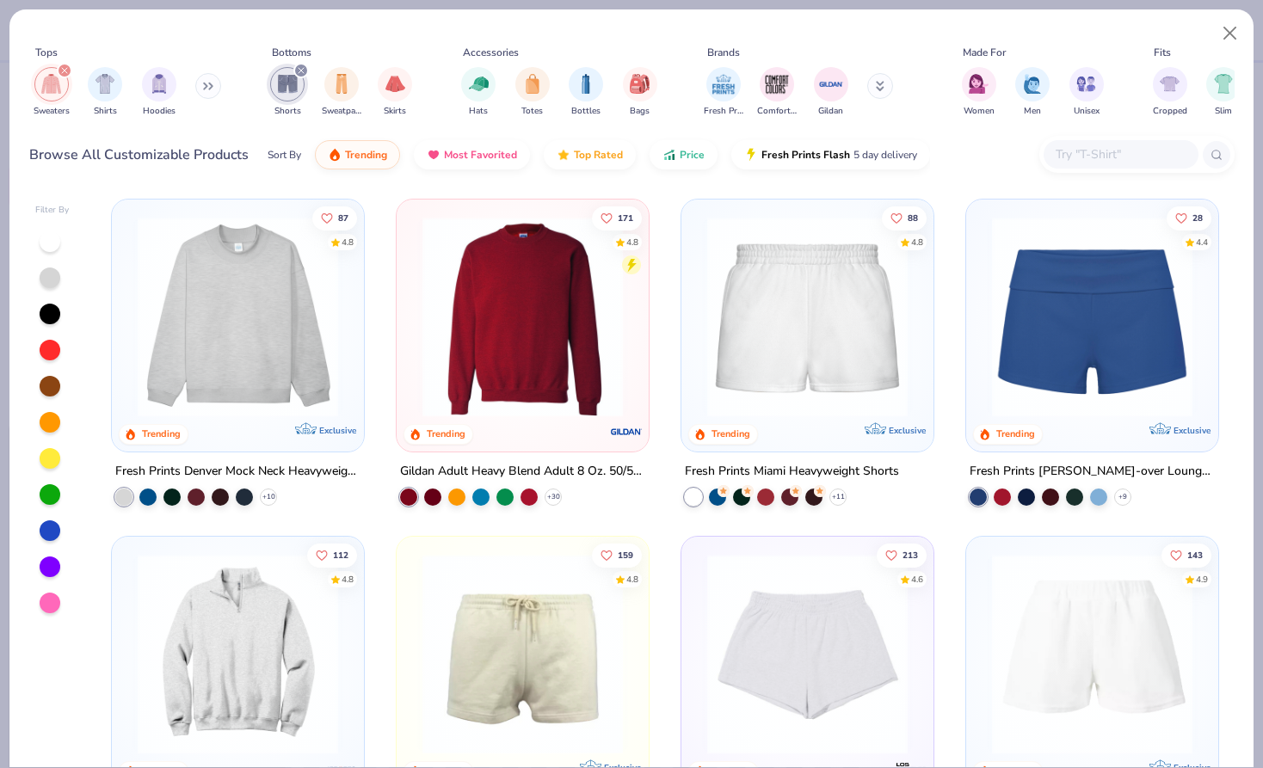
click at [1057, 339] on img at bounding box center [1092, 317] width 218 height 200
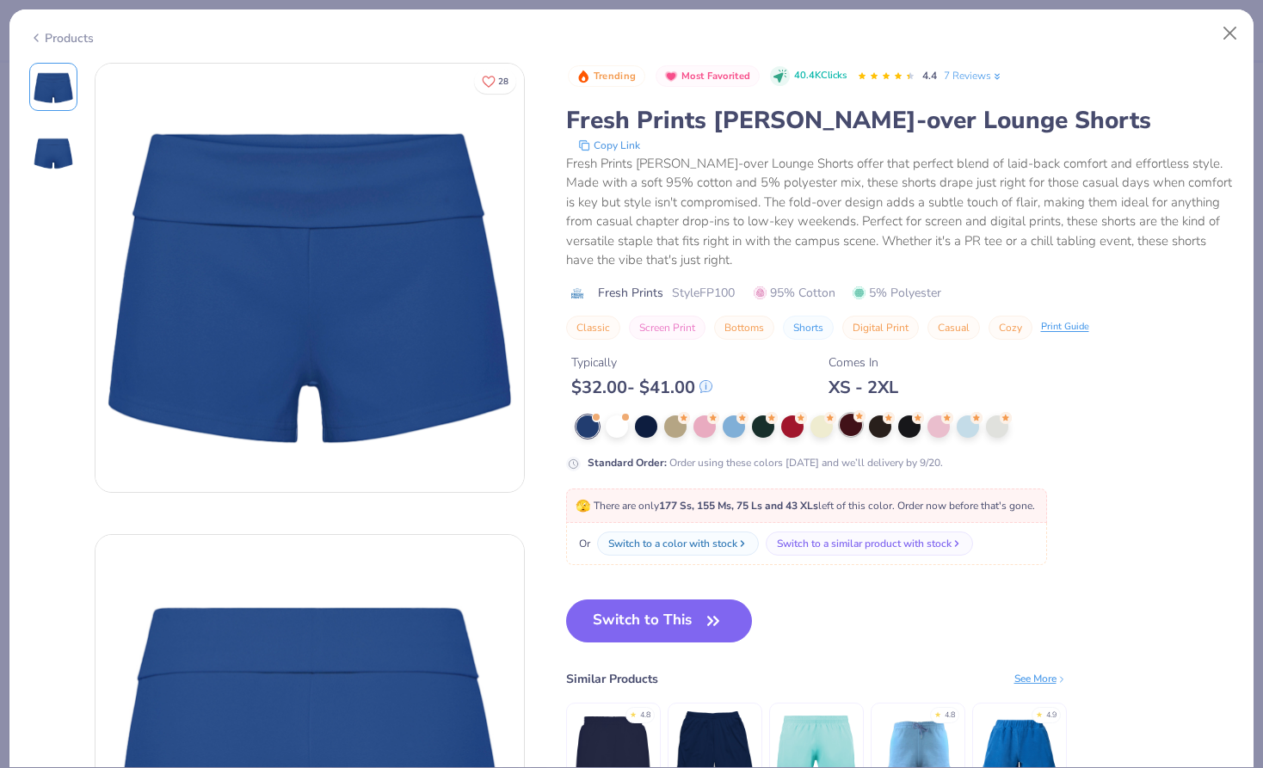
click at [855, 428] on div at bounding box center [851, 425] width 22 height 22
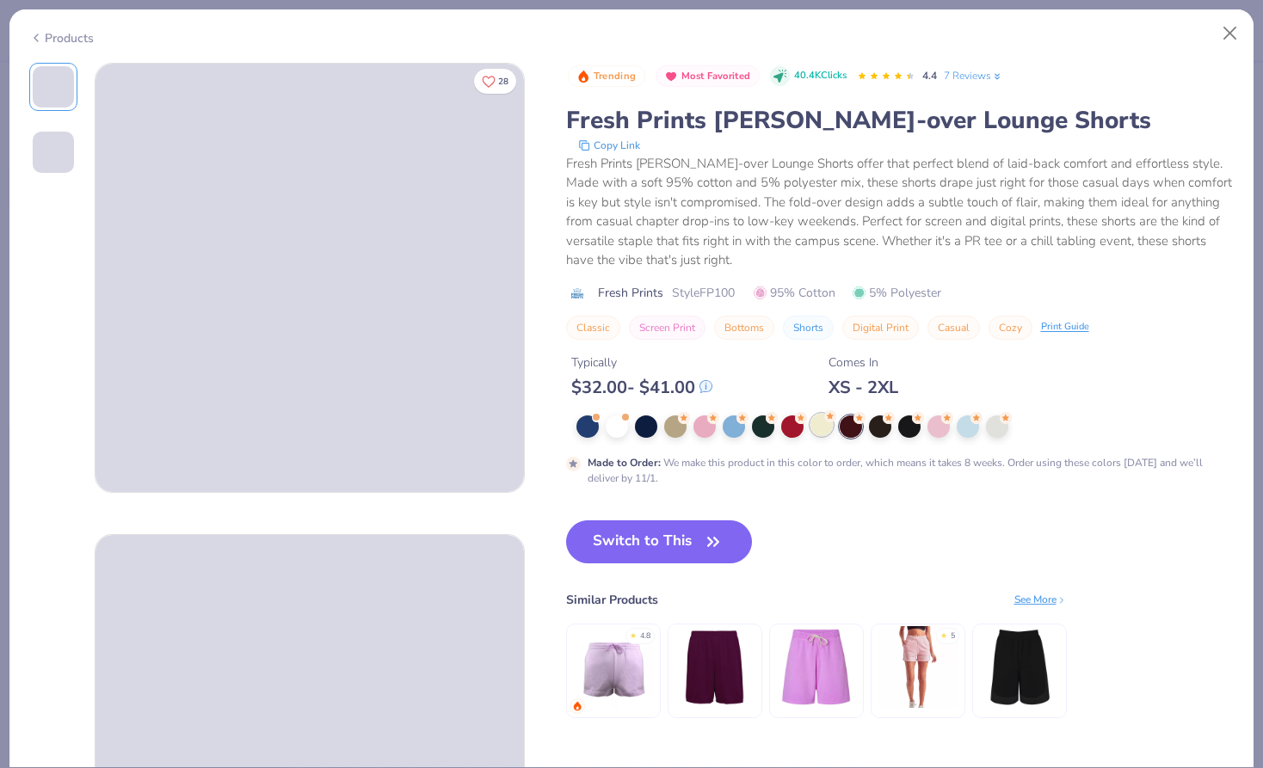
click at [818, 428] on div at bounding box center [821, 425] width 22 height 22
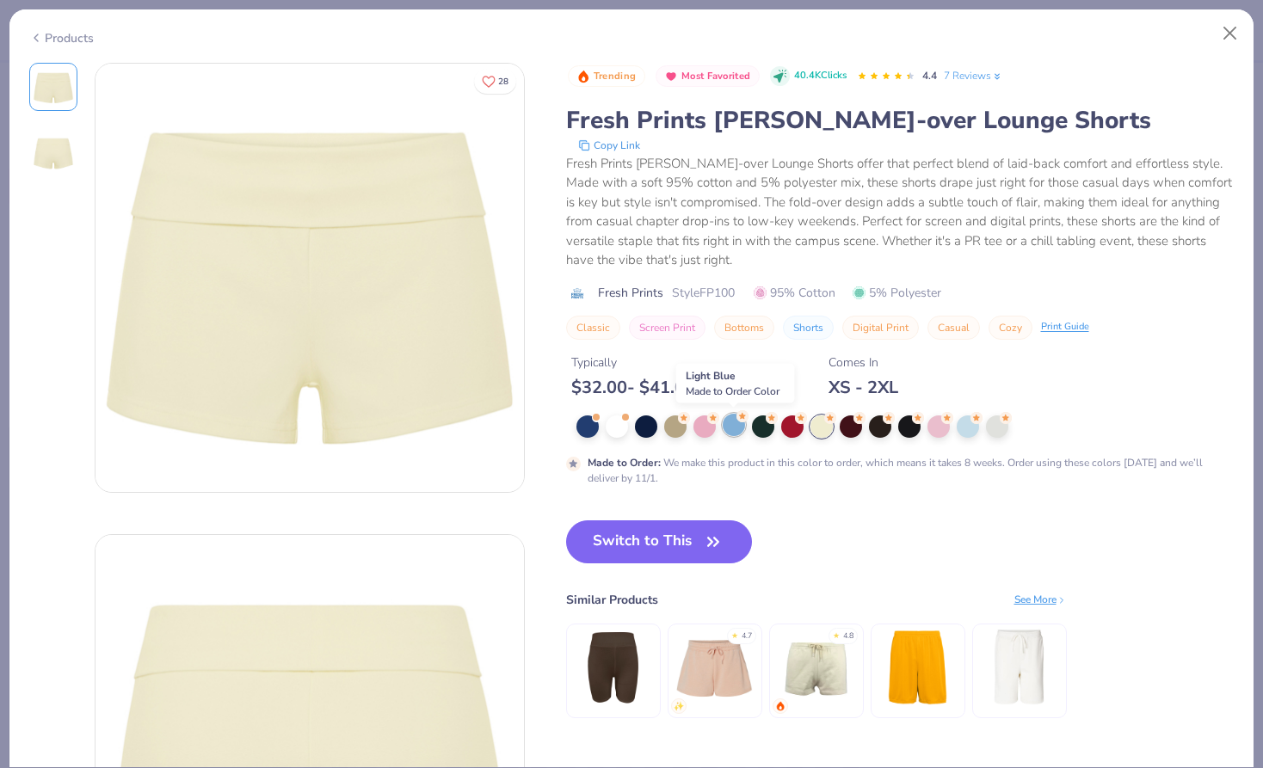
click at [731, 426] on div at bounding box center [734, 425] width 22 height 22
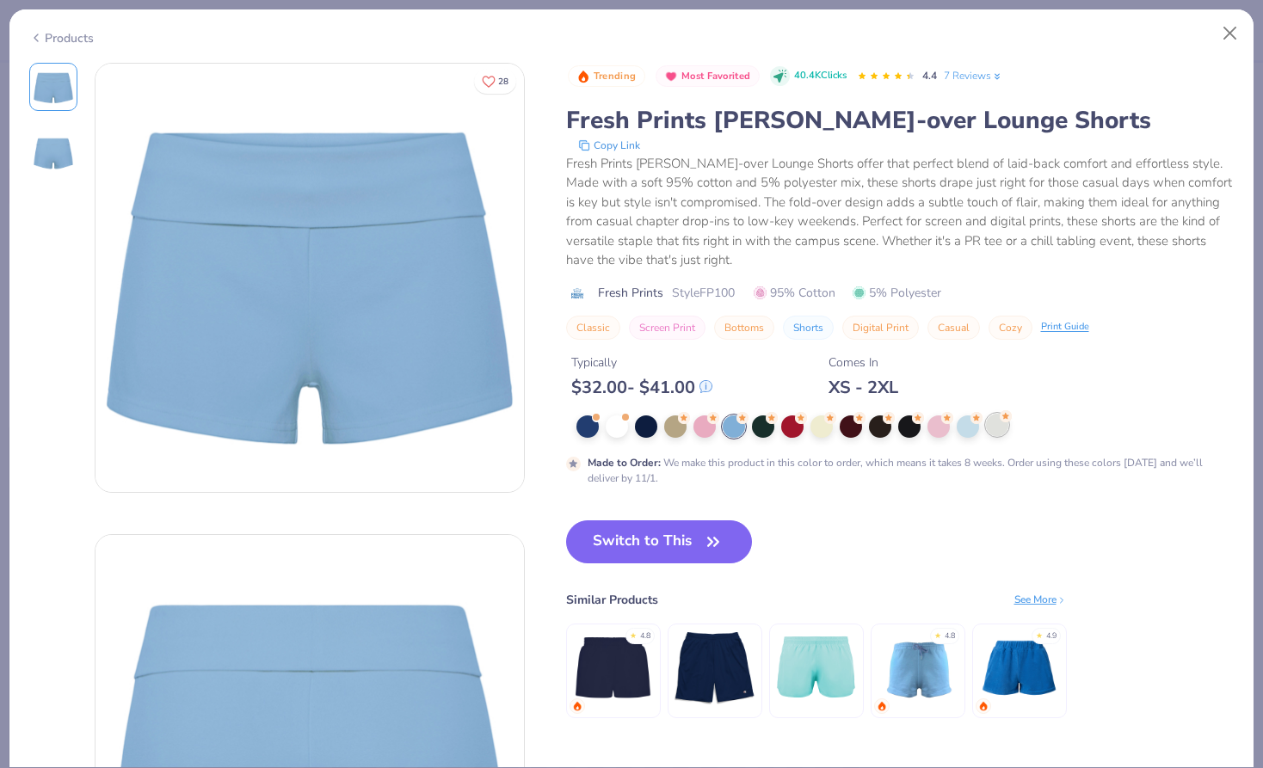
click at [1000, 436] on div at bounding box center [997, 425] width 22 height 22
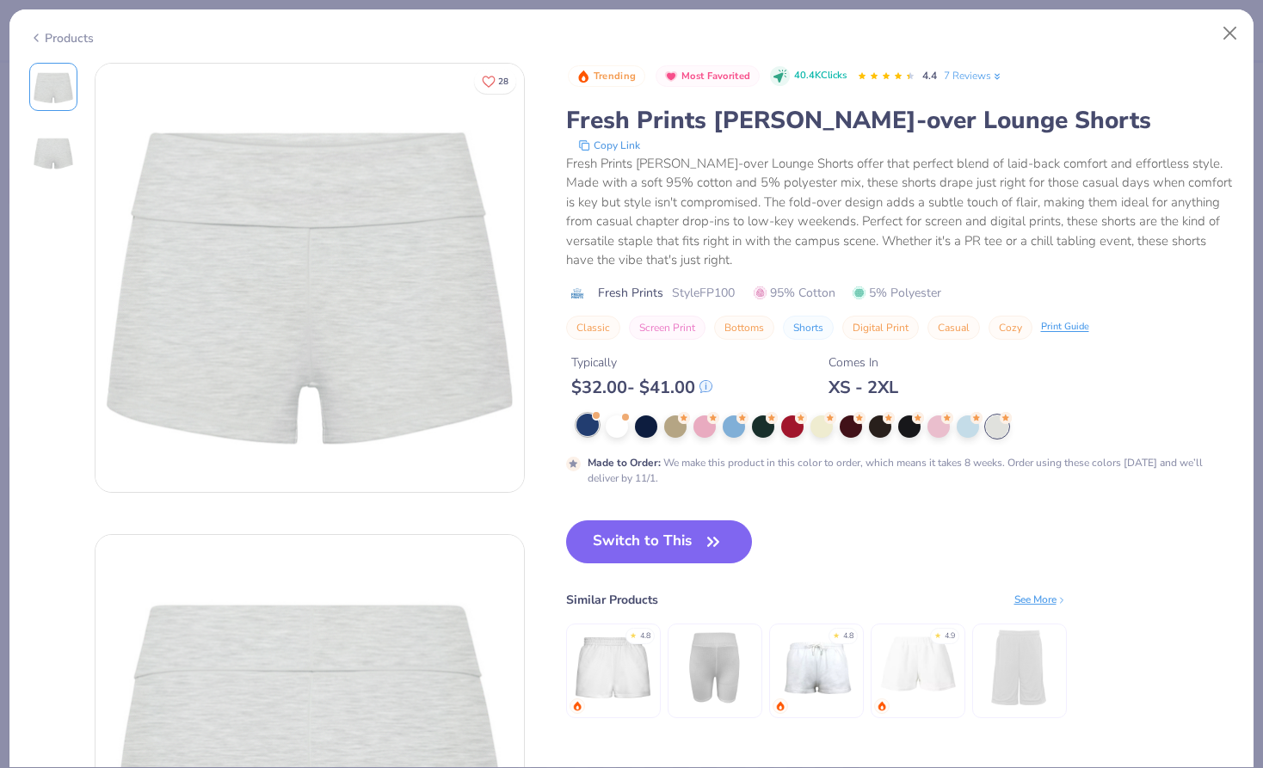
click at [587, 427] on div at bounding box center [587, 425] width 22 height 22
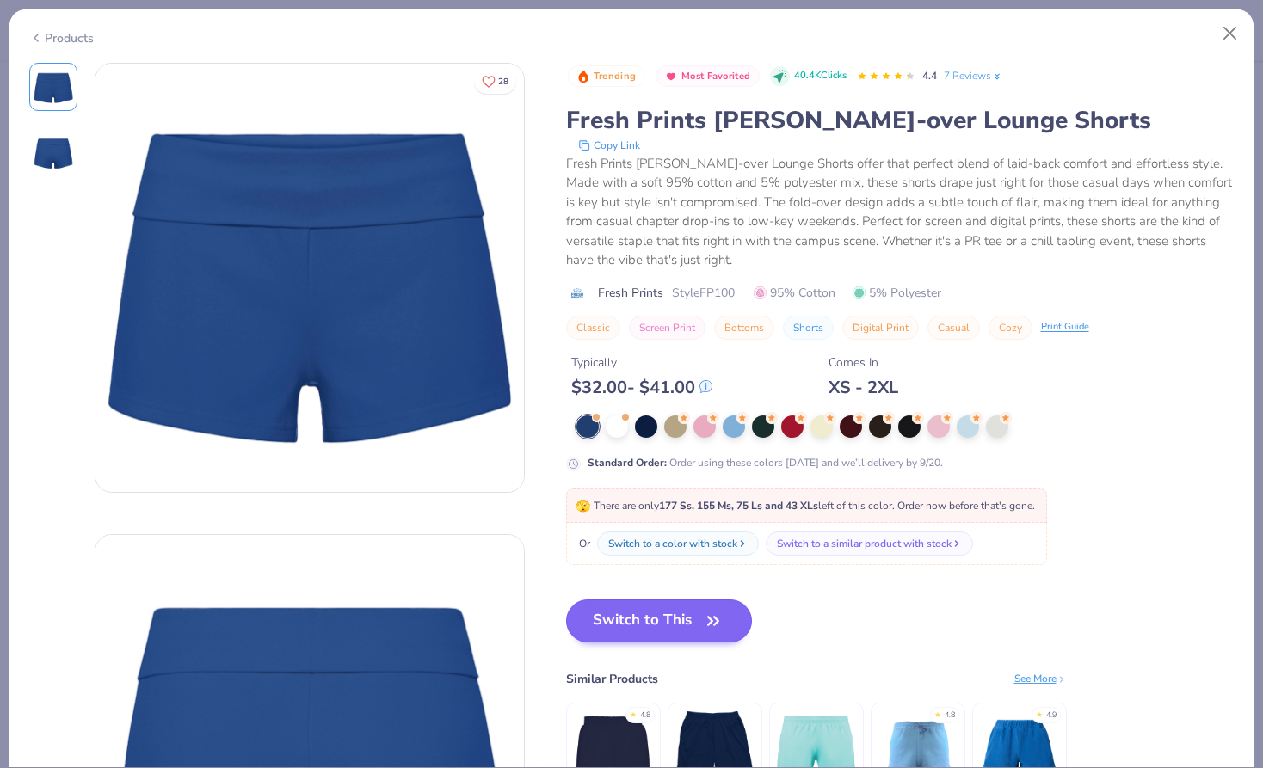
click at [642, 632] on button "Switch to This" at bounding box center [659, 621] width 187 height 43
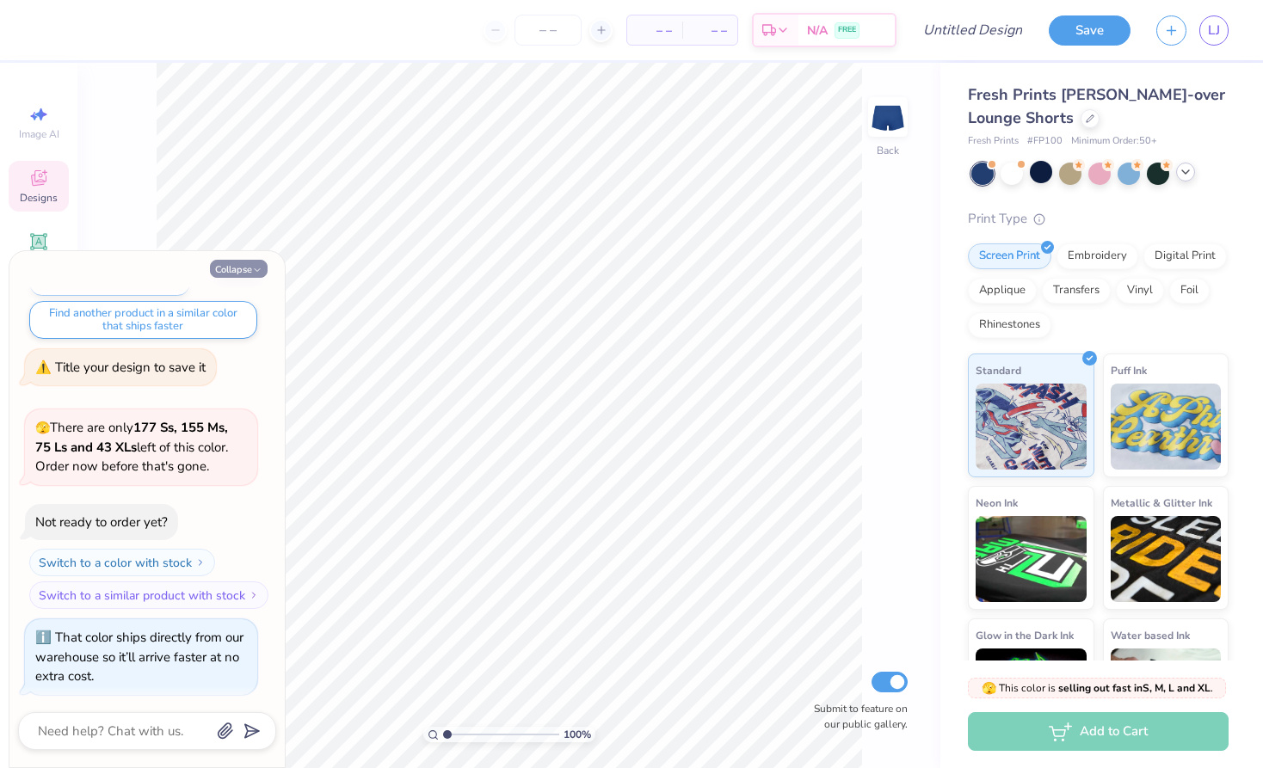
click at [246, 269] on button "Collapse" at bounding box center [239, 269] width 58 height 18
type textarea "x"
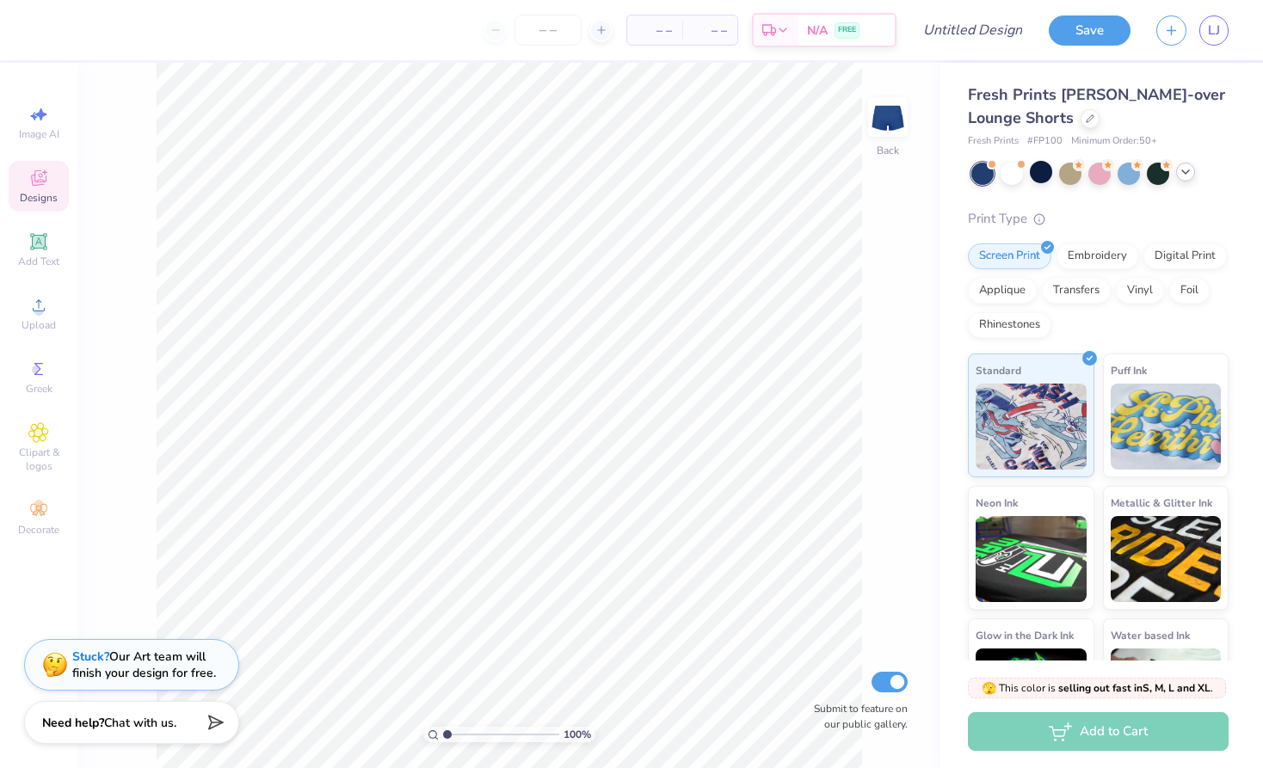
click at [34, 187] on icon at bounding box center [38, 178] width 21 height 21
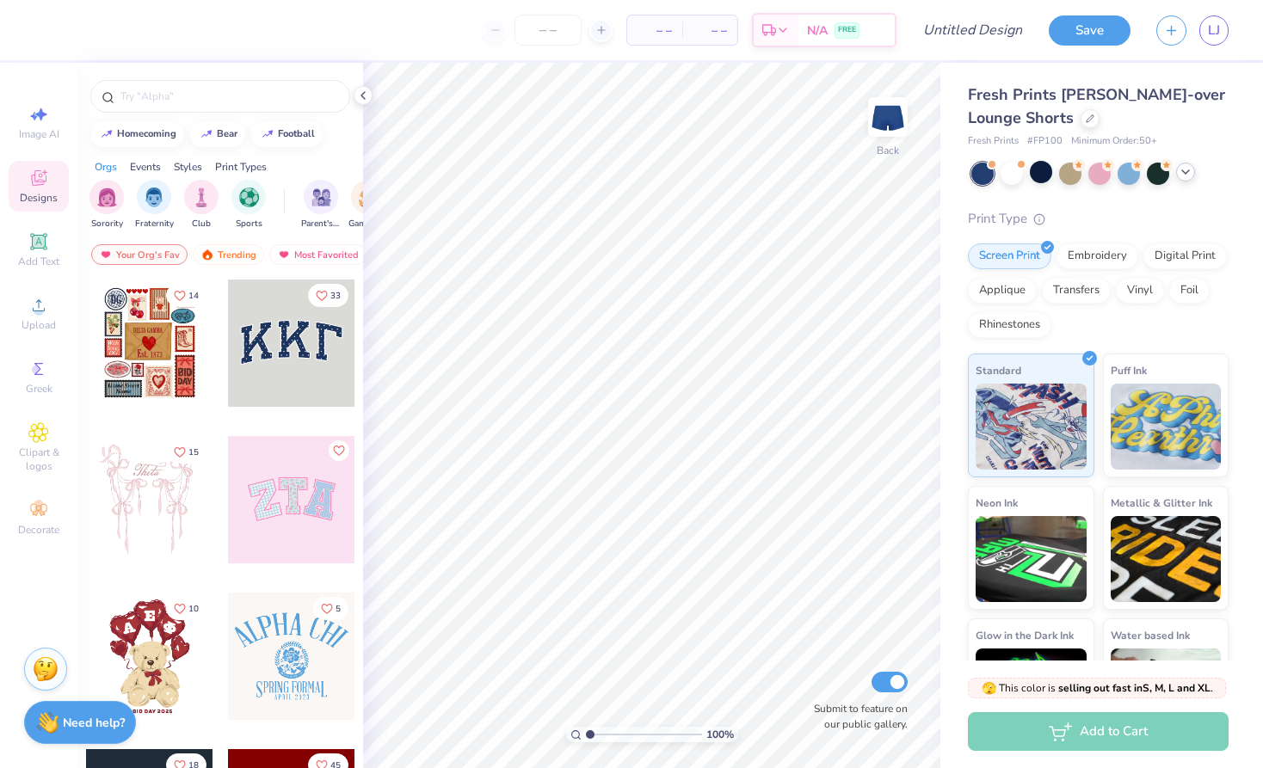
click at [298, 366] on div at bounding box center [291, 343] width 127 height 127
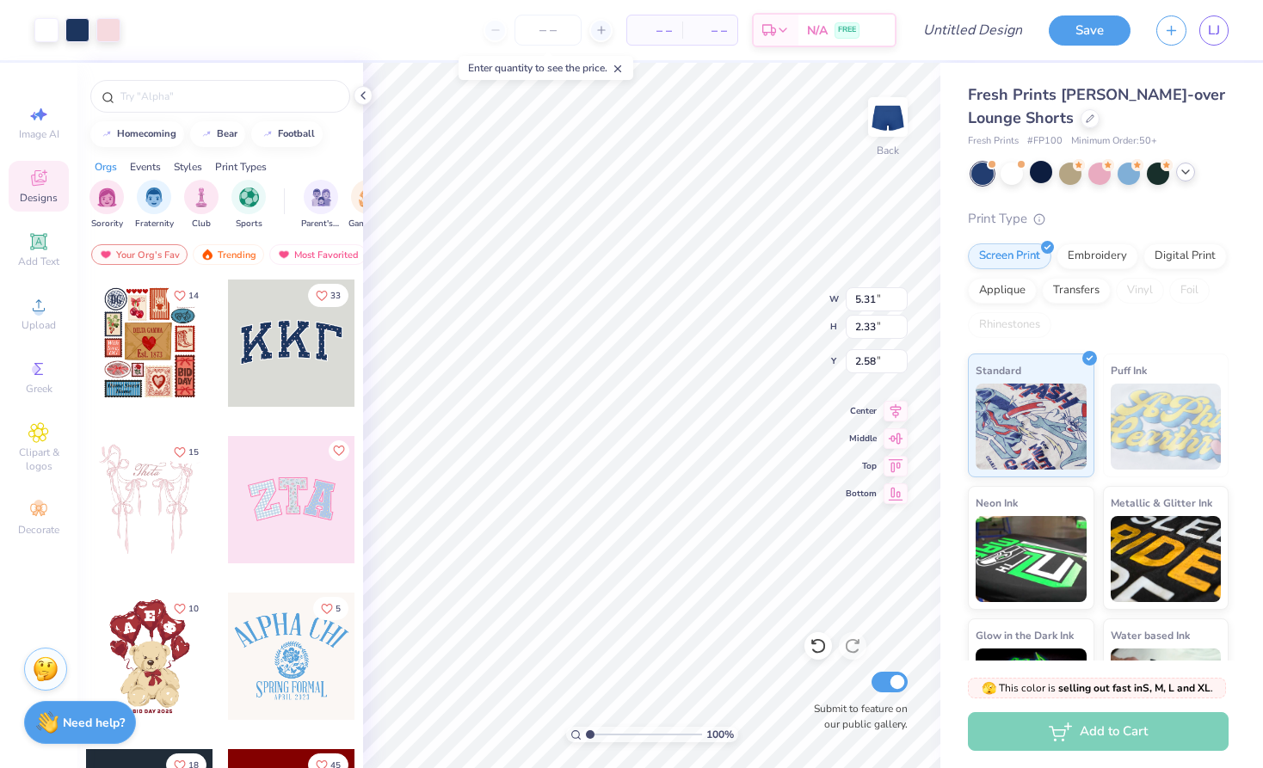
type input "4.04"
type input "5.22"
type input "2.23"
type input "4.08"
type input "5.31"
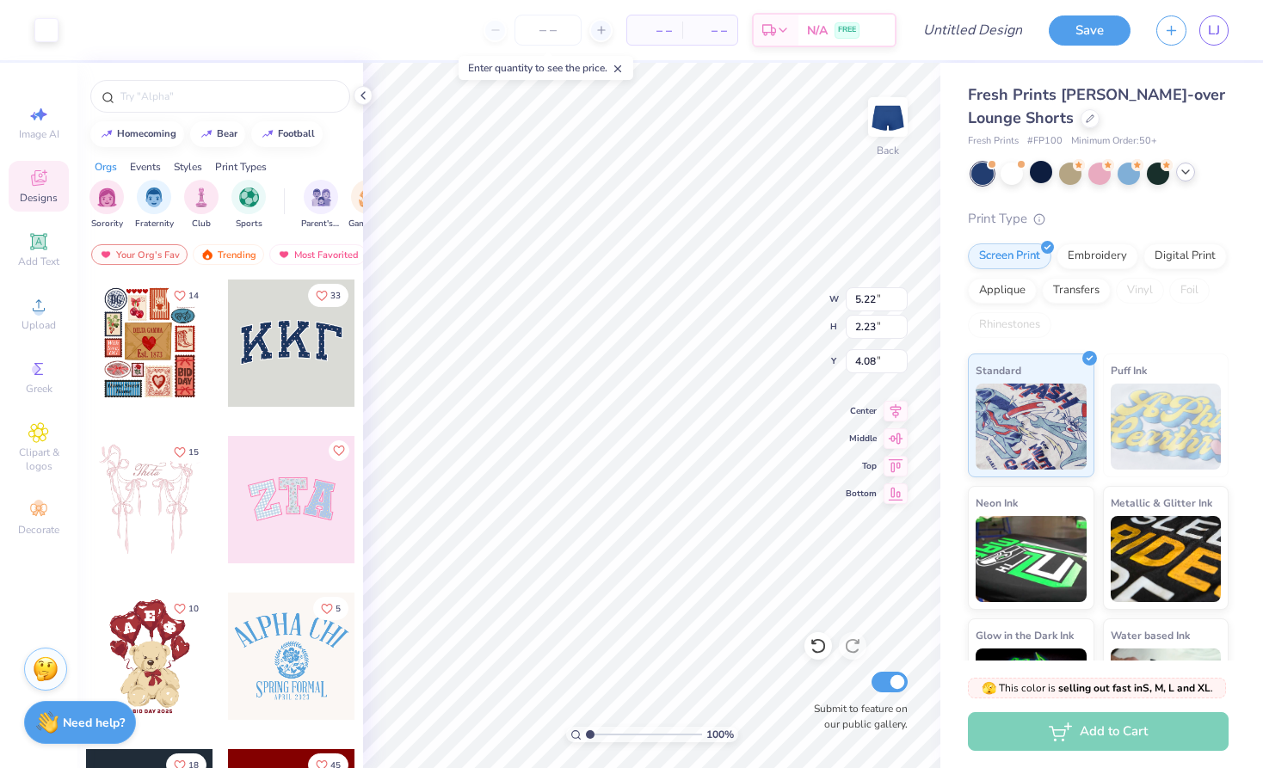
type input "2.33"
type input "4.04"
type input "5.22"
type input "2.23"
type input "4.09"
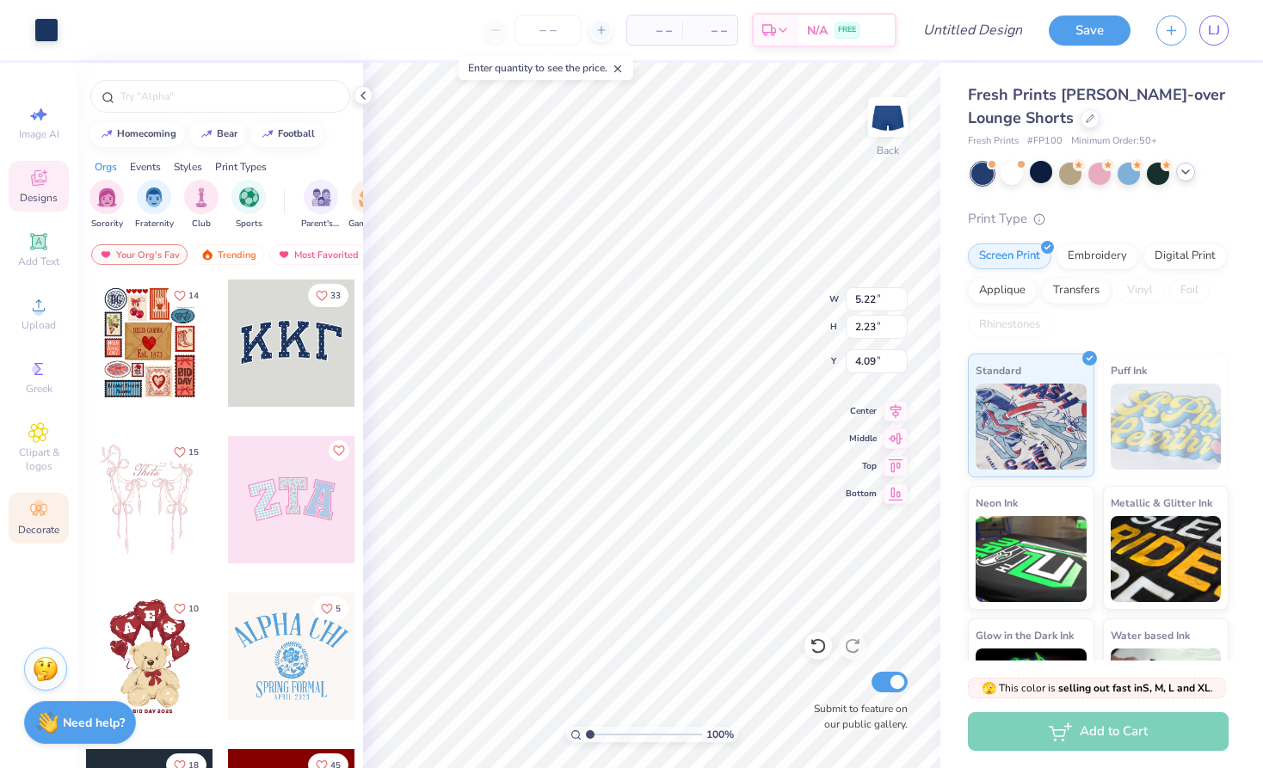
click at [49, 517] on div "Decorate" at bounding box center [39, 518] width 60 height 51
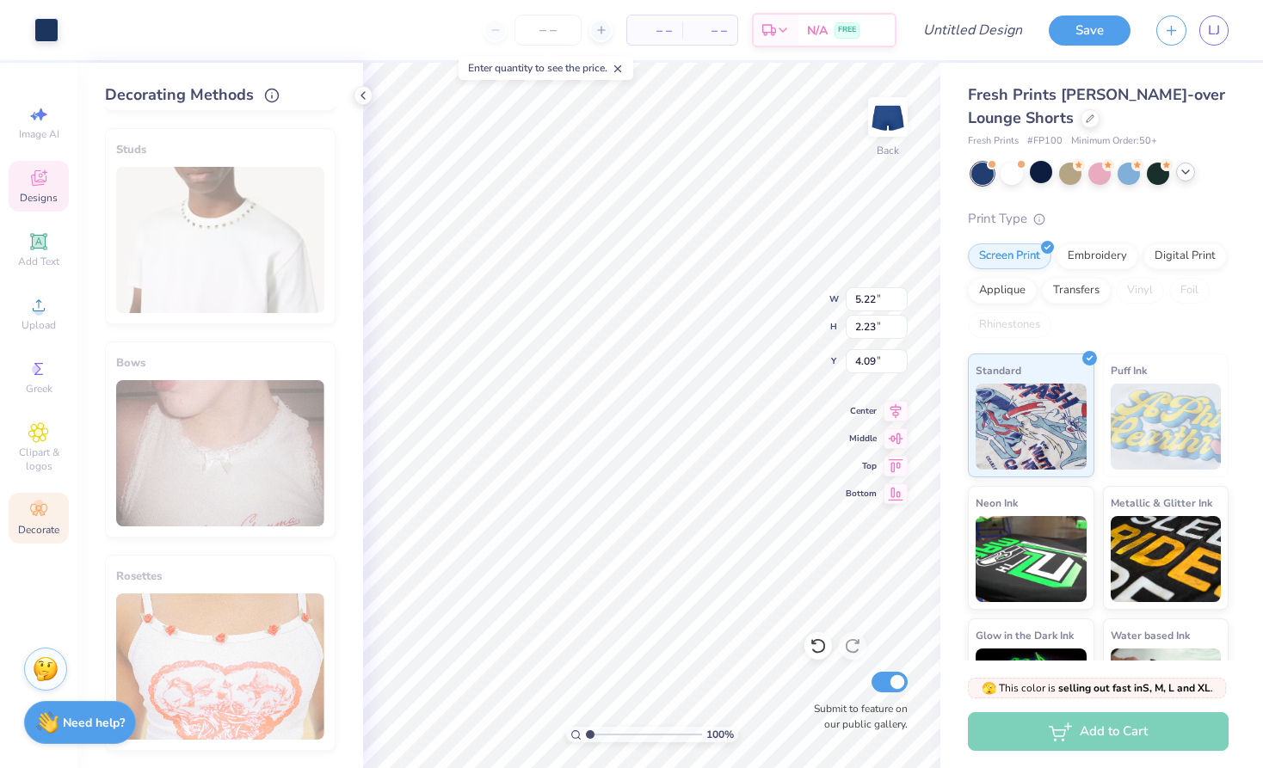
scroll to position [975, 0]
click at [40, 142] on div "Image AI" at bounding box center [39, 122] width 60 height 51
select select "4"
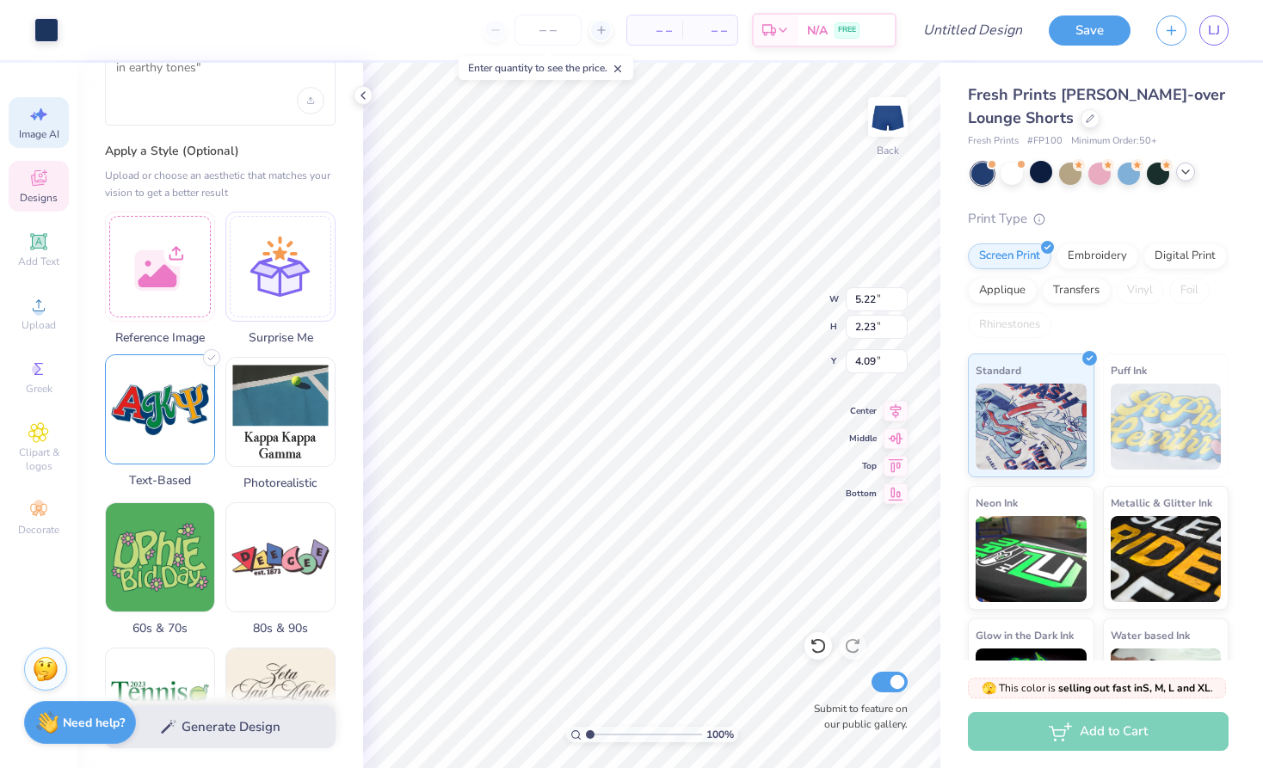
scroll to position [159, 0]
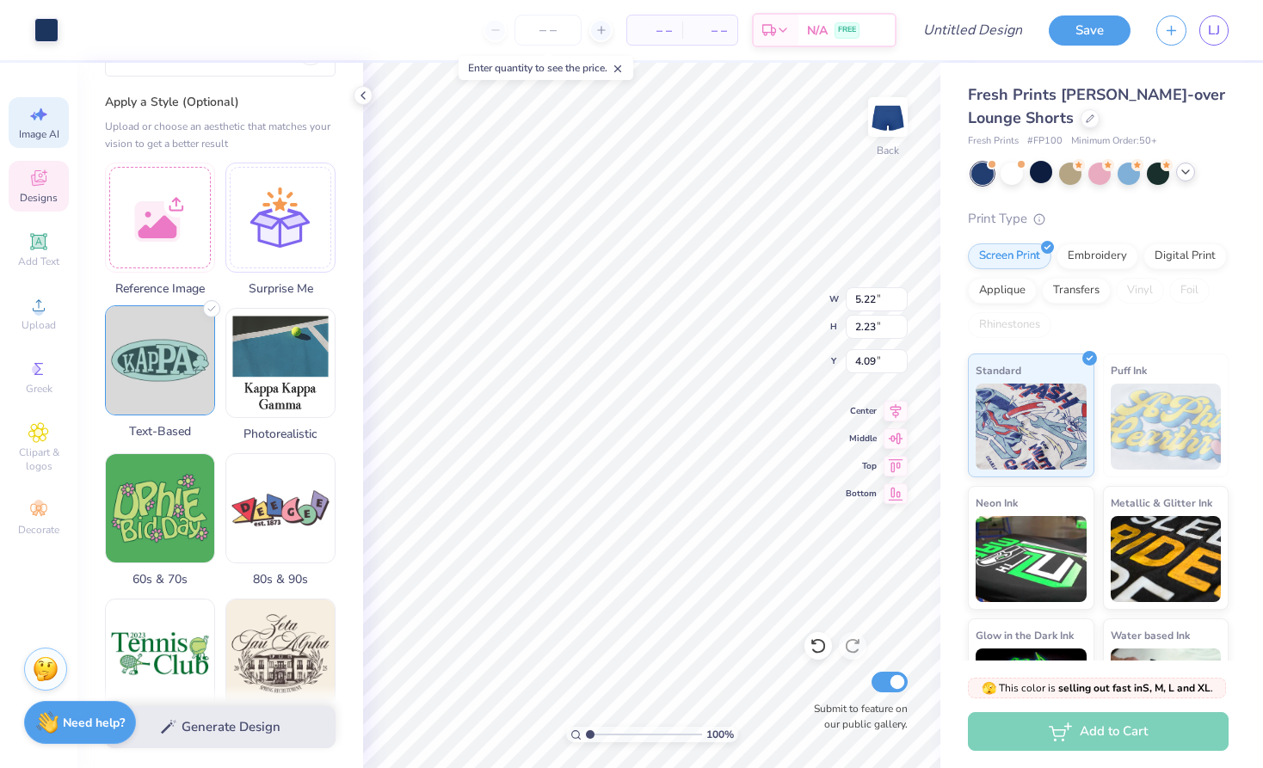
click at [157, 384] on img at bounding box center [160, 360] width 108 height 108
type input "3.60"
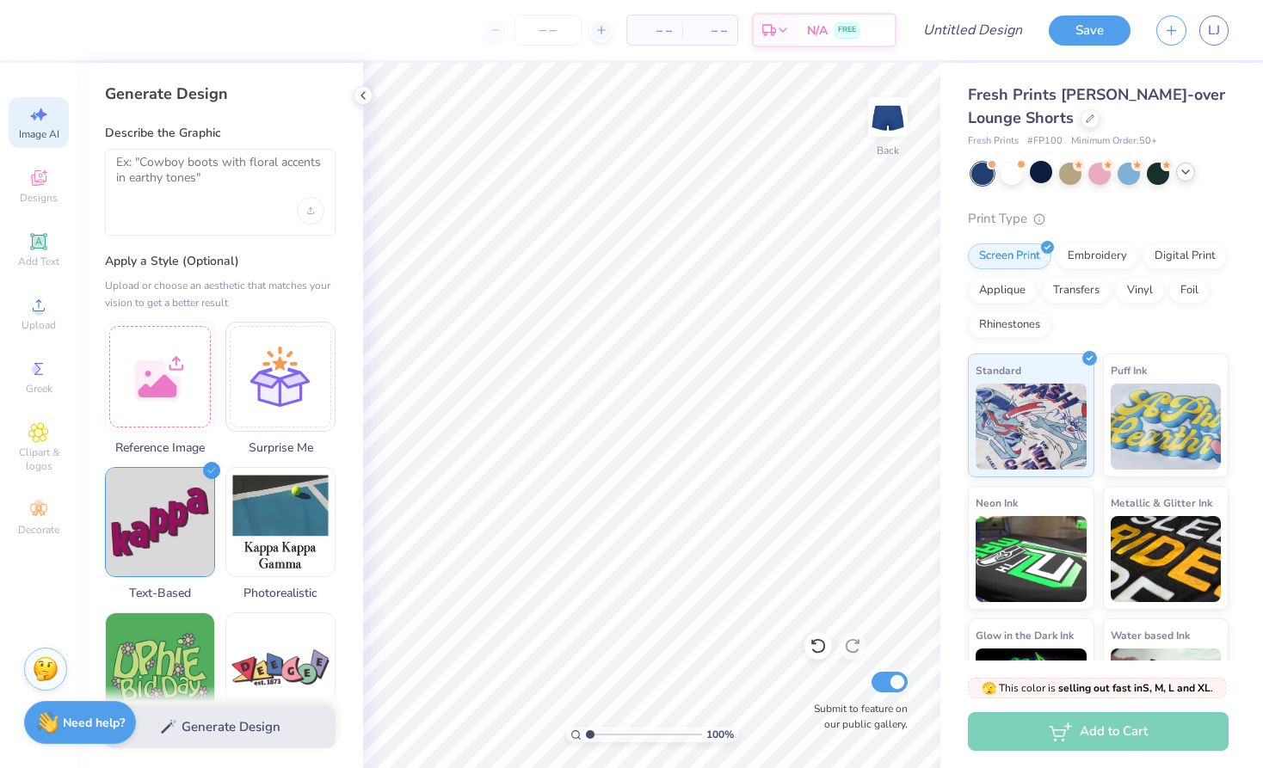
scroll to position [0, 0]
click at [229, 177] on textarea at bounding box center [220, 176] width 208 height 43
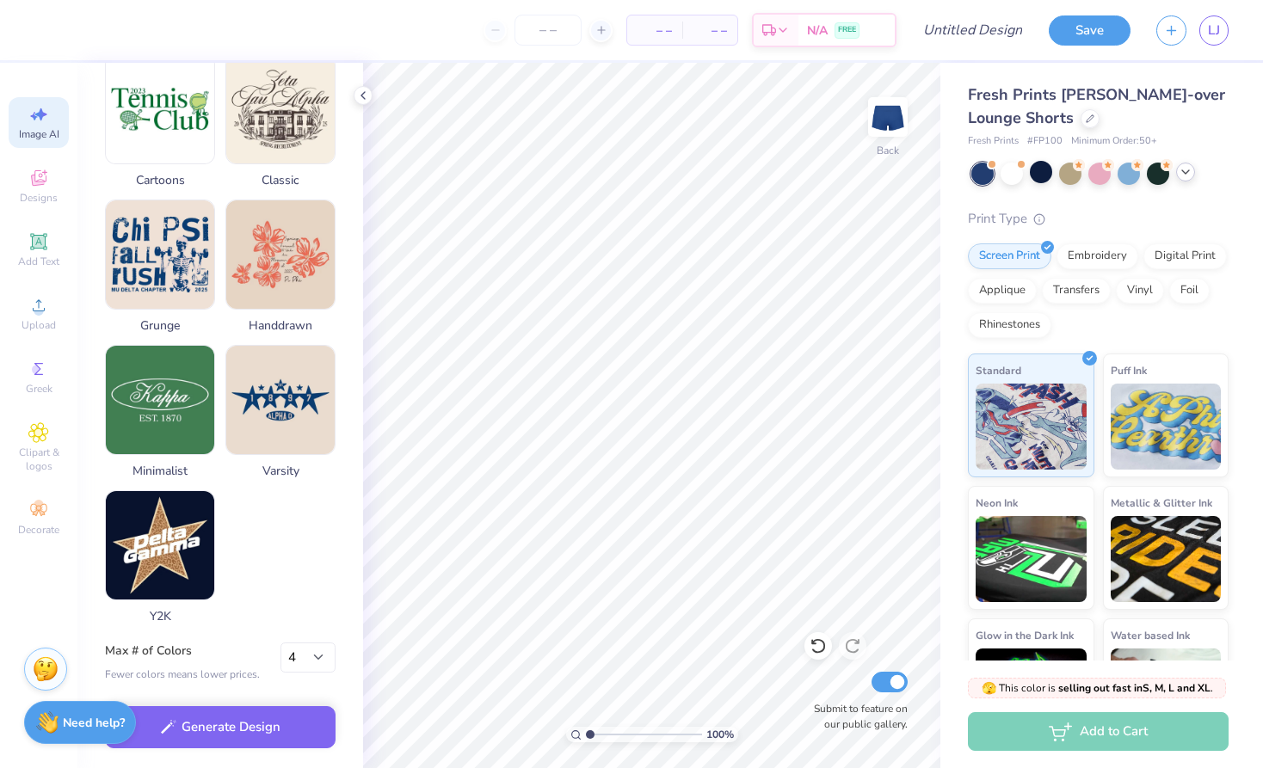
scroll to position [713, 0]
type textarea "SPURS in all caps with polka dots inside letters"
click at [252, 717] on button "Generate Design" at bounding box center [220, 723] width 231 height 42
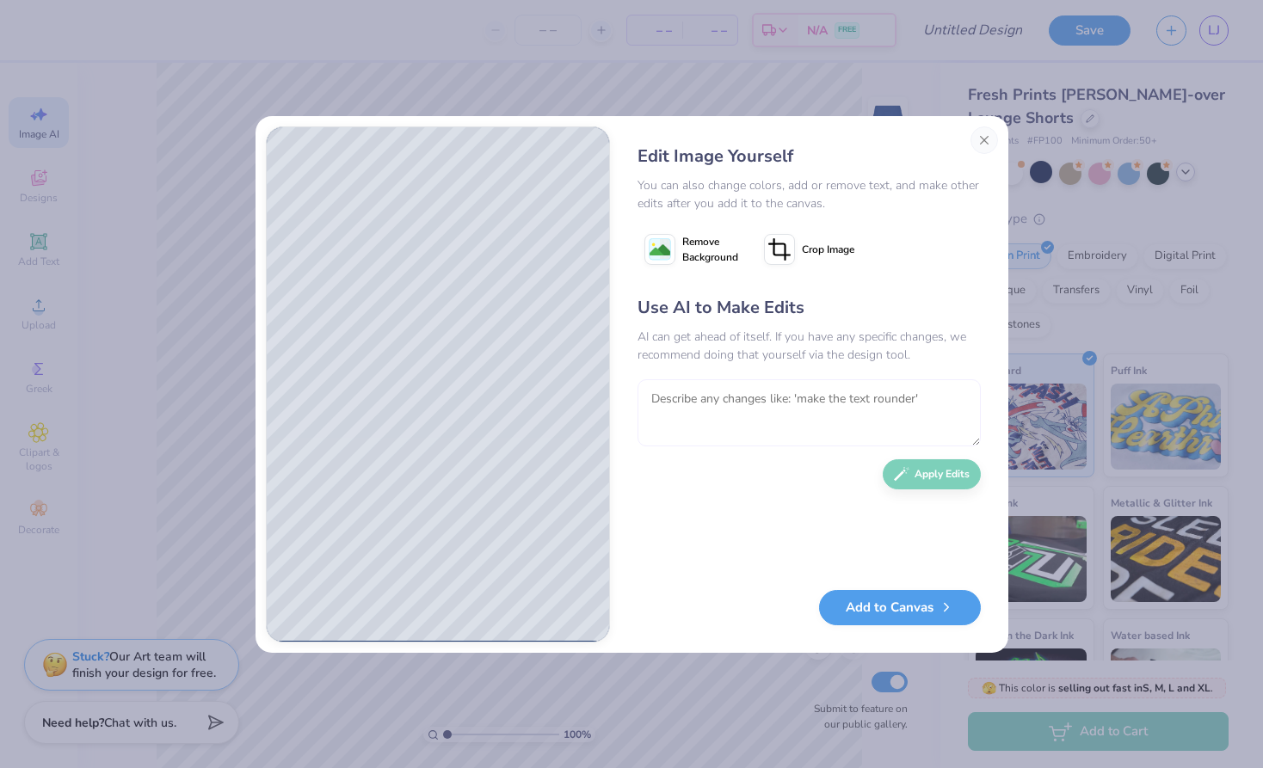
click at [708, 416] on textarea at bounding box center [808, 412] width 343 height 67
type textarea "make t"
click at [984, 142] on button "Close" at bounding box center [984, 140] width 28 height 28
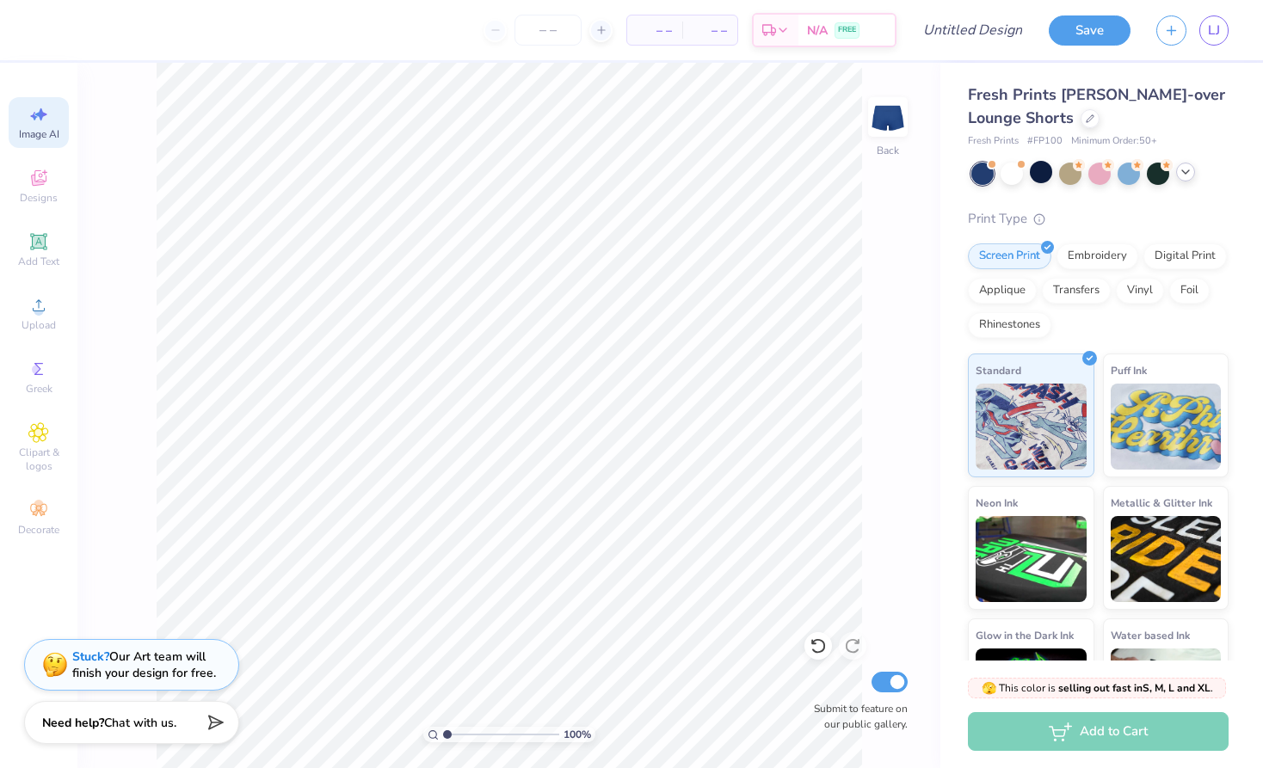
click at [48, 108] on icon at bounding box center [38, 114] width 21 height 21
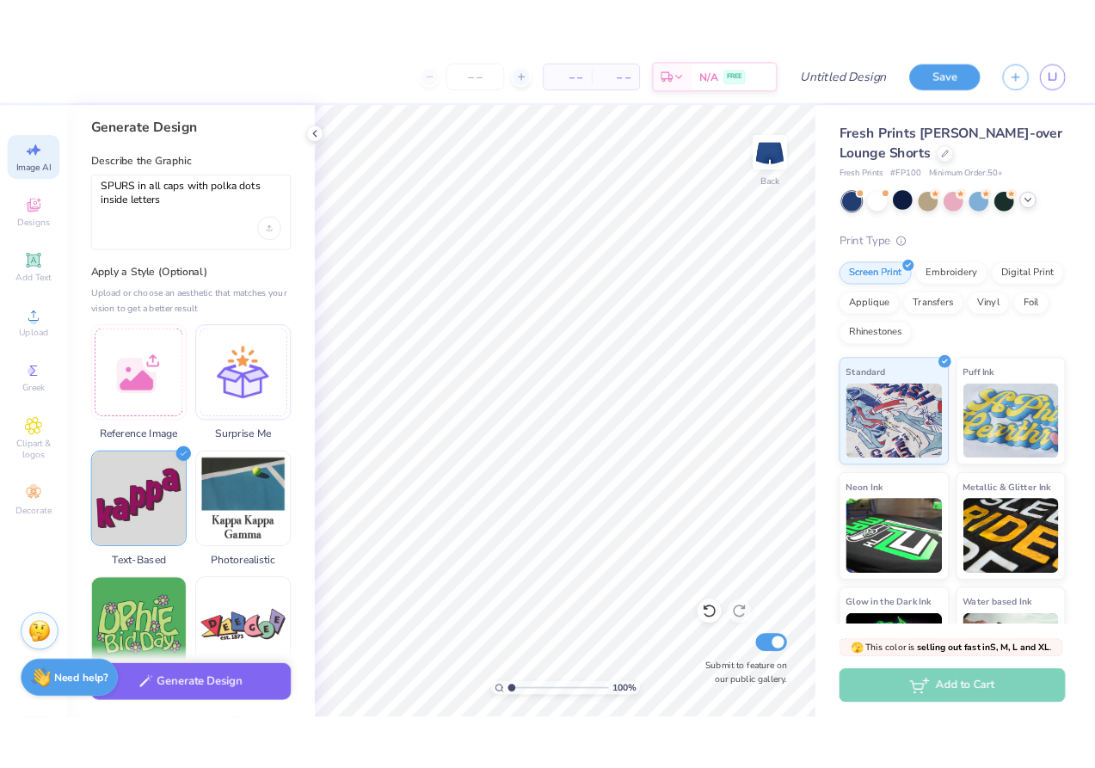
scroll to position [0, 0]
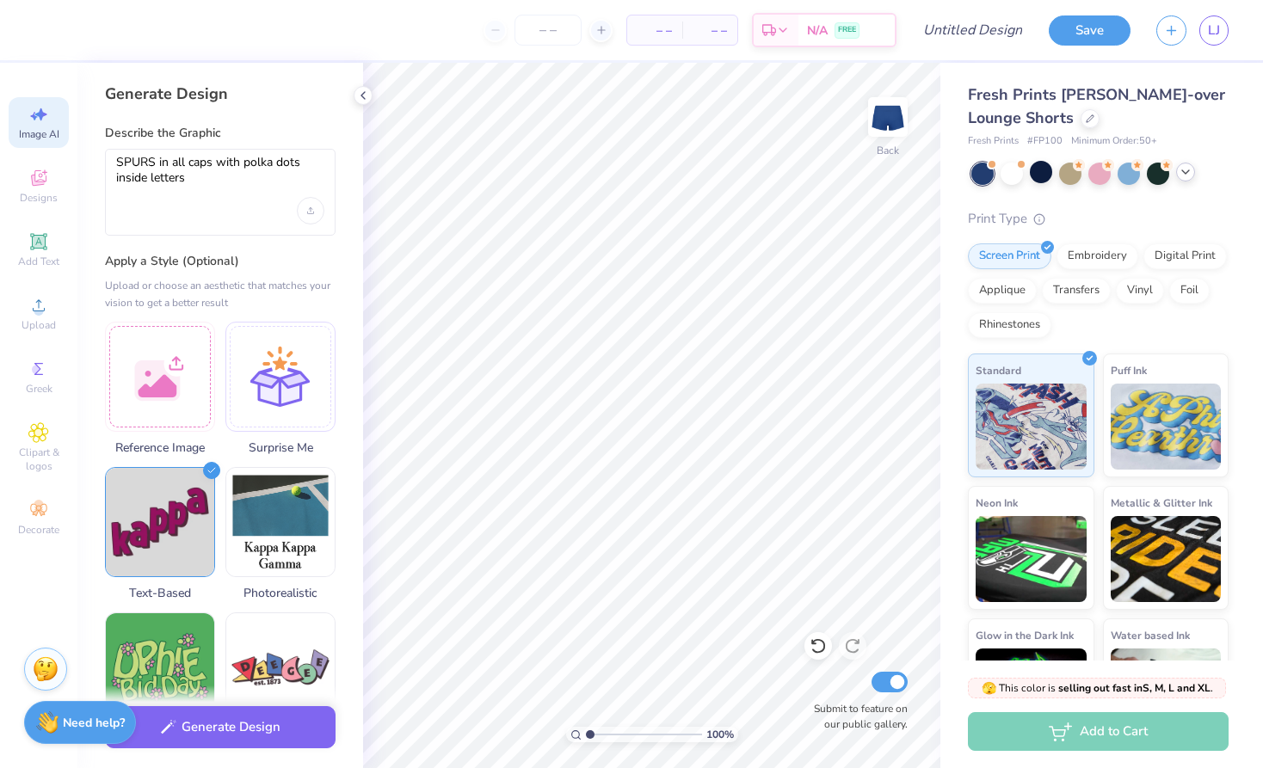
click at [42, 224] on div "Image AI Designs Add Text Upload Greek Clipart & logos Decorate" at bounding box center [39, 320] width 60 height 446
click at [42, 259] on span "Add Text" at bounding box center [38, 262] width 41 height 14
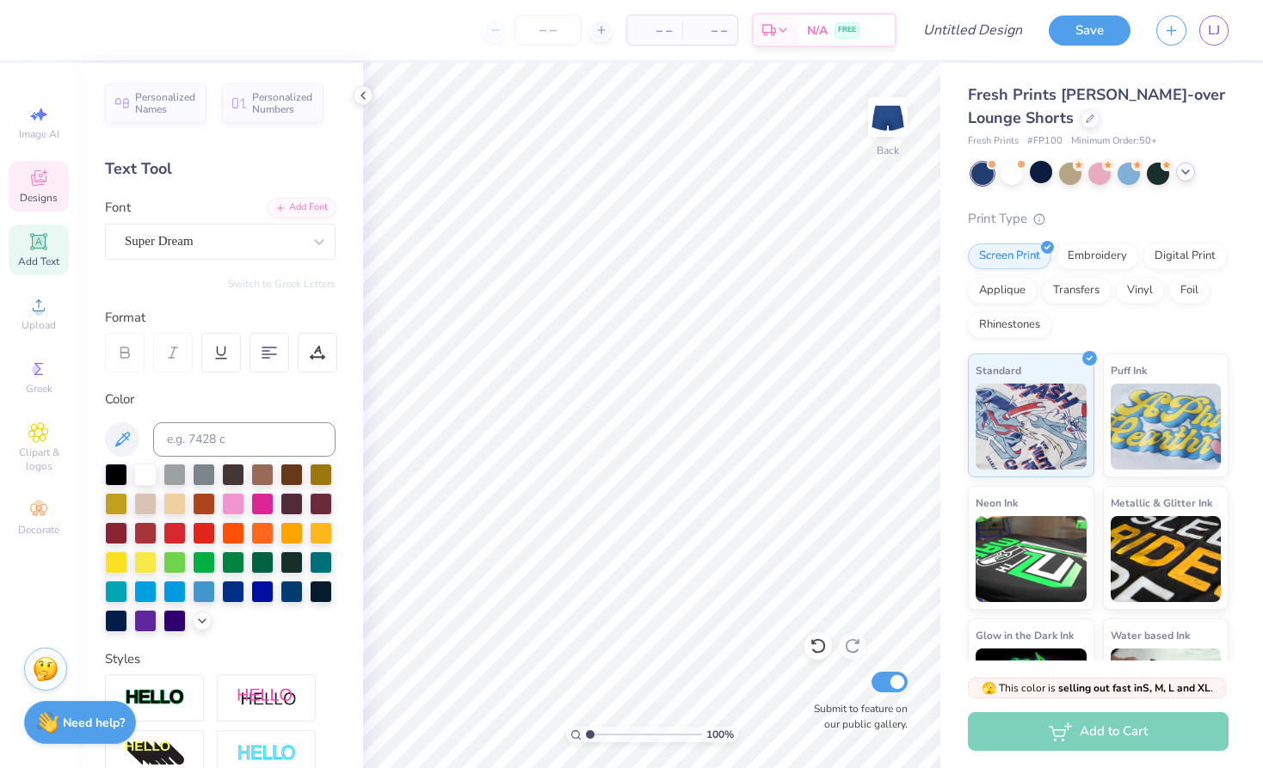
click at [36, 191] on span "Designs" at bounding box center [39, 198] width 38 height 14
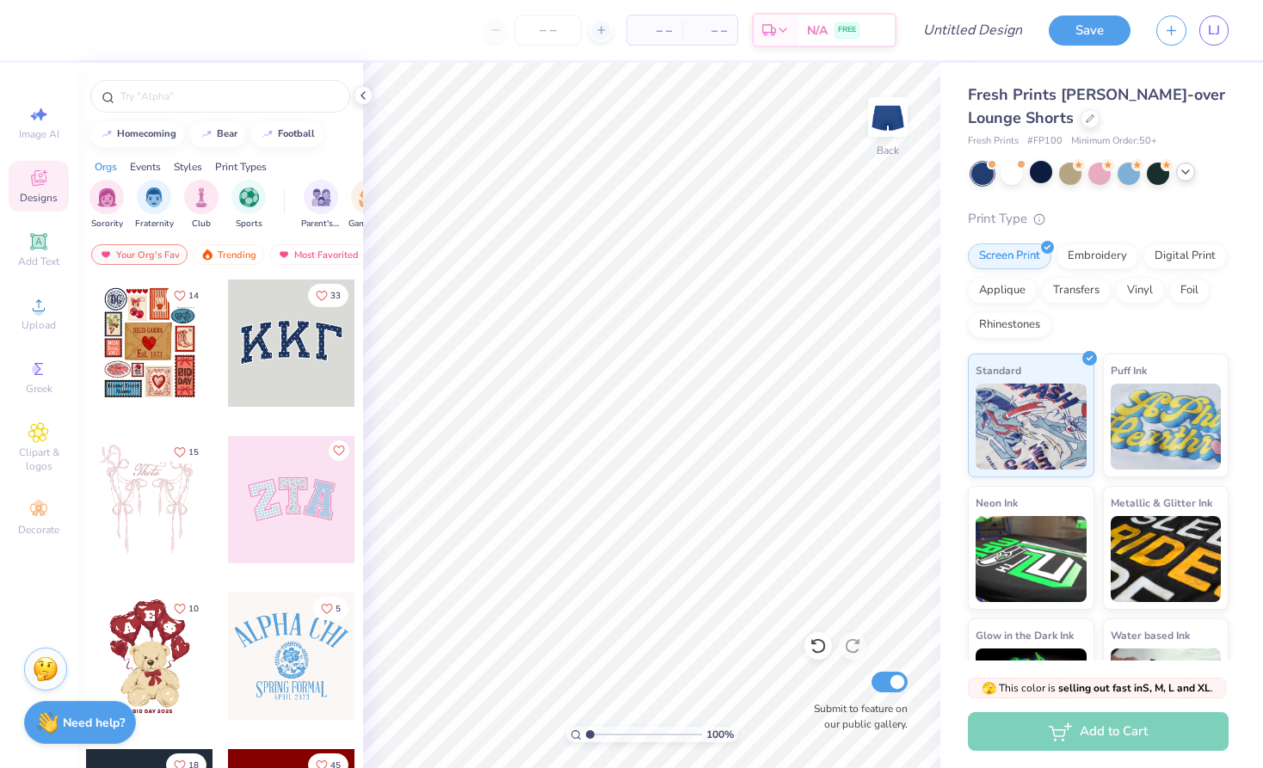
click at [287, 335] on div at bounding box center [291, 343] width 127 height 127
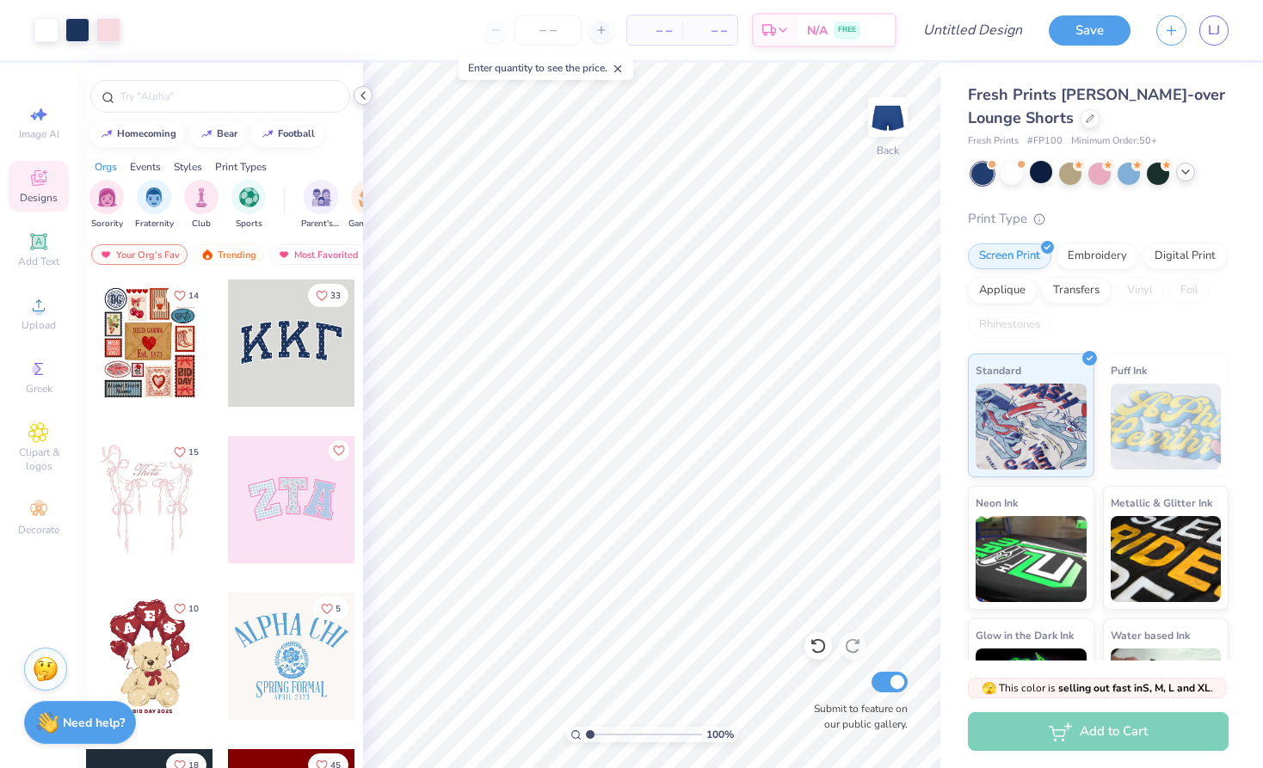
click at [362, 96] on icon at bounding box center [363, 96] width 14 height 14
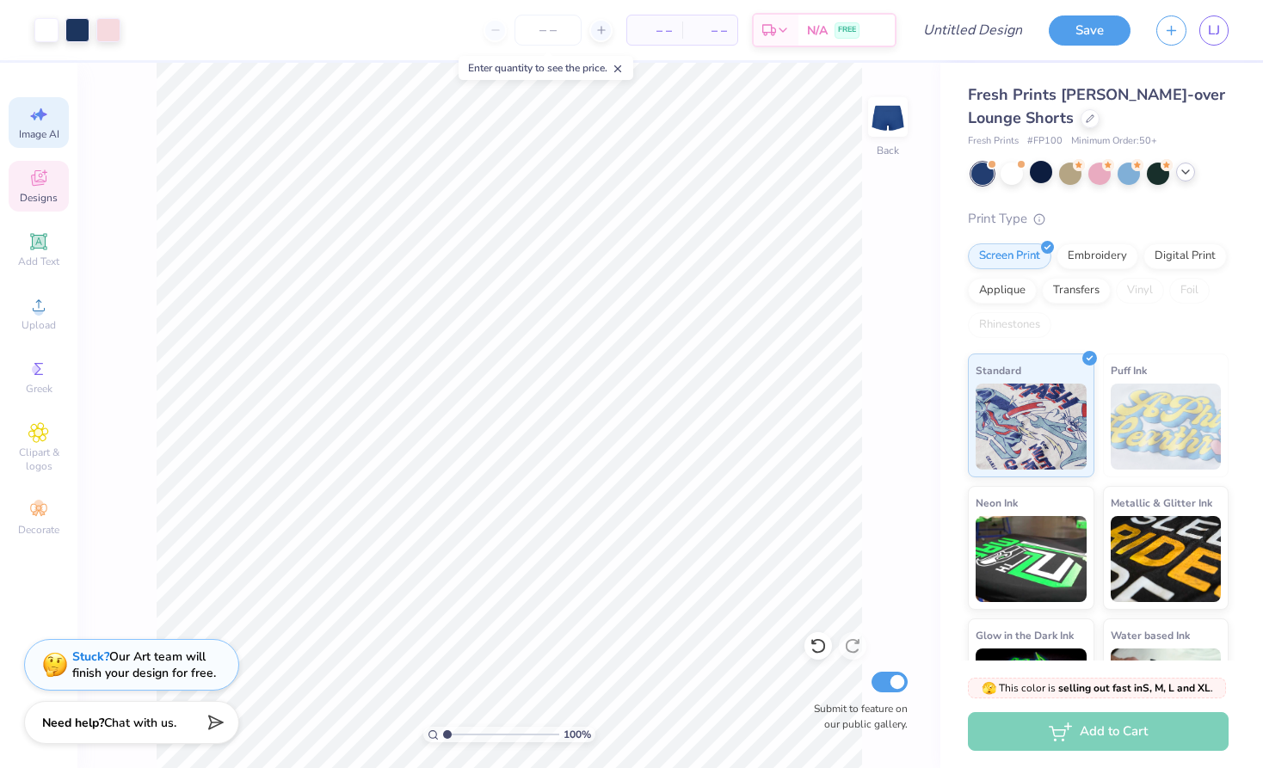
click at [11, 125] on div "Image AI" at bounding box center [39, 122] width 60 height 51
select select "4"
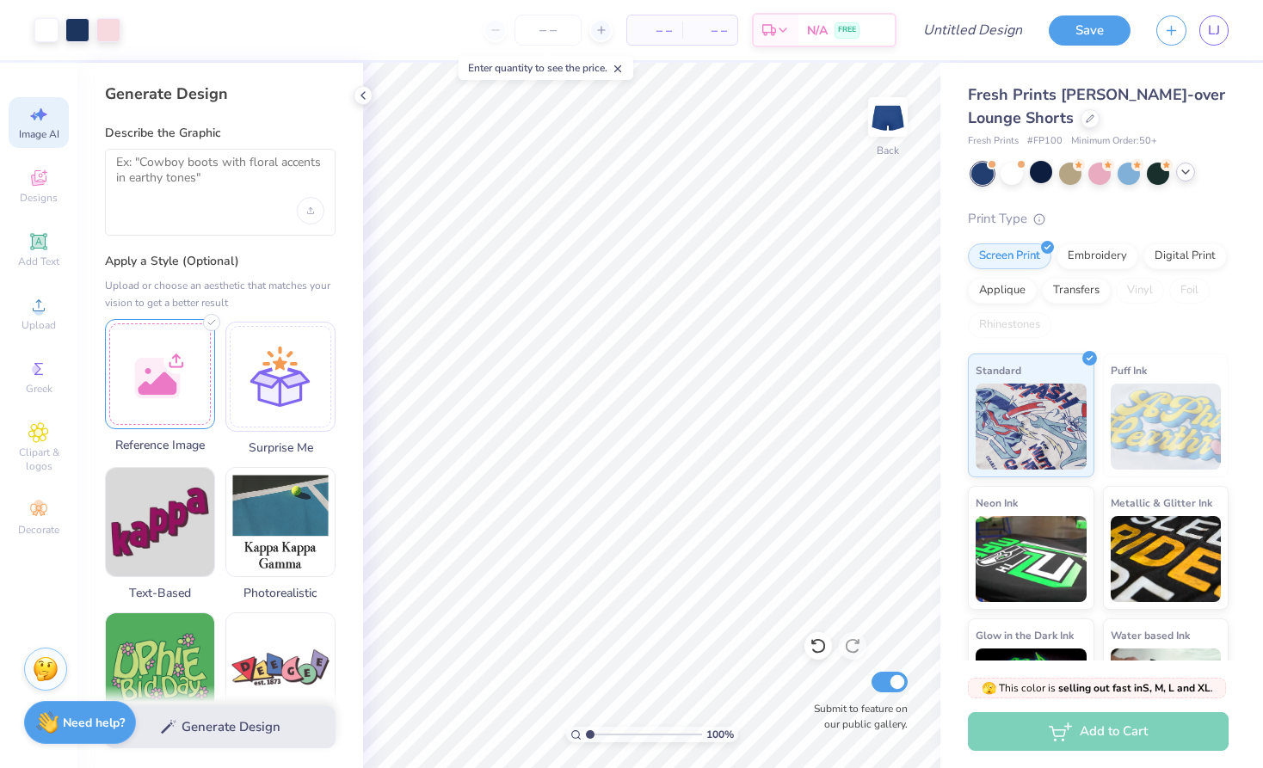
click at [161, 394] on div at bounding box center [160, 374] width 110 height 110
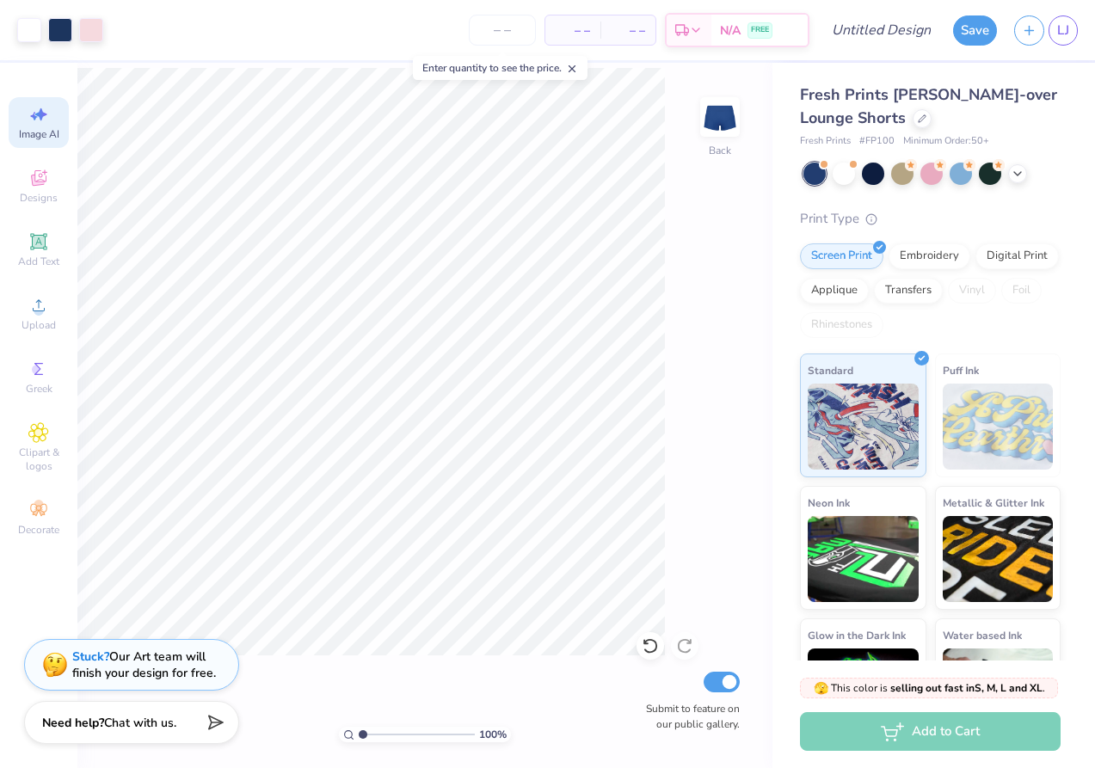
click at [40, 132] on span "Image AI" at bounding box center [39, 134] width 40 height 14
select select "4"
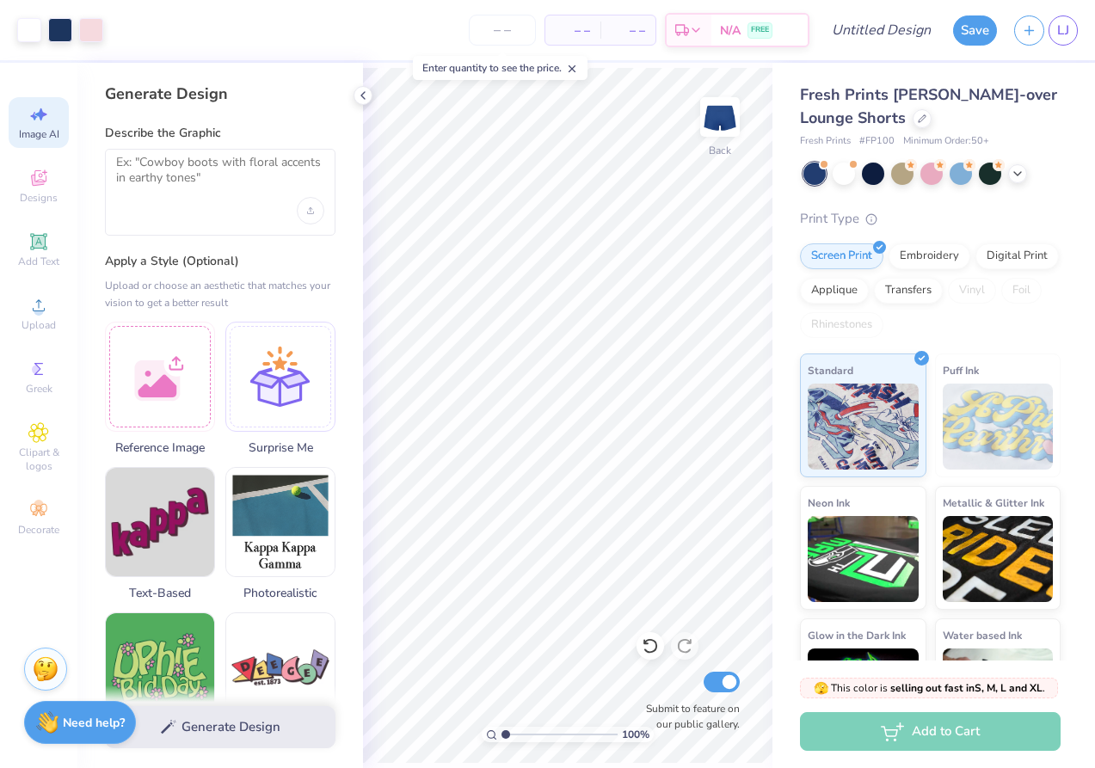
drag, startPoint x: 40, startPoint y: 132, endPoint x: 83, endPoint y: 202, distance: 81.9
click at [47, 136] on span "Image AI" at bounding box center [39, 134] width 40 height 14
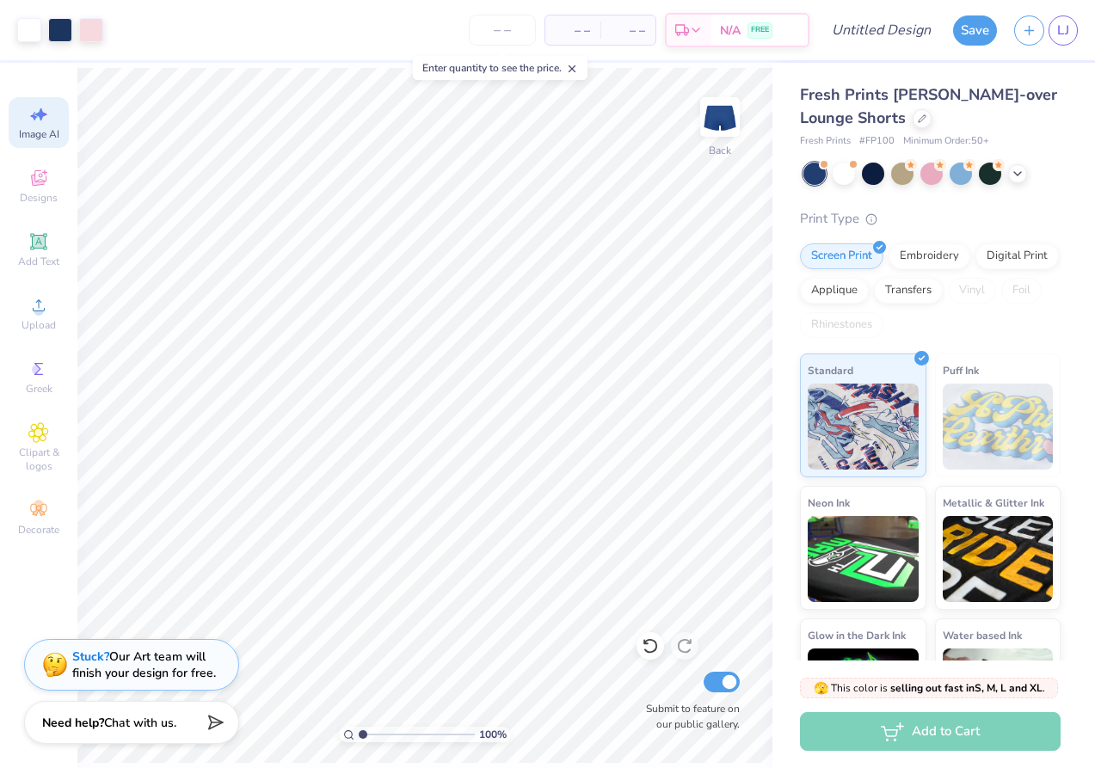
click at [53, 130] on span "Image AI" at bounding box center [39, 134] width 40 height 14
select select "4"
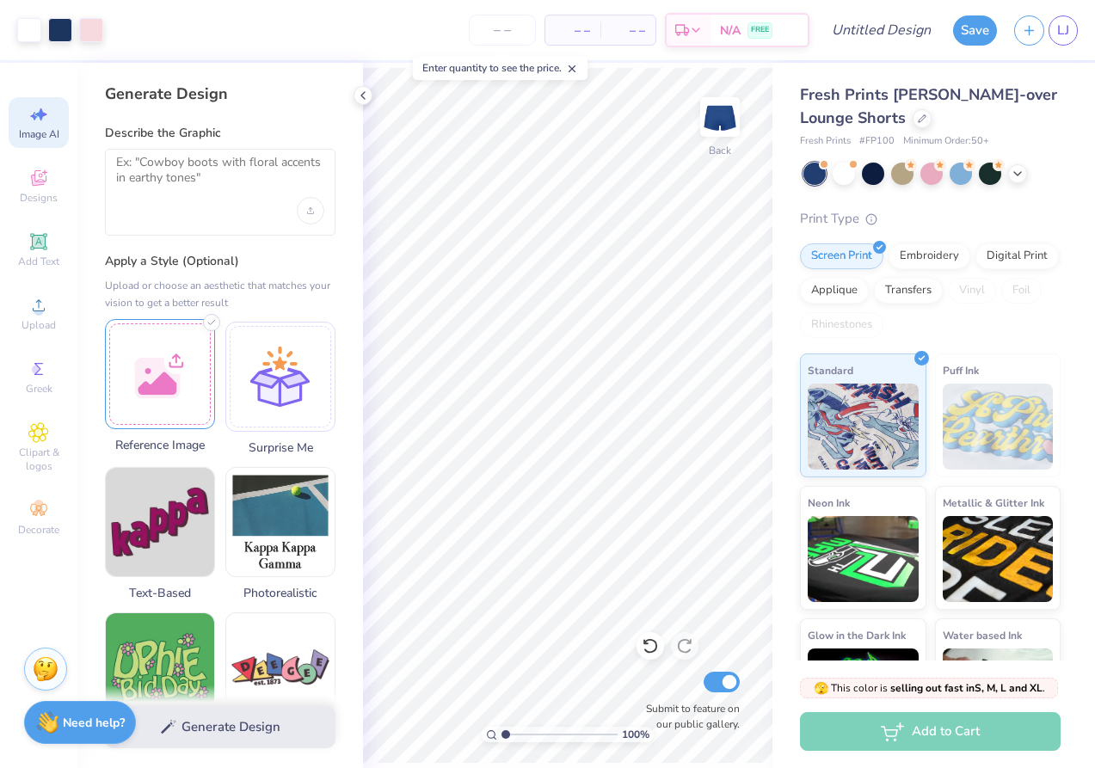
click at [137, 363] on div at bounding box center [160, 374] width 110 height 110
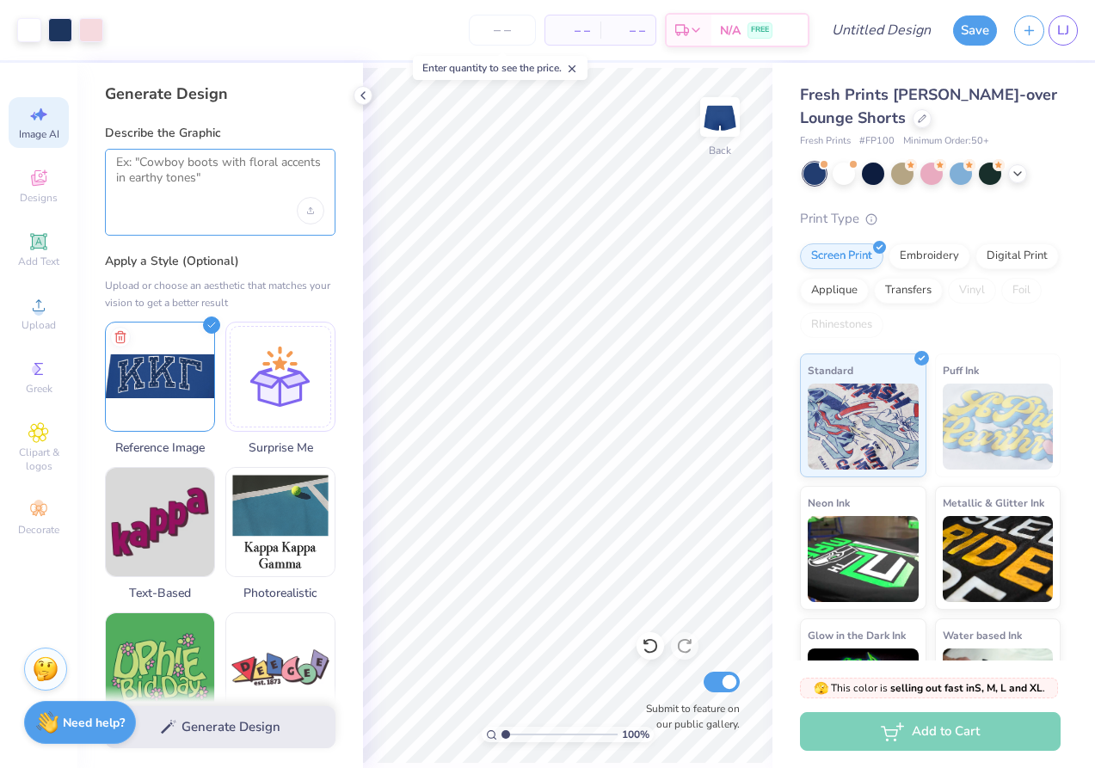
click at [270, 176] on textarea at bounding box center [220, 176] width 208 height 43
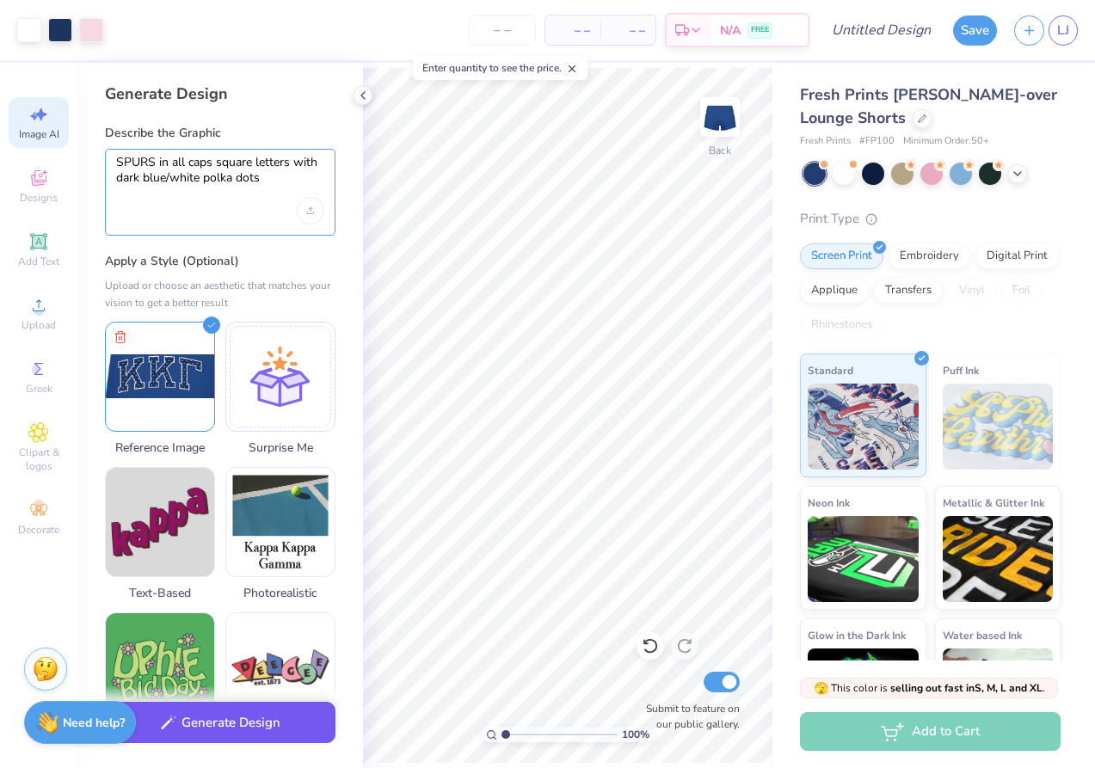
type textarea "SPURS in all caps square letters with dark blue/white polka dots"
click at [216, 723] on button "Generate Design" at bounding box center [220, 723] width 231 height 42
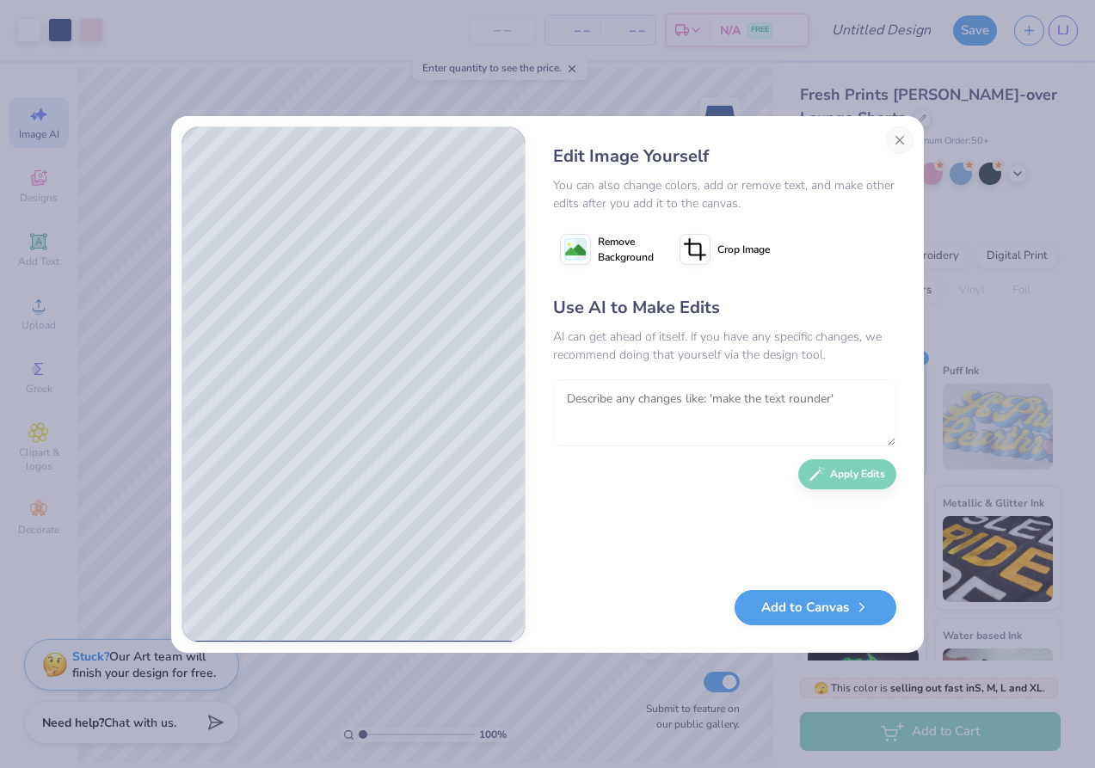
click at [581, 400] on textarea at bounding box center [724, 412] width 343 height 67
type textarea "make the white more white and the polka dots more sporatic and smaller"
click at [843, 467] on button "Apply Edits" at bounding box center [847, 470] width 98 height 30
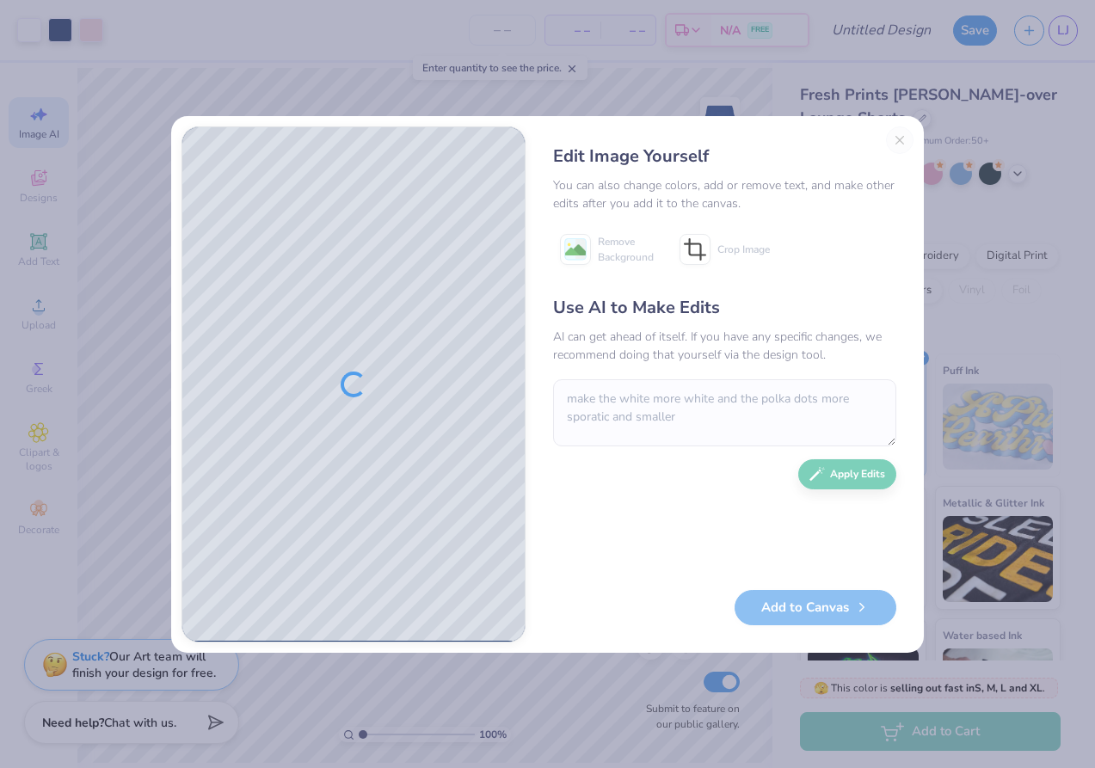
click at [895, 140] on div "Edit Image Yourself You can also change colors, add or remove text, and make ot…" at bounding box center [725, 384] width 378 height 516
click at [901, 138] on div "Edit Image Yourself You can also change colors, add or remove text, and make ot…" at bounding box center [725, 384] width 378 height 516
click at [588, 102] on div "Edit Image Yourself You can also change colors, add or remove text, and make ot…" at bounding box center [547, 384] width 1095 height 768
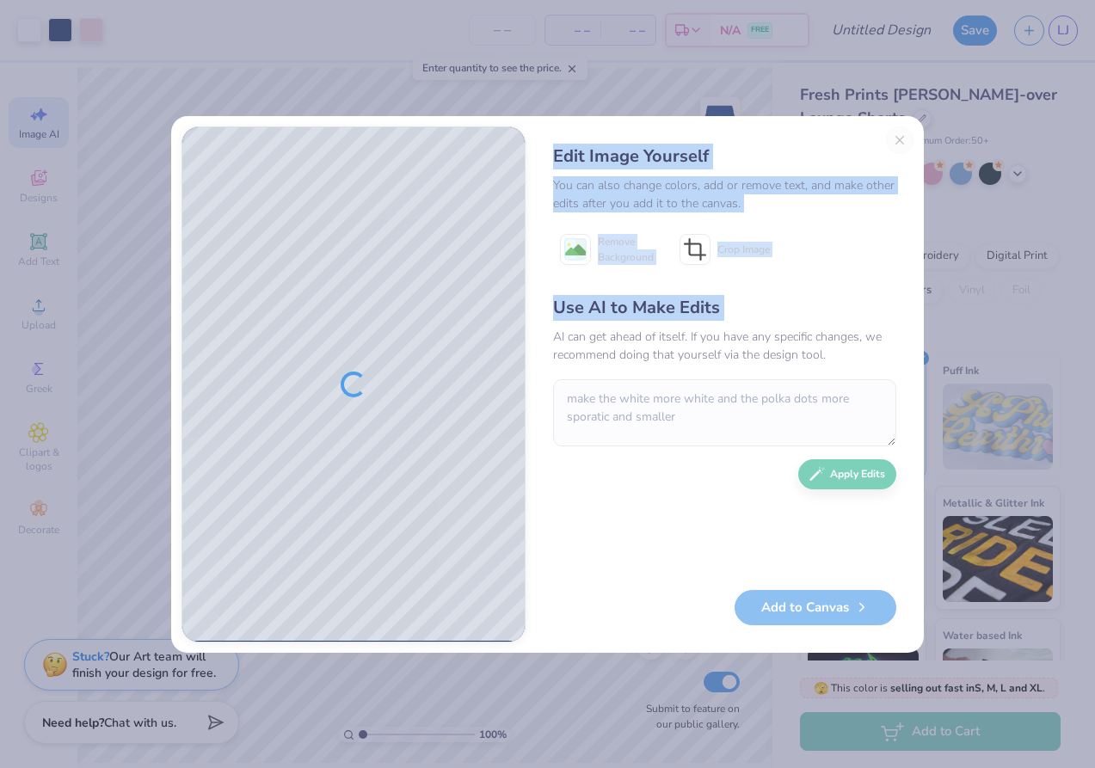
drag, startPoint x: 569, startPoint y: 132, endPoint x: 652, endPoint y: 321, distance: 206.8
click at [652, 321] on div "Edit Image Yourself You can also change colors, add or remove text, and make ot…" at bounding box center [725, 384] width 378 height 516
click at [793, 208] on div "You can also change colors, add or remove text, and make other edits after you …" at bounding box center [724, 194] width 343 height 36
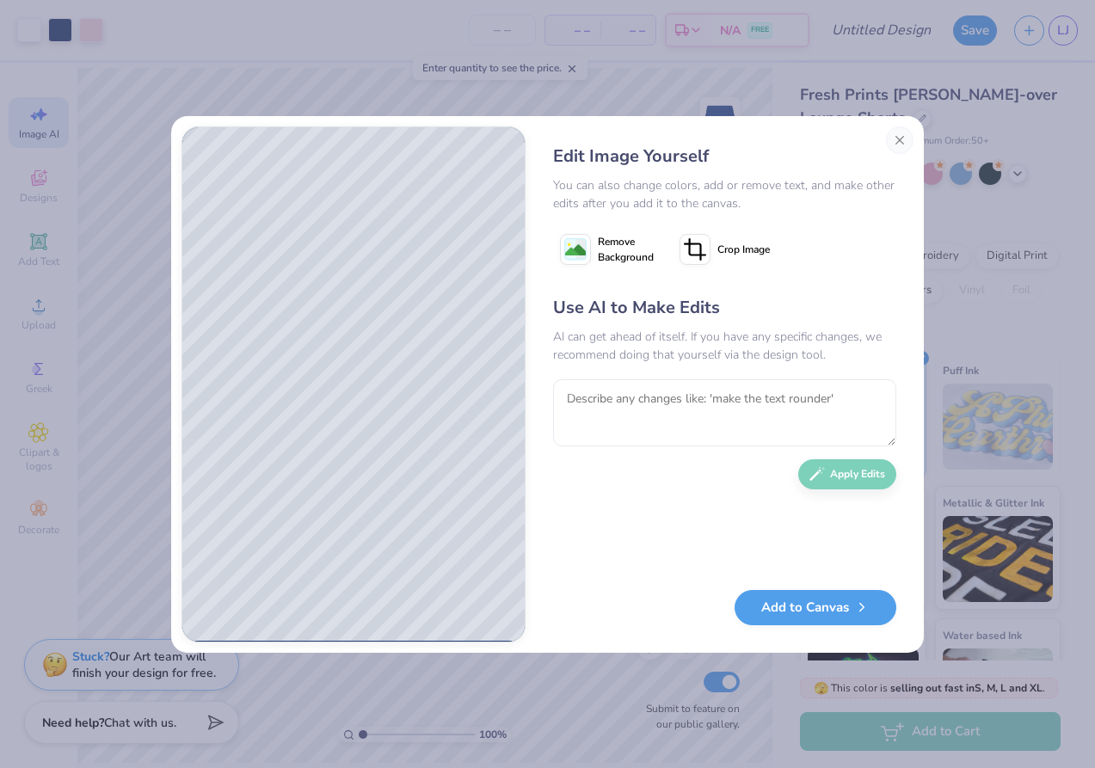
click at [616, 538] on div "Use AI to Make Edits AI can get ahead of itself. If you have any specific chang…" at bounding box center [724, 434] width 343 height 279
click at [784, 611] on button "Add to Canvas" at bounding box center [816, 603] width 162 height 35
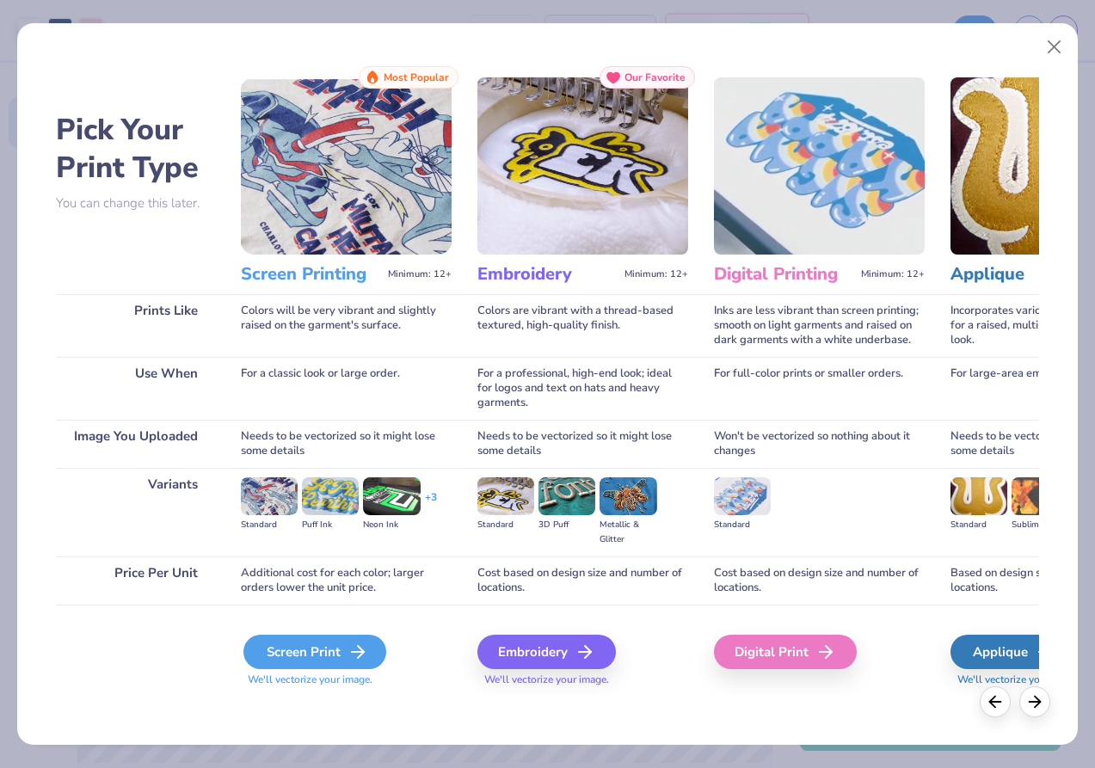
click at [356, 652] on line at bounding box center [358, 652] width 12 height 0
click at [348, 666] on div "Screen Print" at bounding box center [314, 652] width 143 height 34
click at [348, 648] on icon at bounding box center [358, 652] width 21 height 21
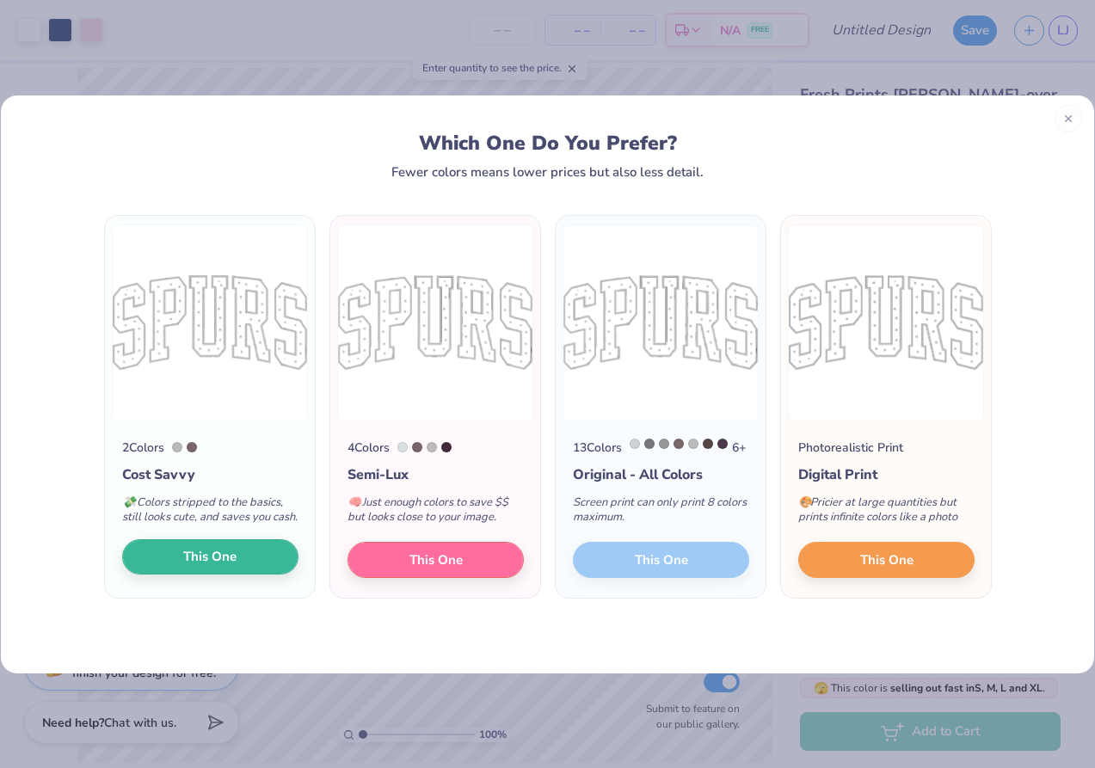
click at [225, 575] on button "This One" at bounding box center [210, 557] width 176 height 36
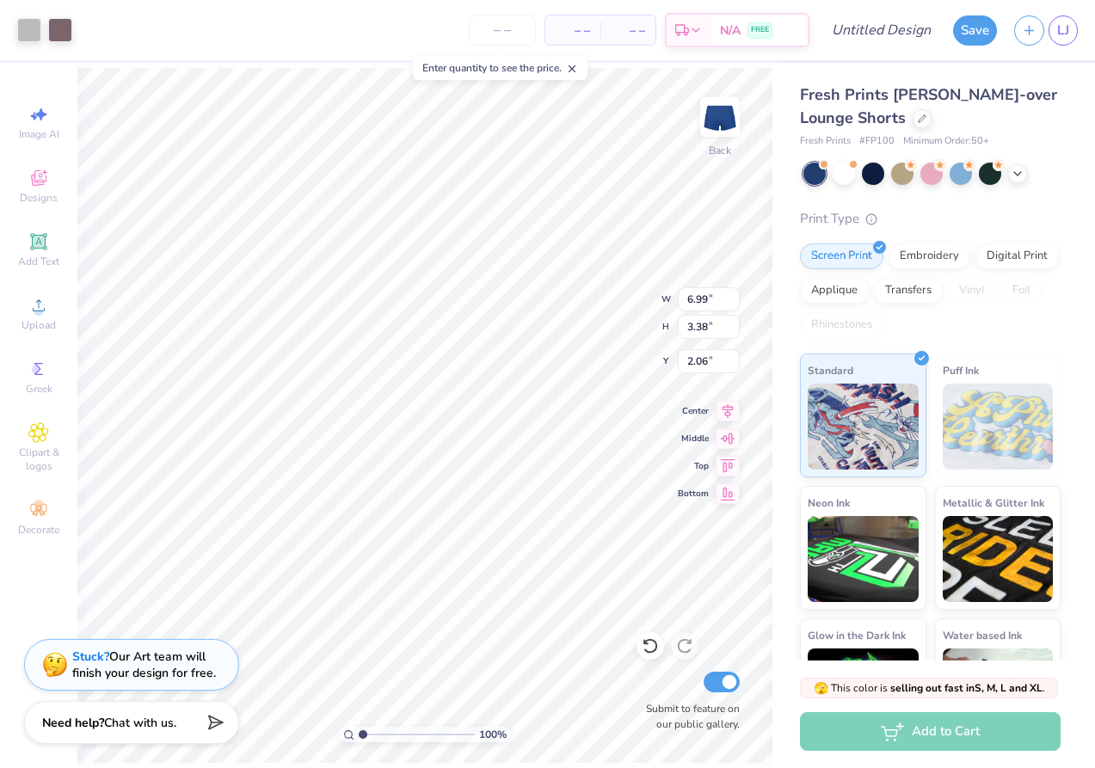
type input "1.54"
type input "5.31"
type input "2.33"
type input "2.58"
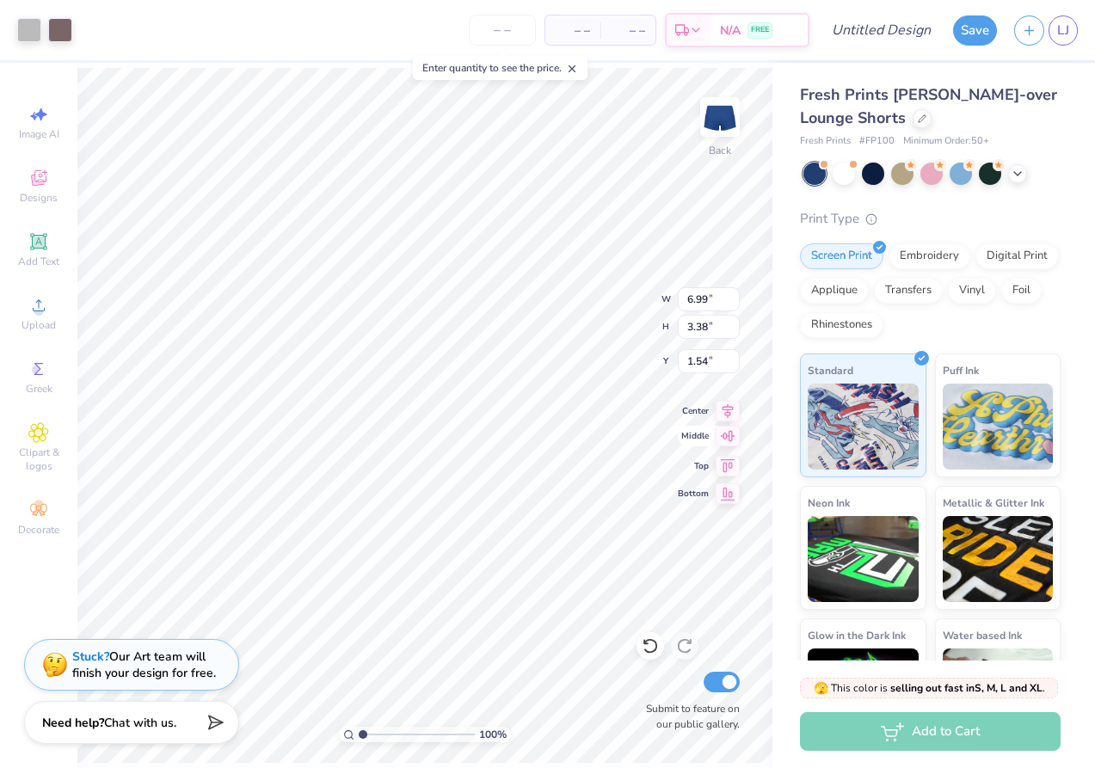
type input "4.76"
type input "2.30"
type input "4.23"
click at [33, 33] on div at bounding box center [29, 28] width 24 height 24
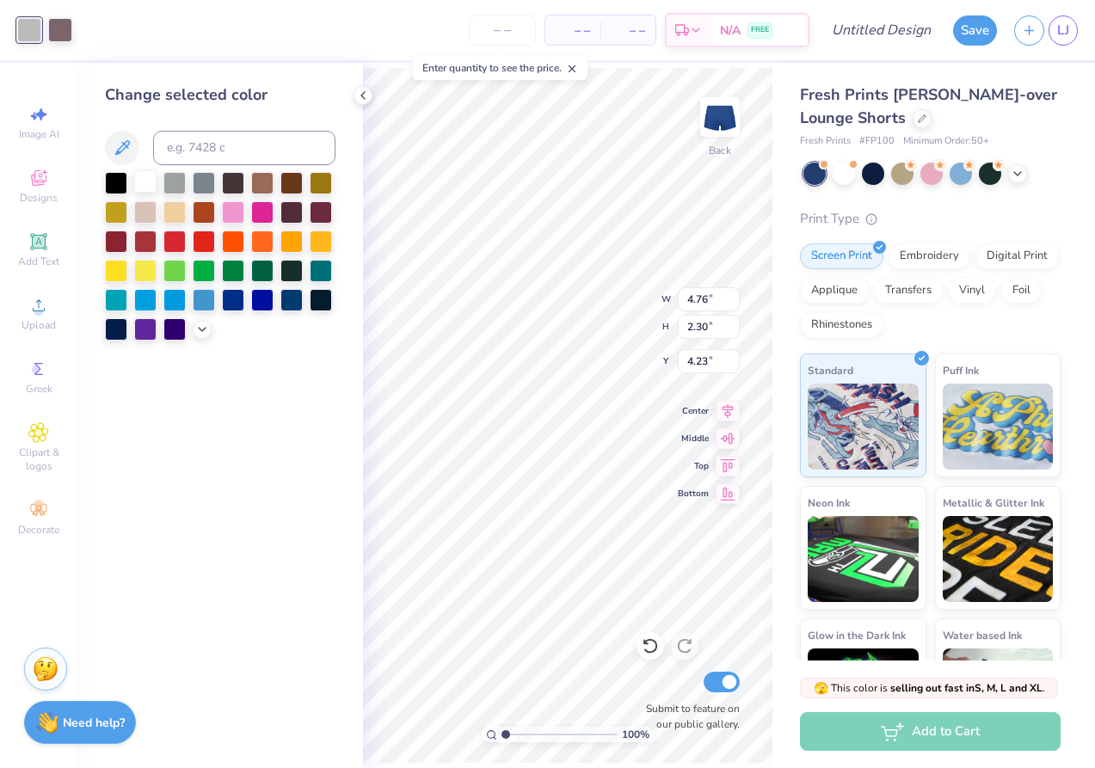
click at [143, 177] on div at bounding box center [145, 181] width 22 height 22
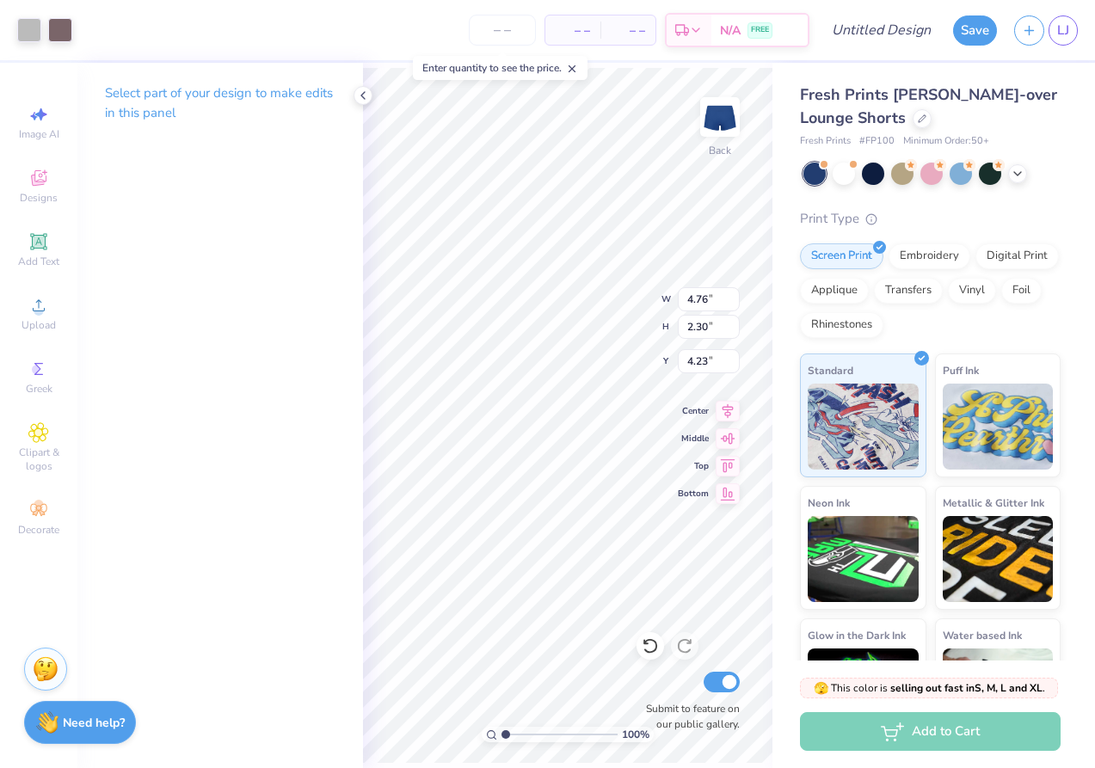
type input "4.25"
click at [24, 29] on div at bounding box center [29, 28] width 24 height 24
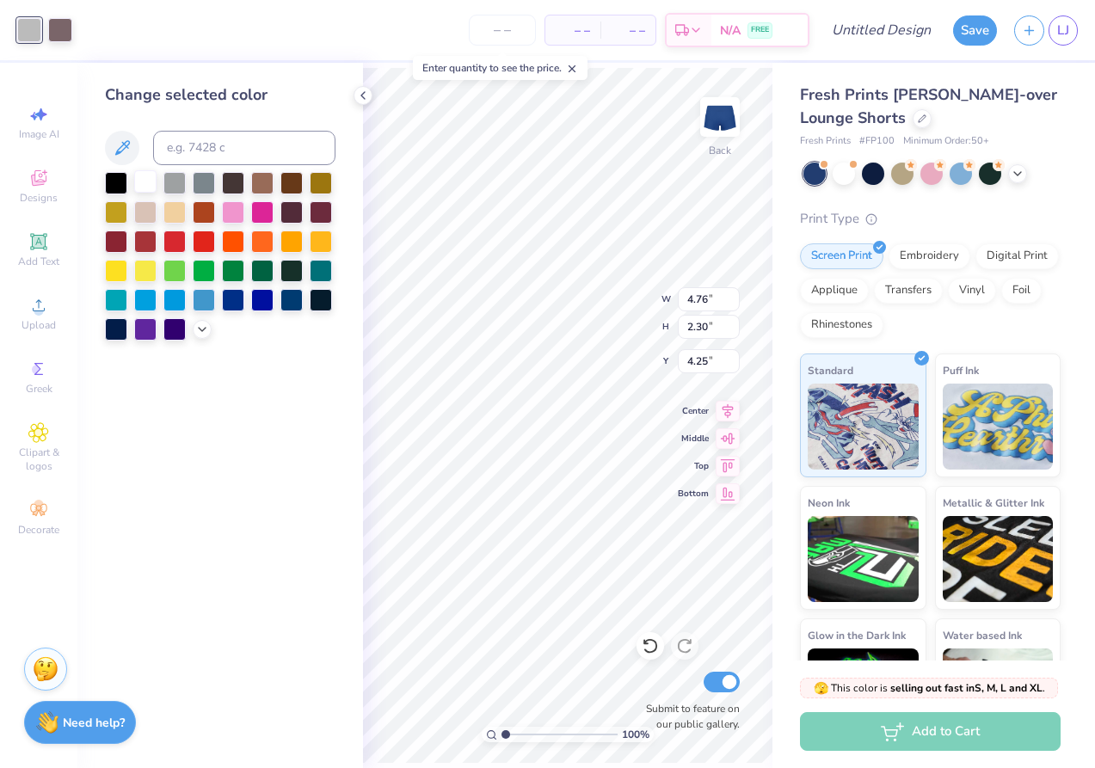
click at [144, 182] on div at bounding box center [145, 181] width 22 height 22
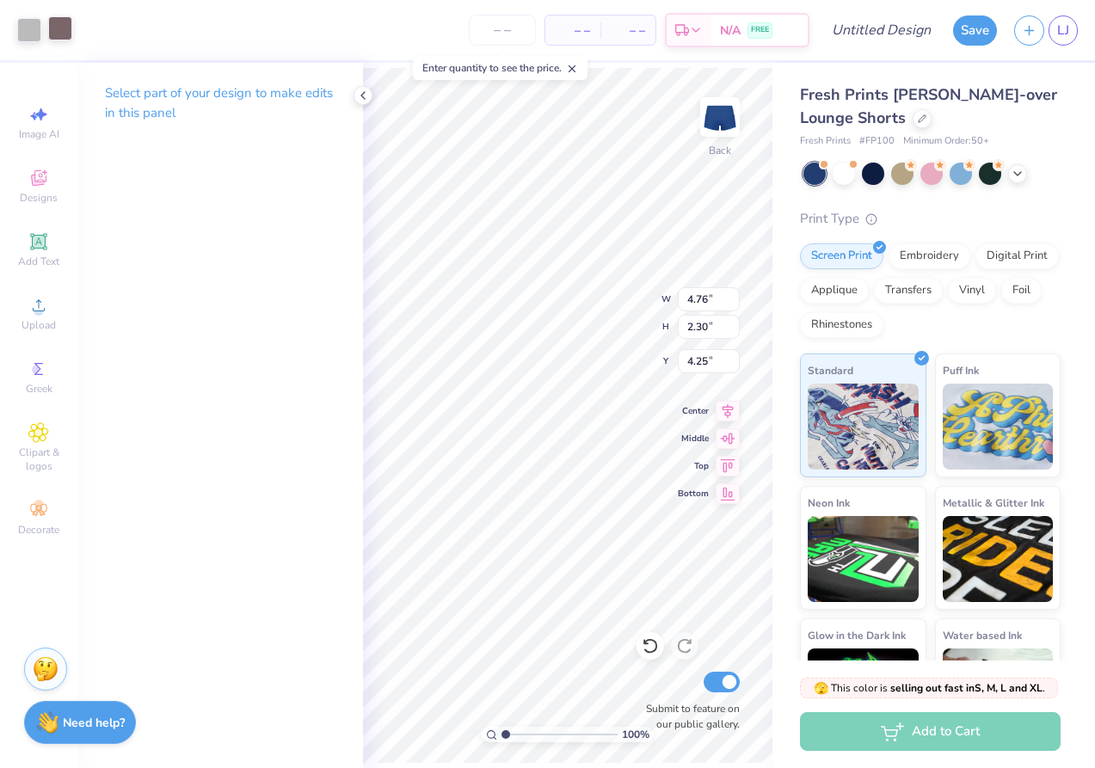
click at [54, 26] on div at bounding box center [60, 28] width 24 height 24
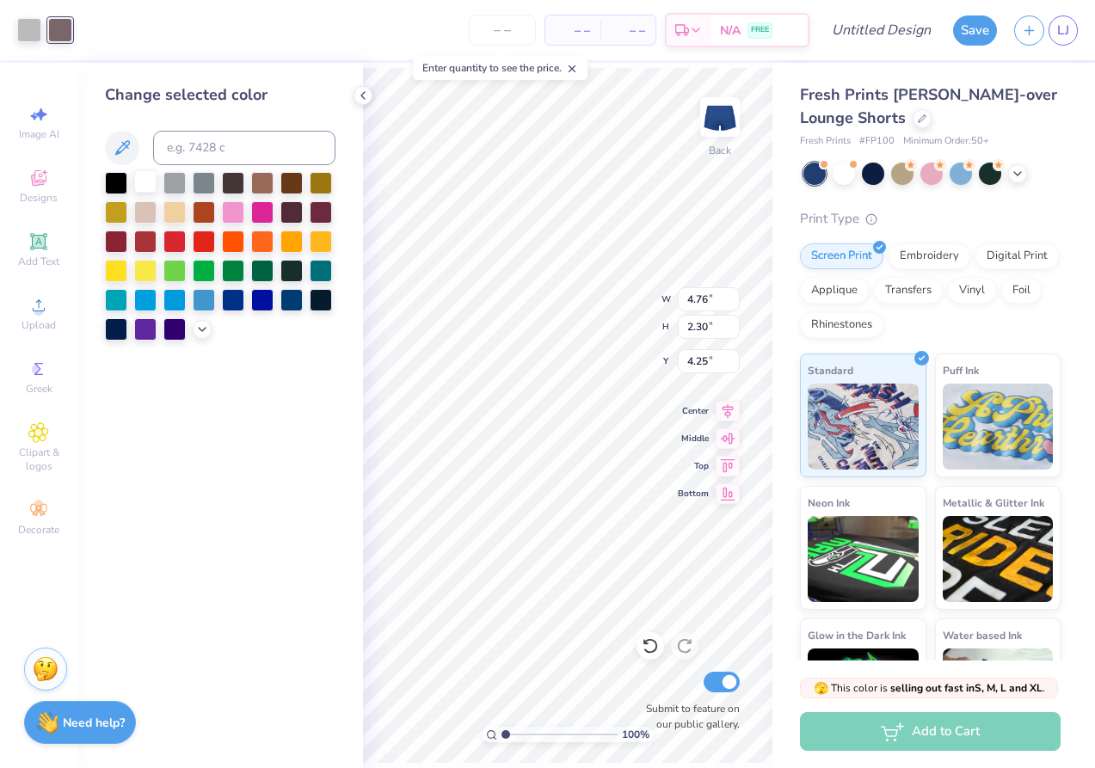
click at [146, 188] on div at bounding box center [145, 181] width 22 height 22
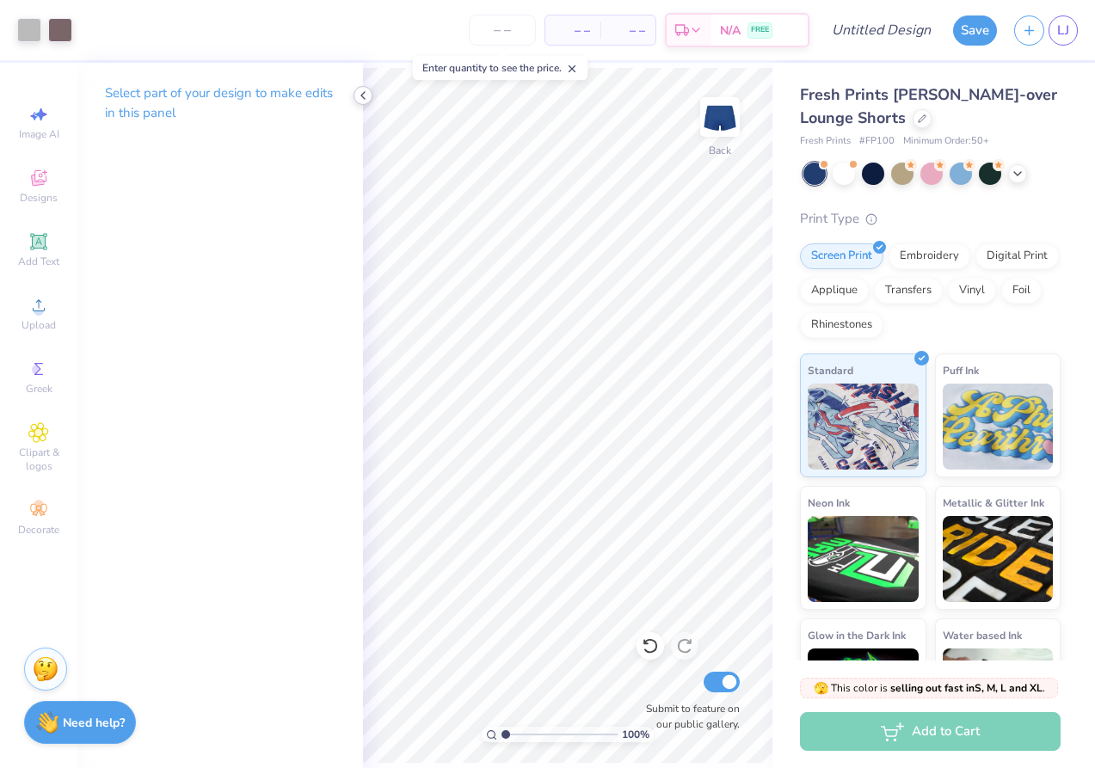
click at [368, 99] on icon at bounding box center [363, 96] width 14 height 14
